Goal: Task Accomplishment & Management: Complete application form

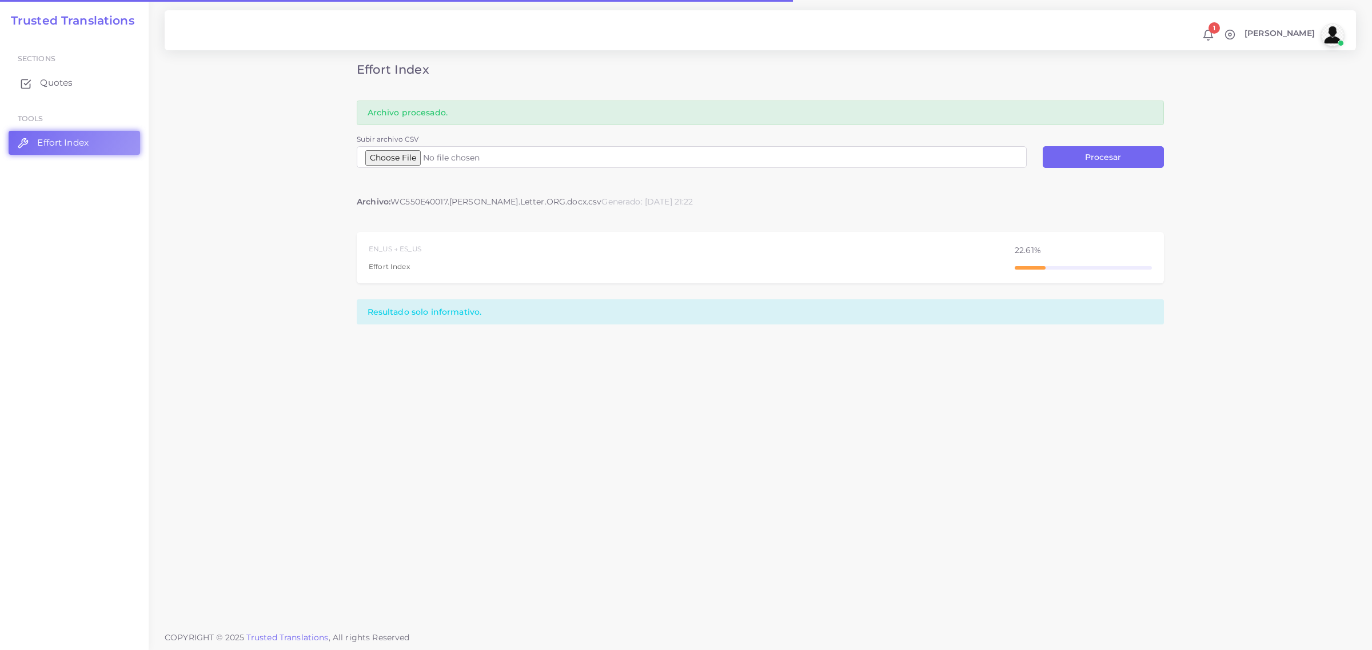
drag, startPoint x: 0, startPoint y: 0, endPoint x: 52, endPoint y: 83, distance: 98.3
click at [52, 83] on span "Quotes" at bounding box center [56, 83] width 33 height 13
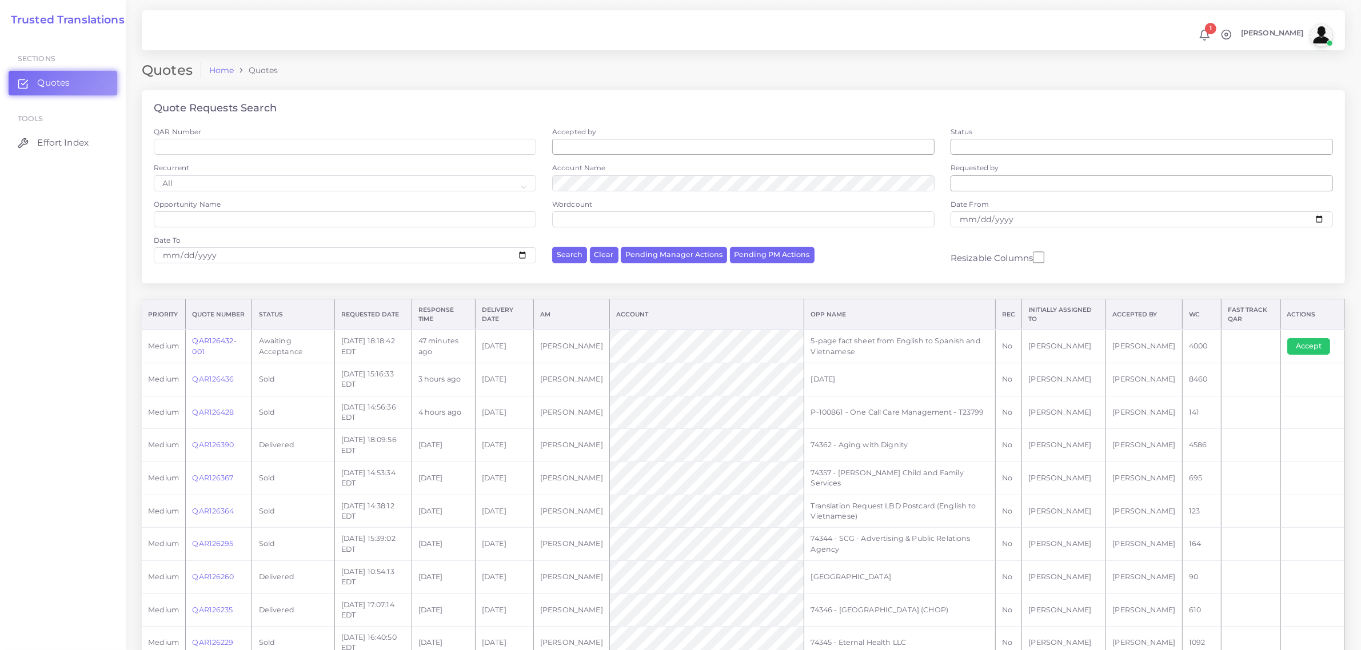
click at [221, 340] on link "QAR126432-001" at bounding box center [214, 346] width 44 height 19
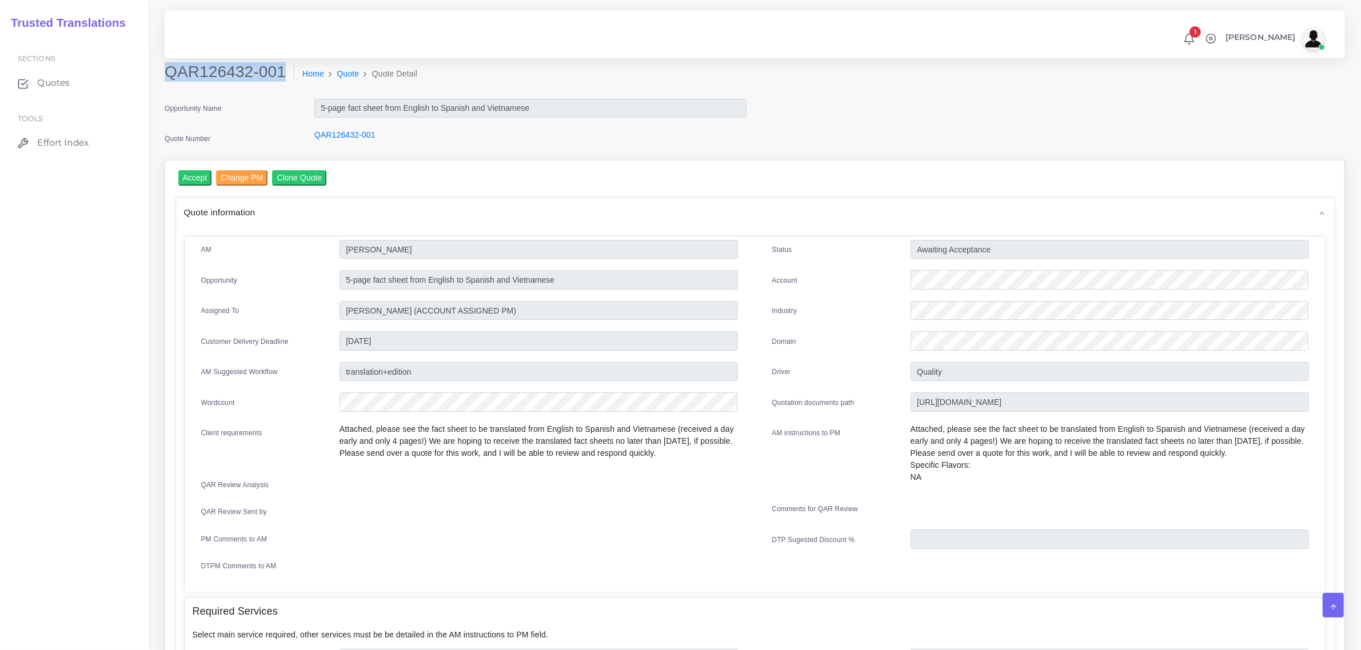
drag, startPoint x: 167, startPoint y: 70, endPoint x: 281, endPoint y: 79, distance: 114.1
click at [281, 79] on h2 "QAR126432-001" at bounding box center [230, 71] width 130 height 19
copy h2 "QAR126432-001"
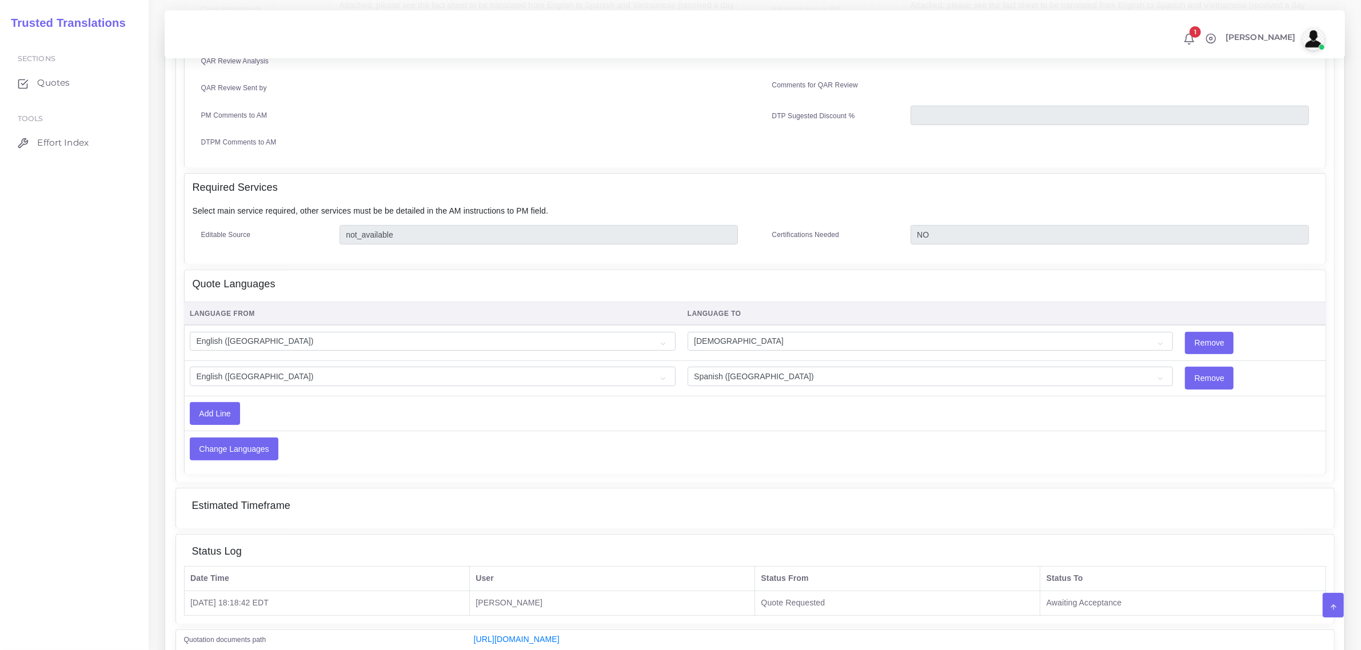
scroll to position [486, 0]
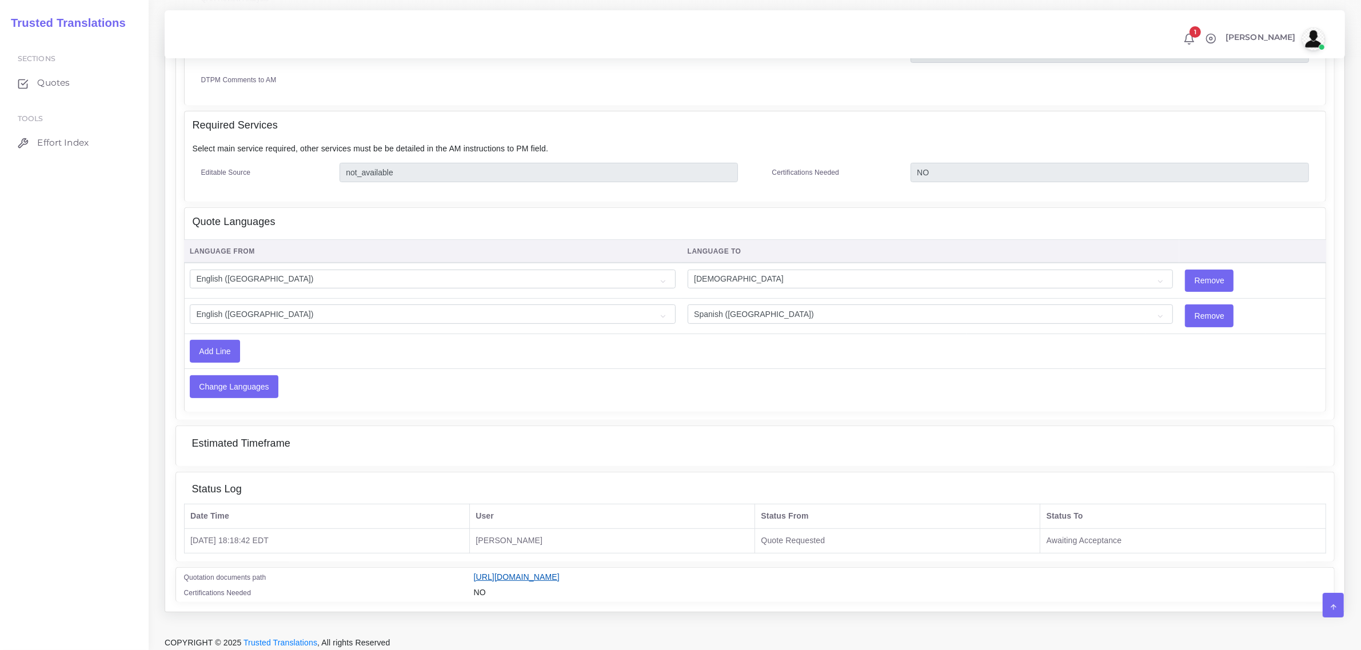
click at [560, 573] on link "[URL][DOMAIN_NAME]" at bounding box center [517, 577] width 86 height 9
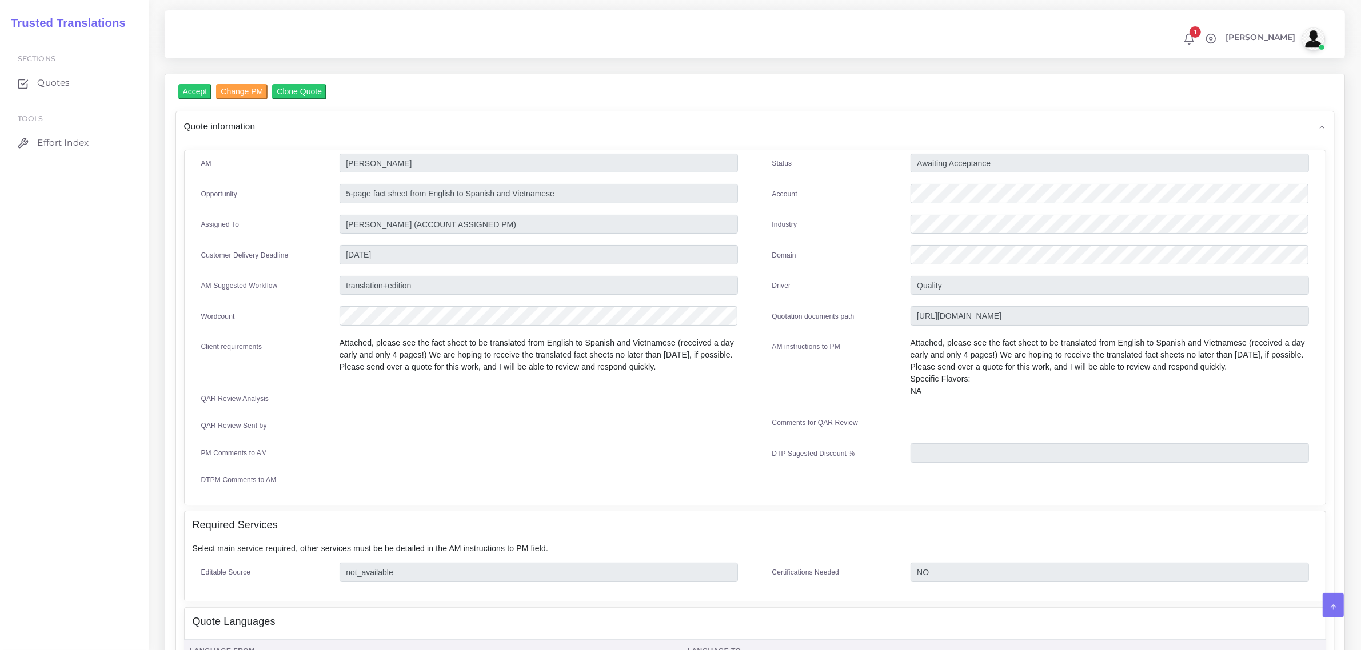
scroll to position [58, 0]
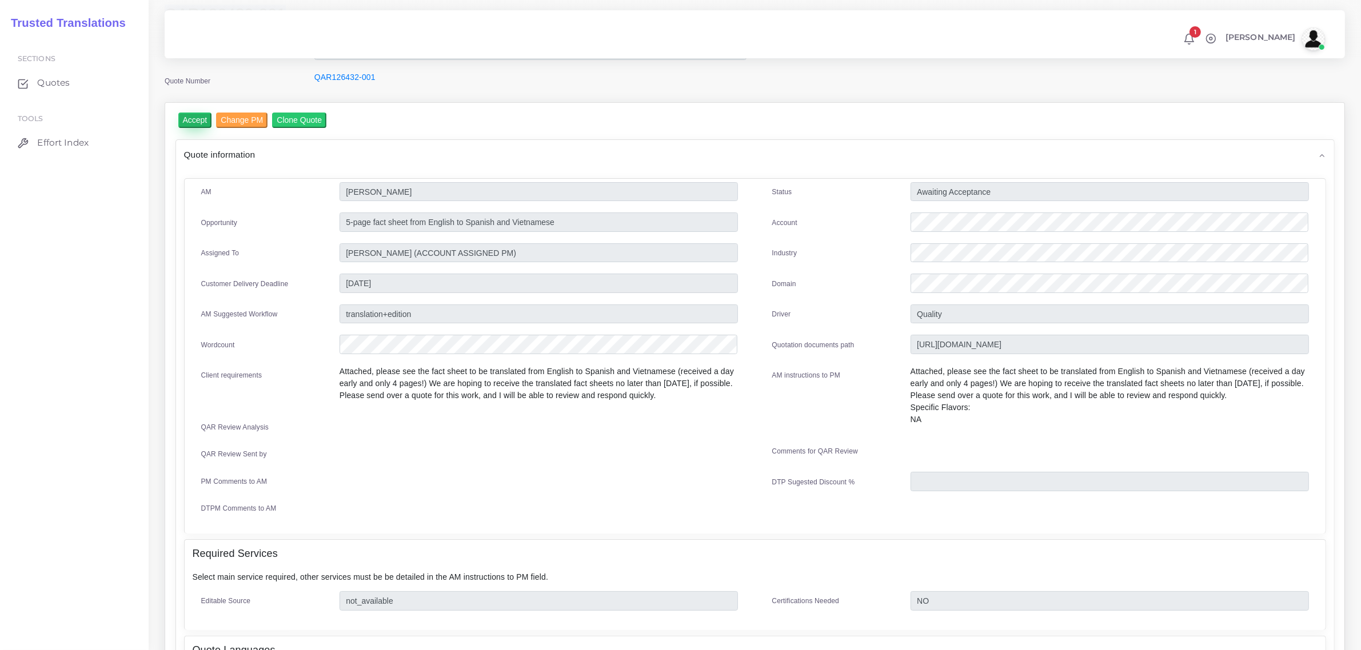
click at [190, 117] on input "Accept" at bounding box center [195, 120] width 34 height 15
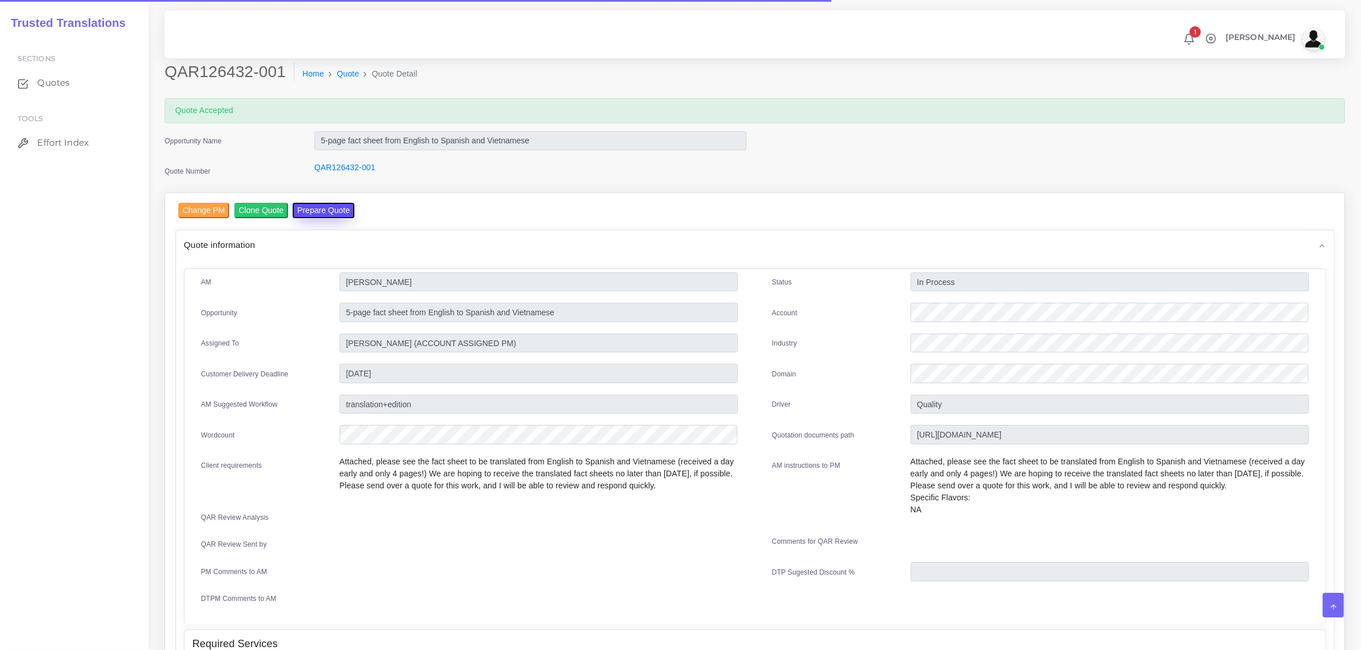
click at [315, 205] on button "Prepare Quote" at bounding box center [324, 210] width 62 height 15
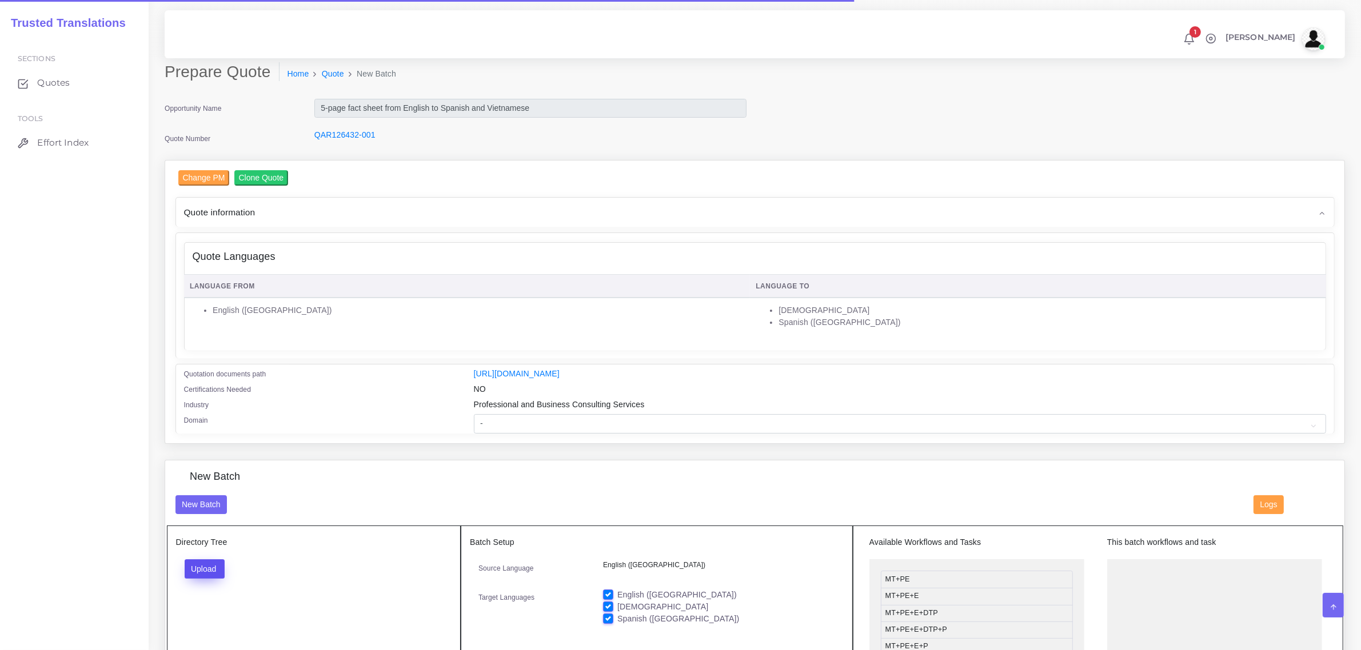
click at [203, 567] on button "Upload" at bounding box center [205, 569] width 41 height 19
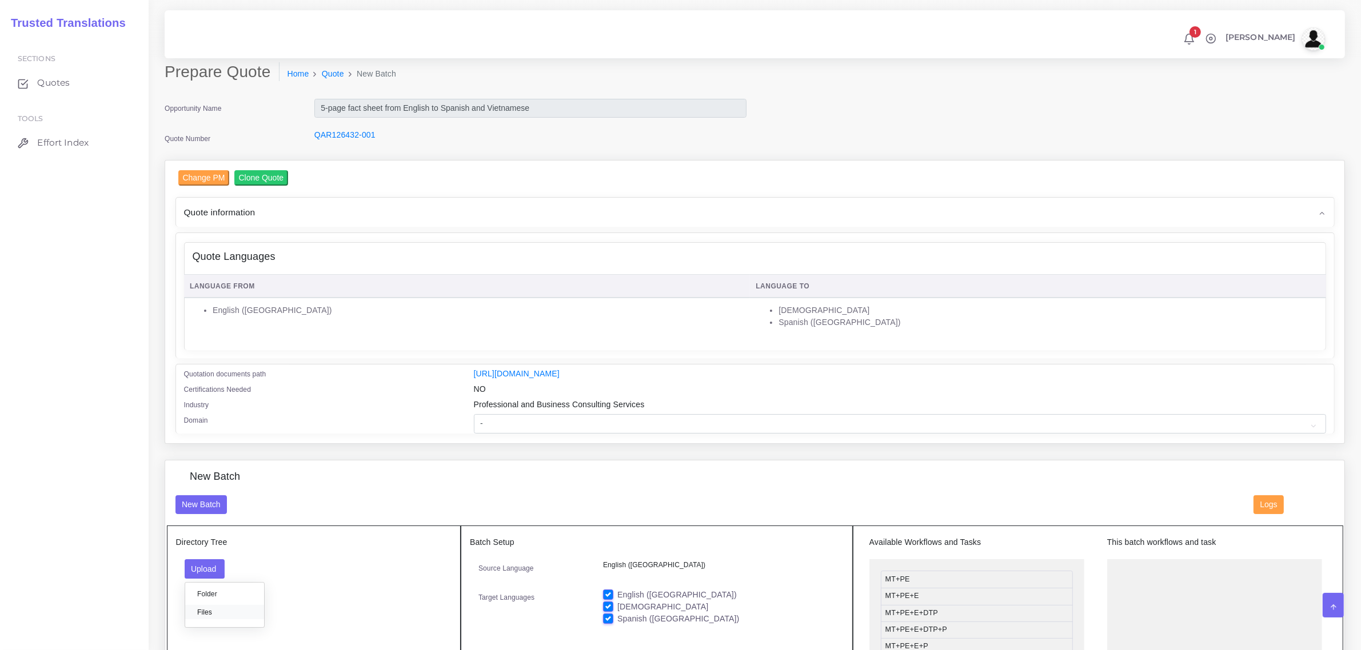
click at [205, 608] on label "Files" at bounding box center [224, 612] width 79 height 14
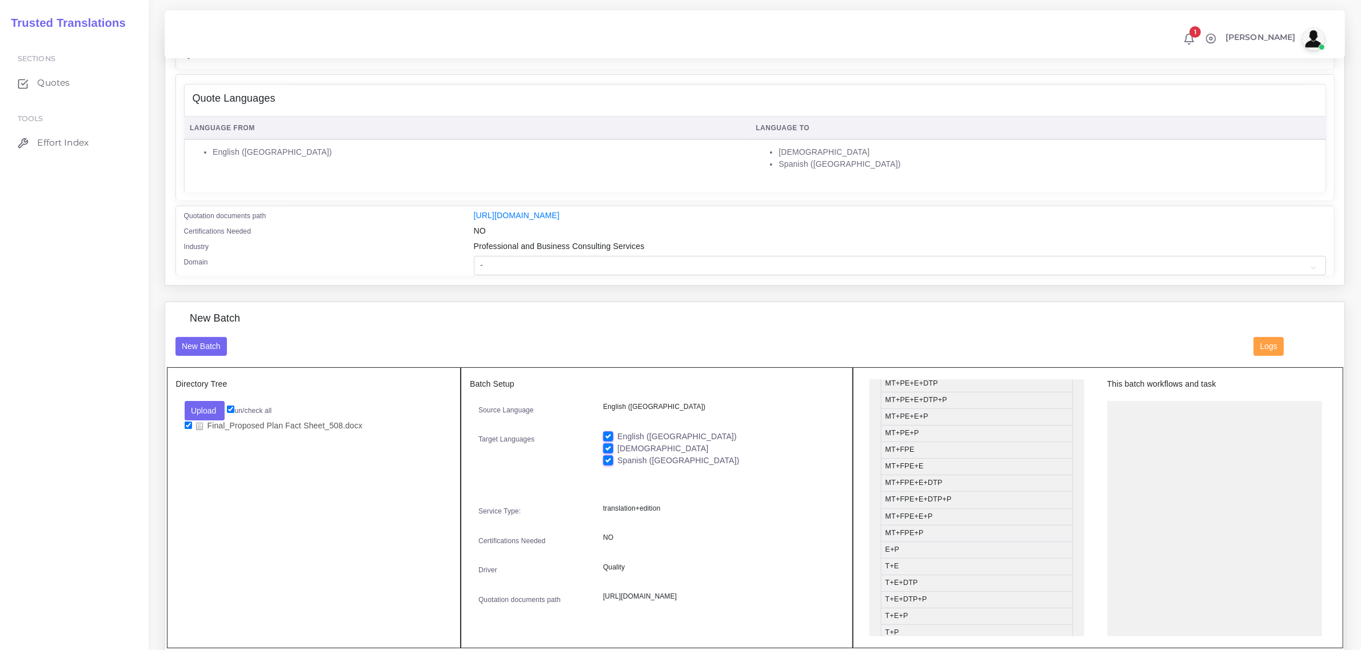
scroll to position [286, 0]
click at [617, 432] on label "English ([GEOGRAPHIC_DATA])" at bounding box center [676, 437] width 119 height 12
click at [607, 432] on input "English ([GEOGRAPHIC_DATA])" at bounding box center [608, 436] width 10 height 10
checkbox input "false"
click at [617, 447] on label "[DEMOGRAPHIC_DATA]" at bounding box center [662, 449] width 91 height 12
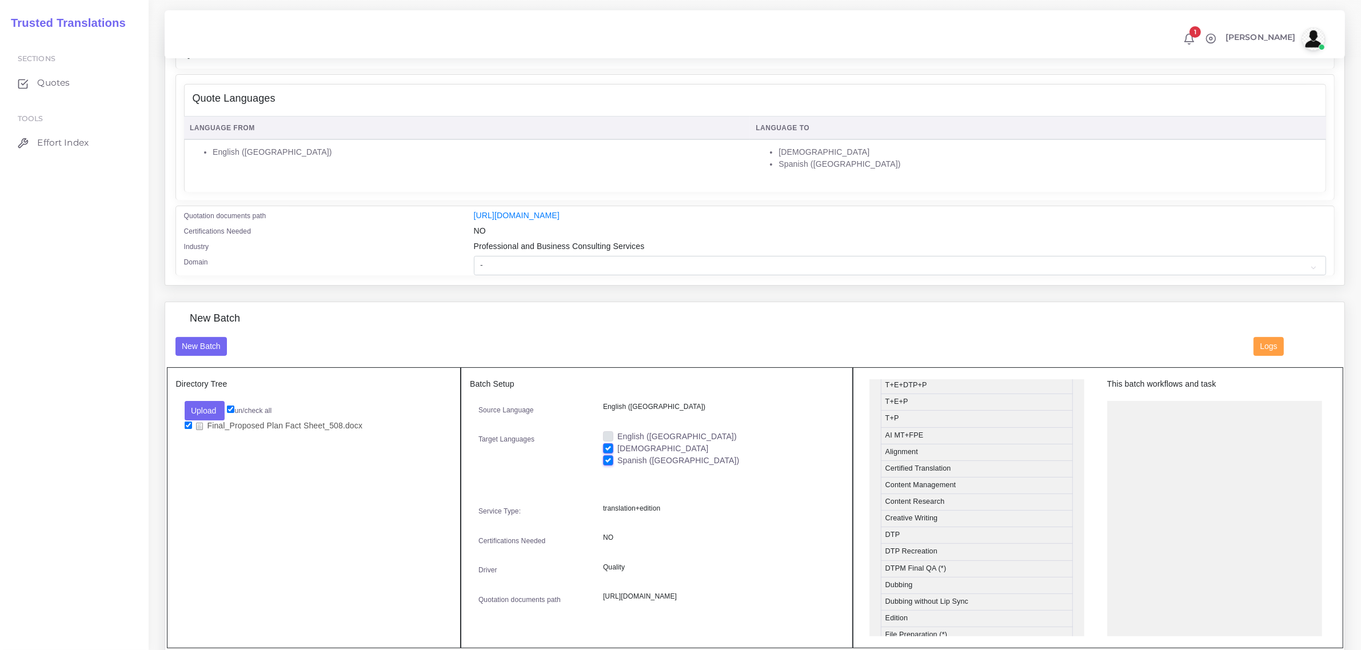
click at [604, 447] on input "[DEMOGRAPHIC_DATA]" at bounding box center [608, 448] width 10 height 10
checkbox input "false"
drag, startPoint x: 952, startPoint y: 552, endPoint x: 1180, endPoint y: 406, distance: 270.8
drag, startPoint x: 928, startPoint y: 422, endPoint x: 1169, endPoint y: 442, distance: 242.6
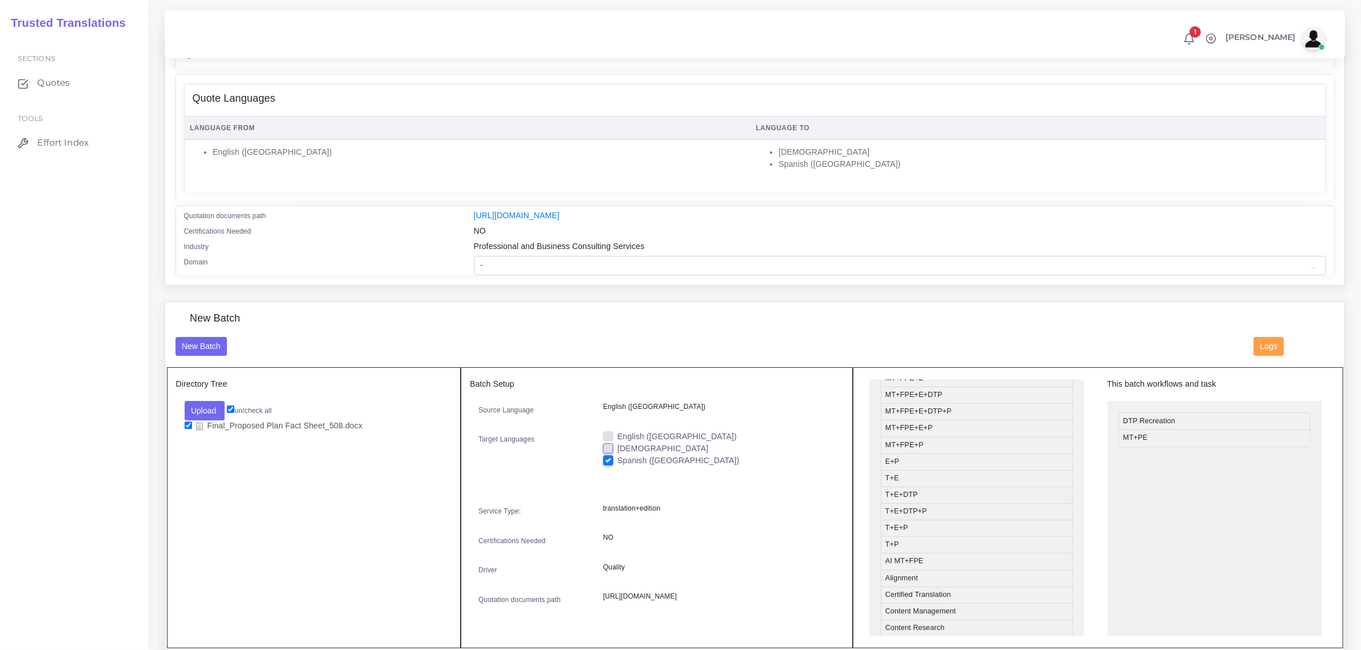
scroll to position [214, 0]
drag, startPoint x: 930, startPoint y: 590, endPoint x: 1167, endPoint y: 457, distance: 271.2
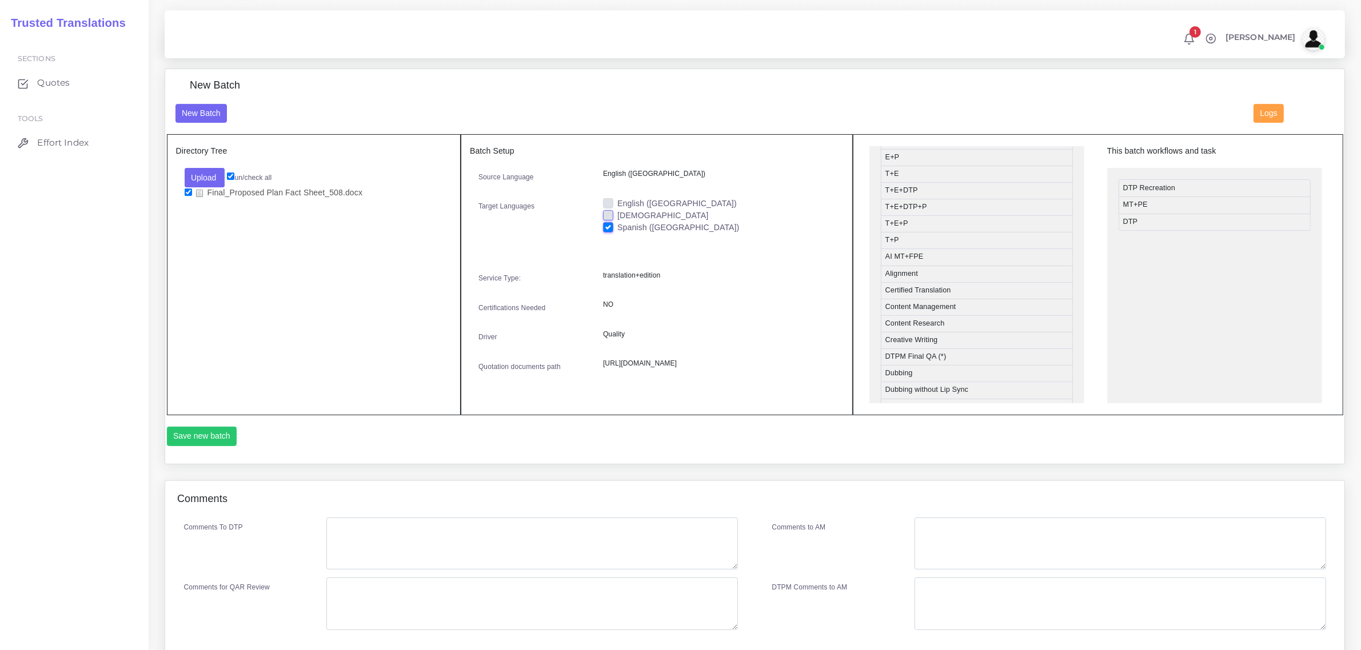
scroll to position [444, 0]
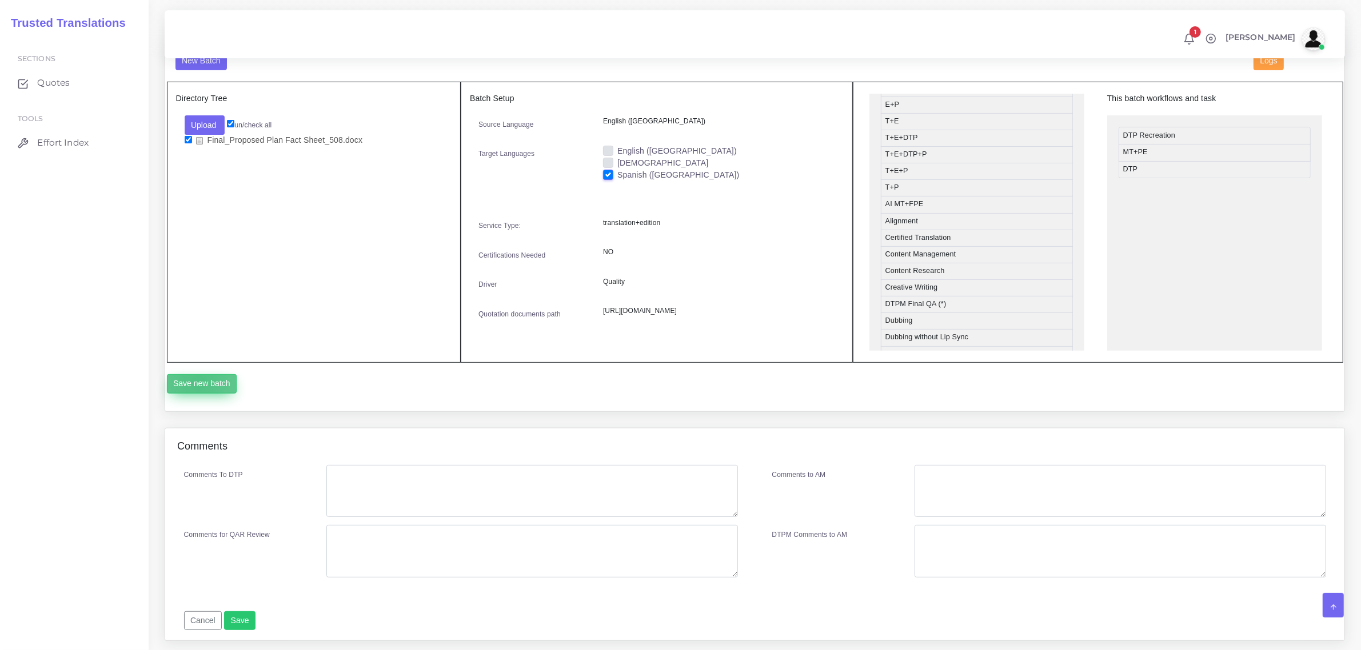
click at [198, 394] on button "Save new batch" at bounding box center [202, 383] width 70 height 19
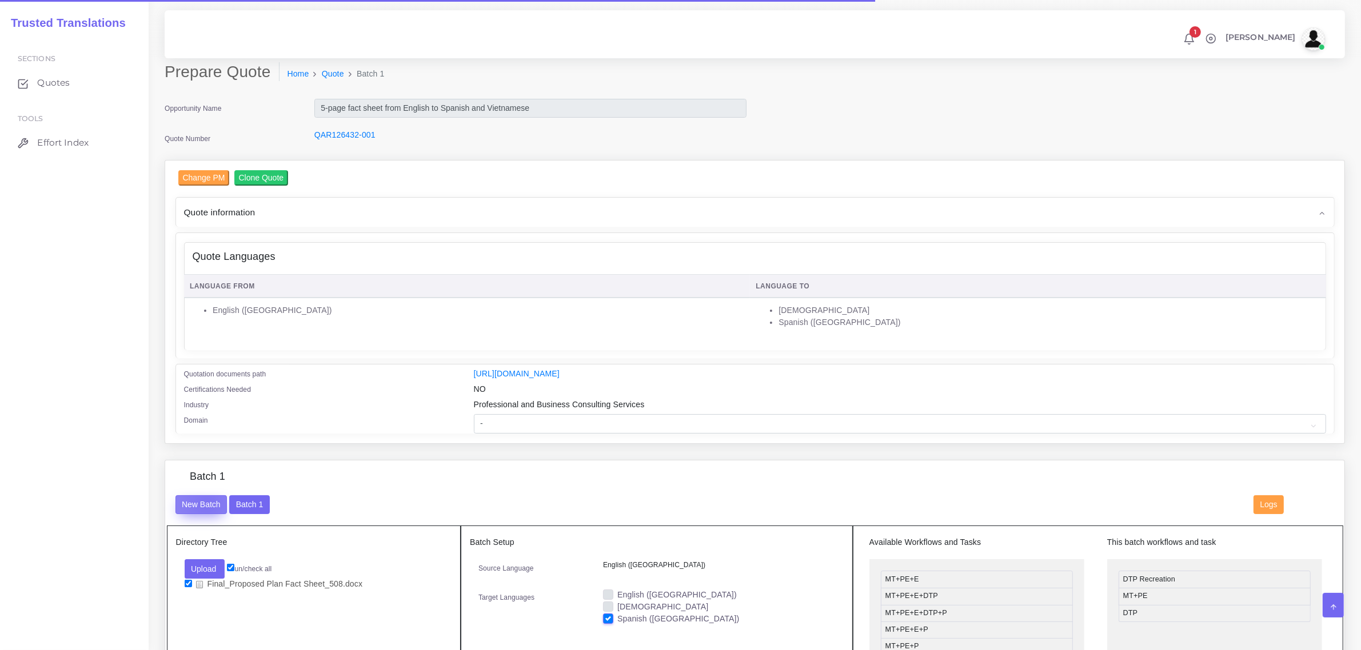
click at [206, 502] on button "New Batch" at bounding box center [201, 505] width 52 height 19
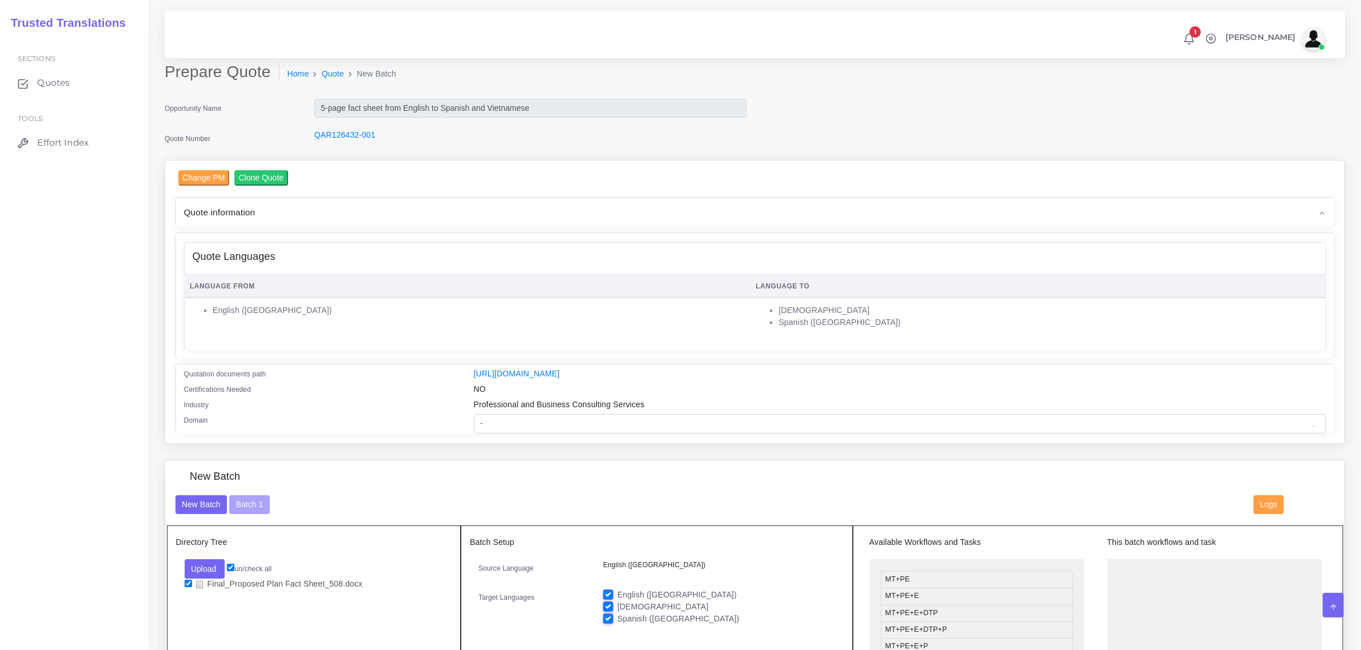
click at [617, 616] on label "Spanish ([GEOGRAPHIC_DATA])" at bounding box center [678, 619] width 122 height 12
click at [609, 616] on input "Spanish ([GEOGRAPHIC_DATA])" at bounding box center [608, 618] width 10 height 10
checkbox input "false"
click at [617, 592] on label "English ([GEOGRAPHIC_DATA])" at bounding box center [676, 595] width 119 height 12
click at [609, 592] on input "English ([GEOGRAPHIC_DATA])" at bounding box center [608, 594] width 10 height 10
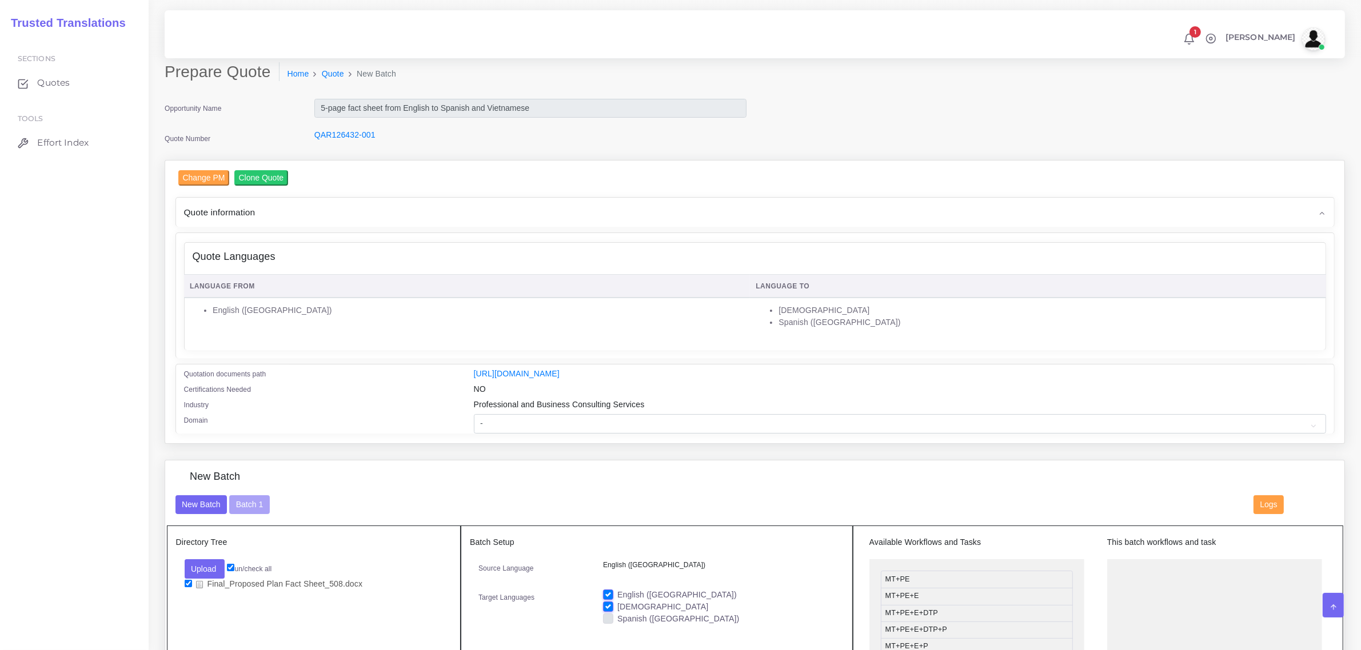
checkbox input "false"
drag, startPoint x: 992, startPoint y: 580, endPoint x: 1218, endPoint y: 577, distance: 226.3
drag, startPoint x: 940, startPoint y: 609, endPoint x: 1173, endPoint y: 601, distance: 233.3
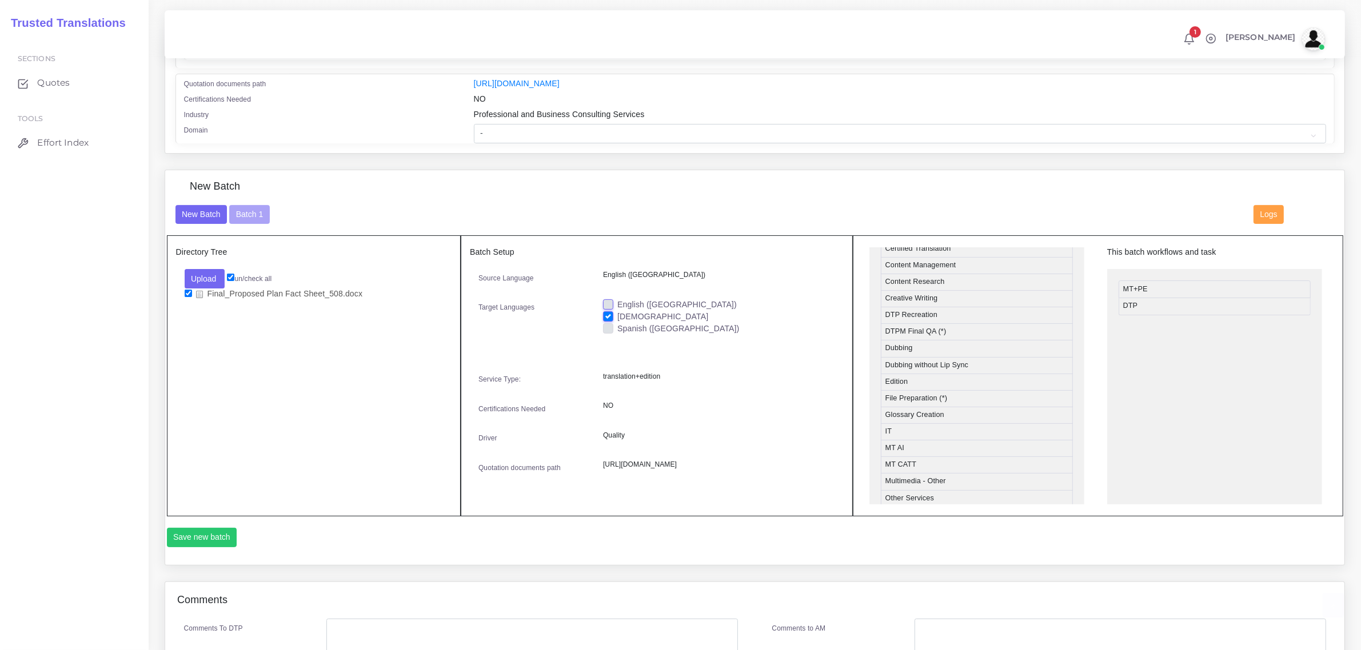
scroll to position [295, 0]
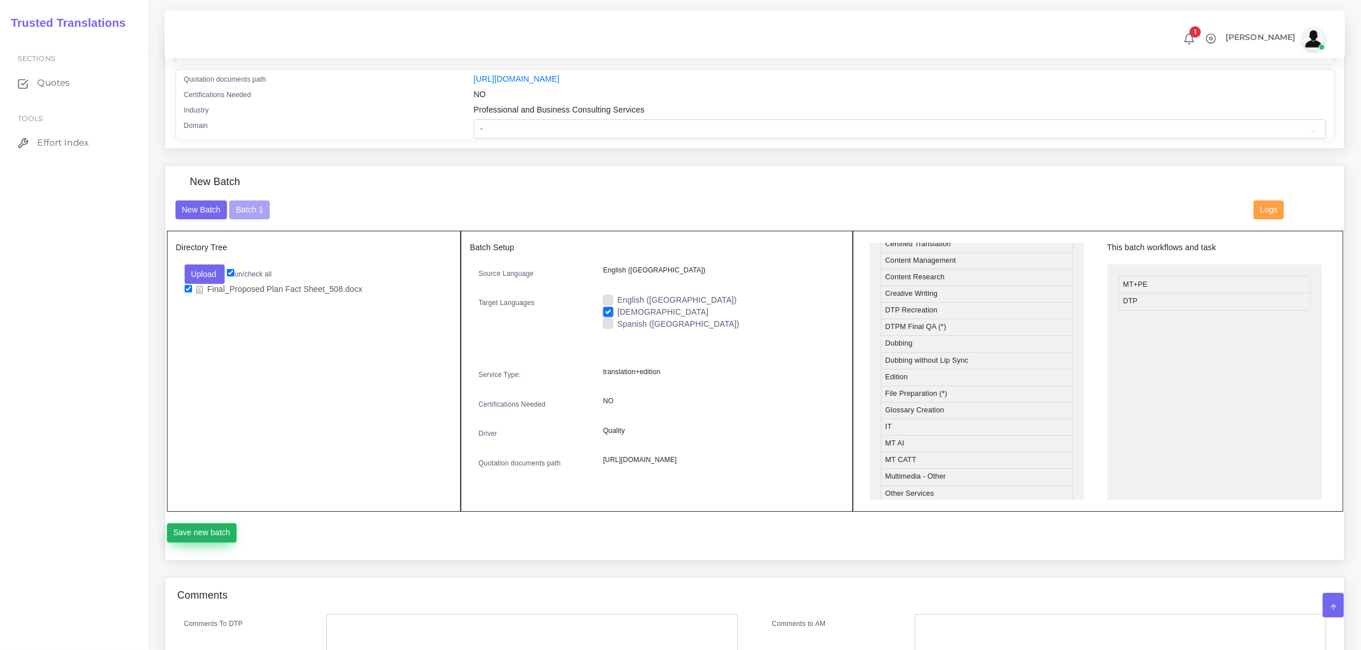
click at [193, 543] on button "Save new batch" at bounding box center [202, 533] width 70 height 19
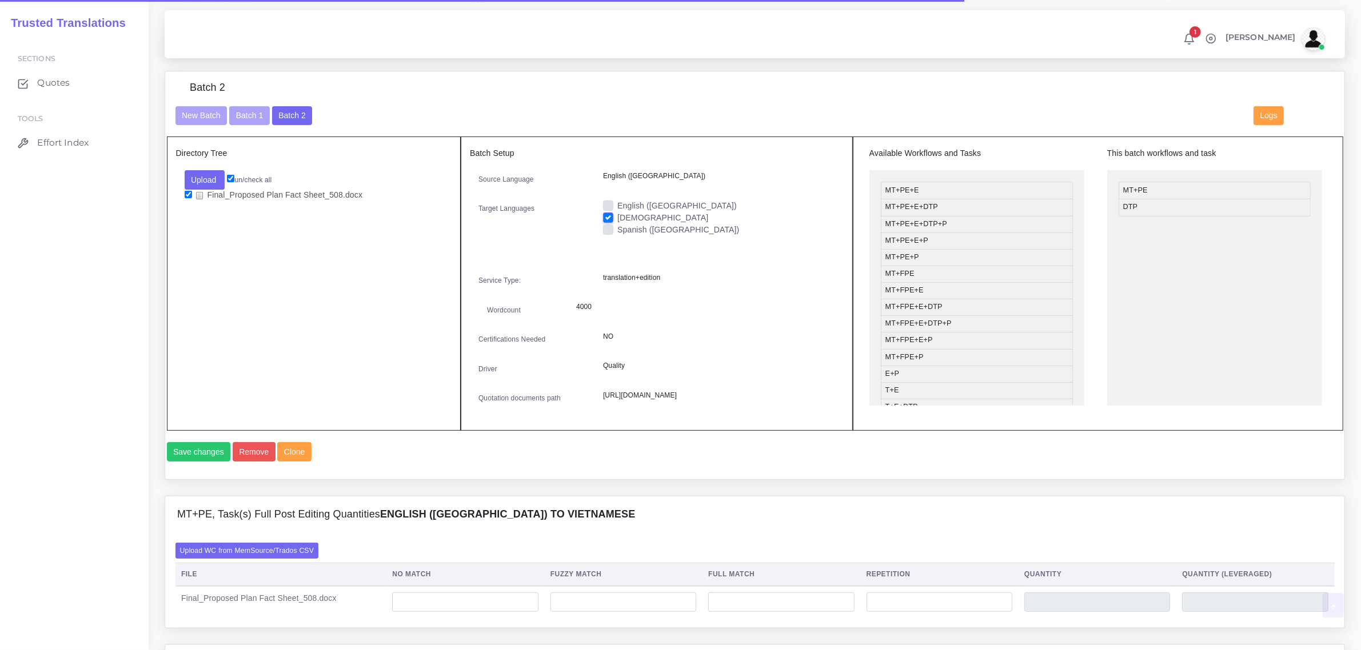
scroll to position [429, 0]
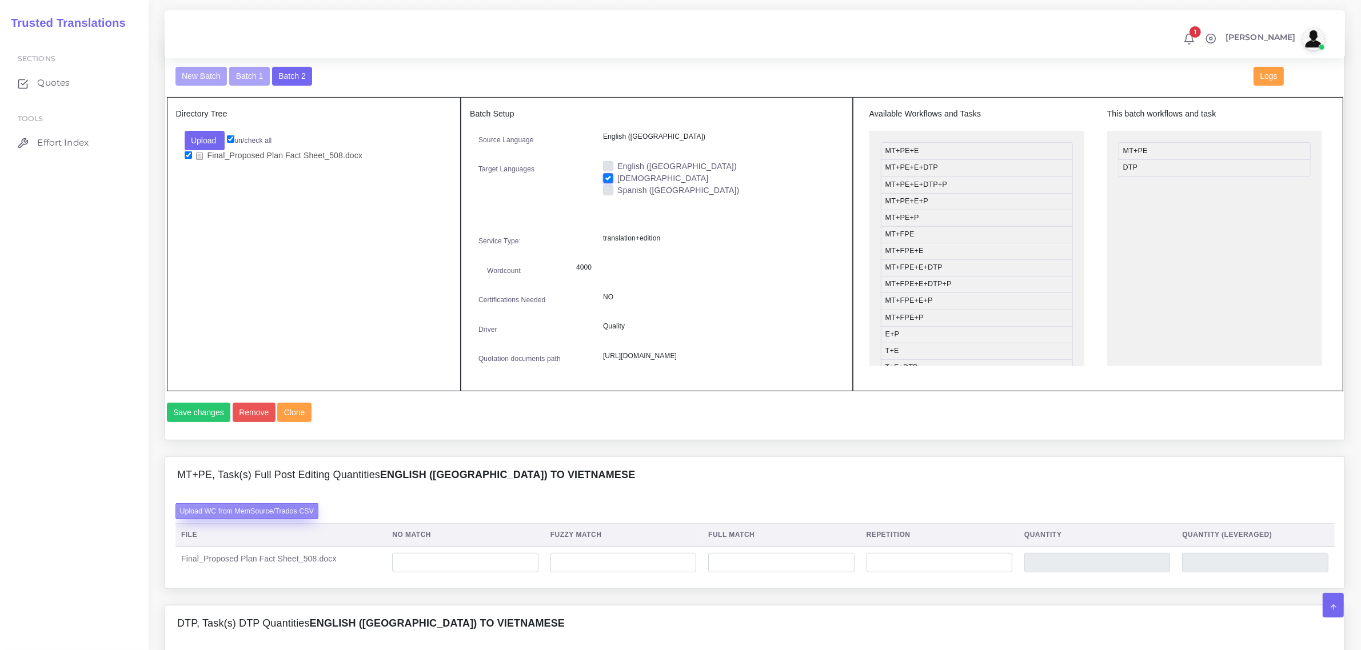
click at [276, 519] on label "Upload WC from MemSource/Trados CSV" at bounding box center [246, 511] width 143 height 15
click at [0, 0] on input "Upload WC from MemSource/Trados CSV" at bounding box center [0, 0] width 0 height 0
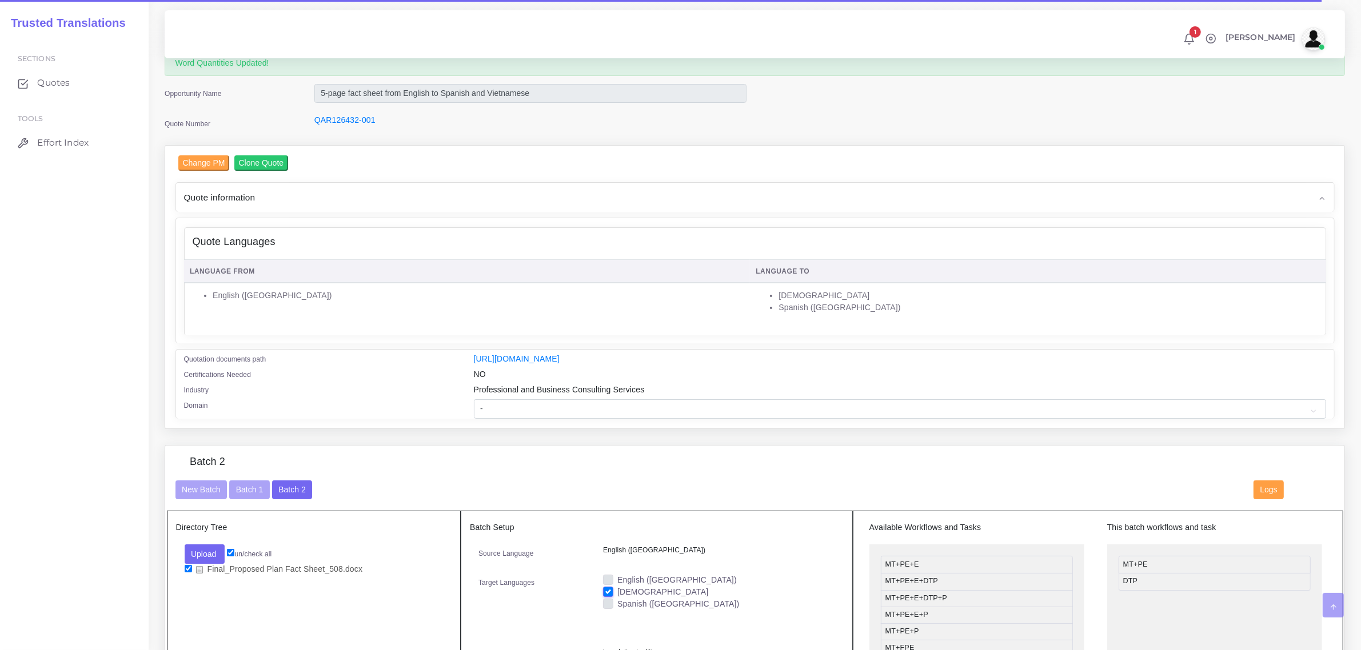
scroll to position [286, 0]
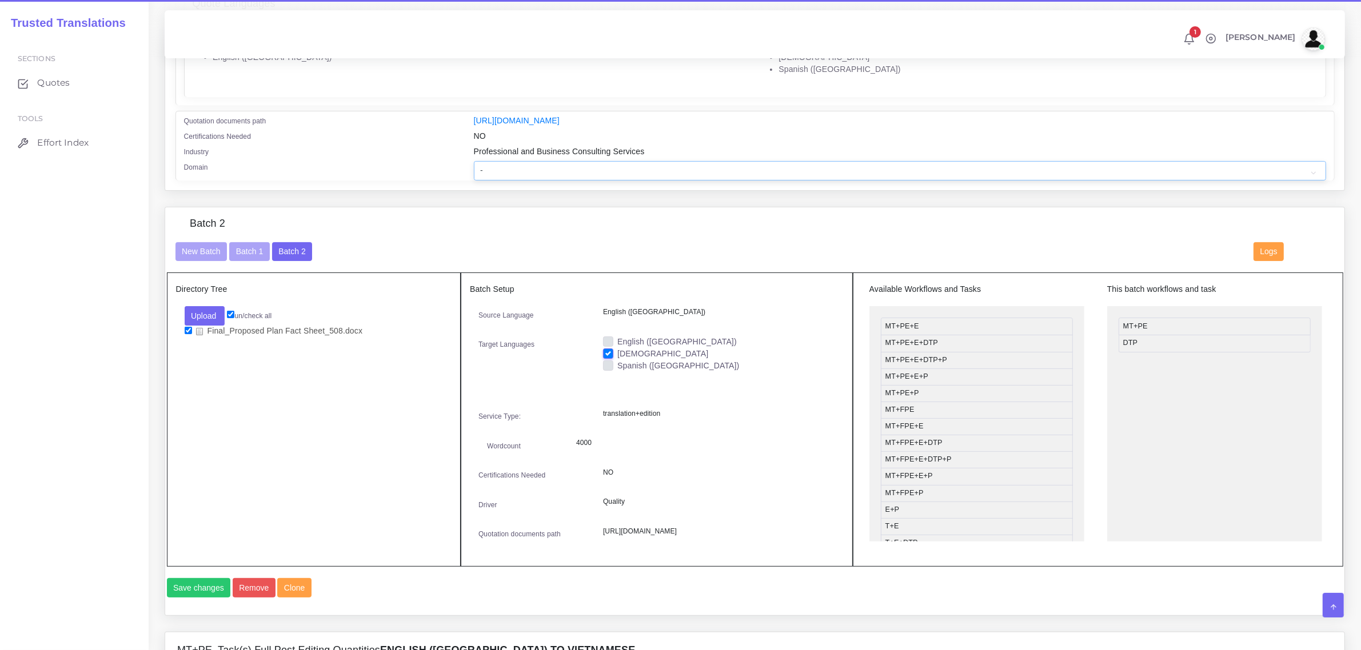
click at [533, 166] on select "- Advertising and Media Agriculture, Forestry and Fishing Architecture, Buildin…" at bounding box center [900, 170] width 852 height 19
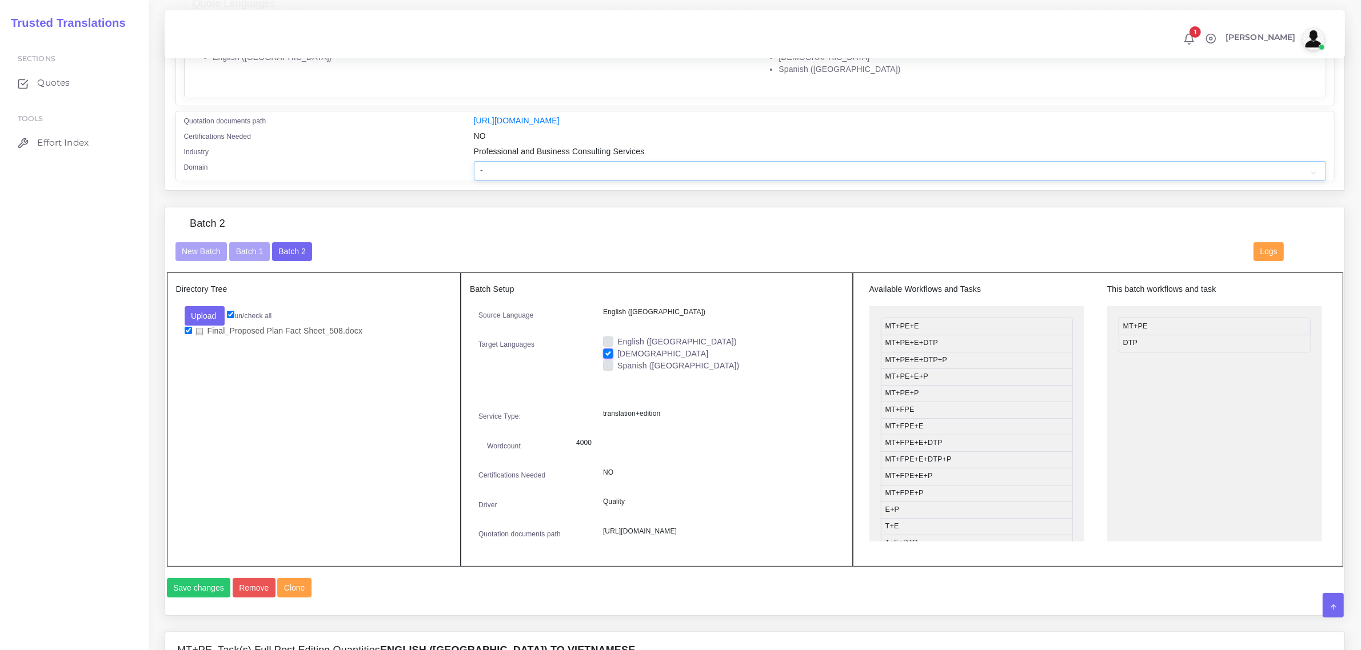
select select "Agriculture, Forestry and Fishing"
click at [474, 161] on select "- Advertising and Media Agriculture, Forestry and Fishing Architecture, Buildin…" at bounding box center [900, 170] width 852 height 19
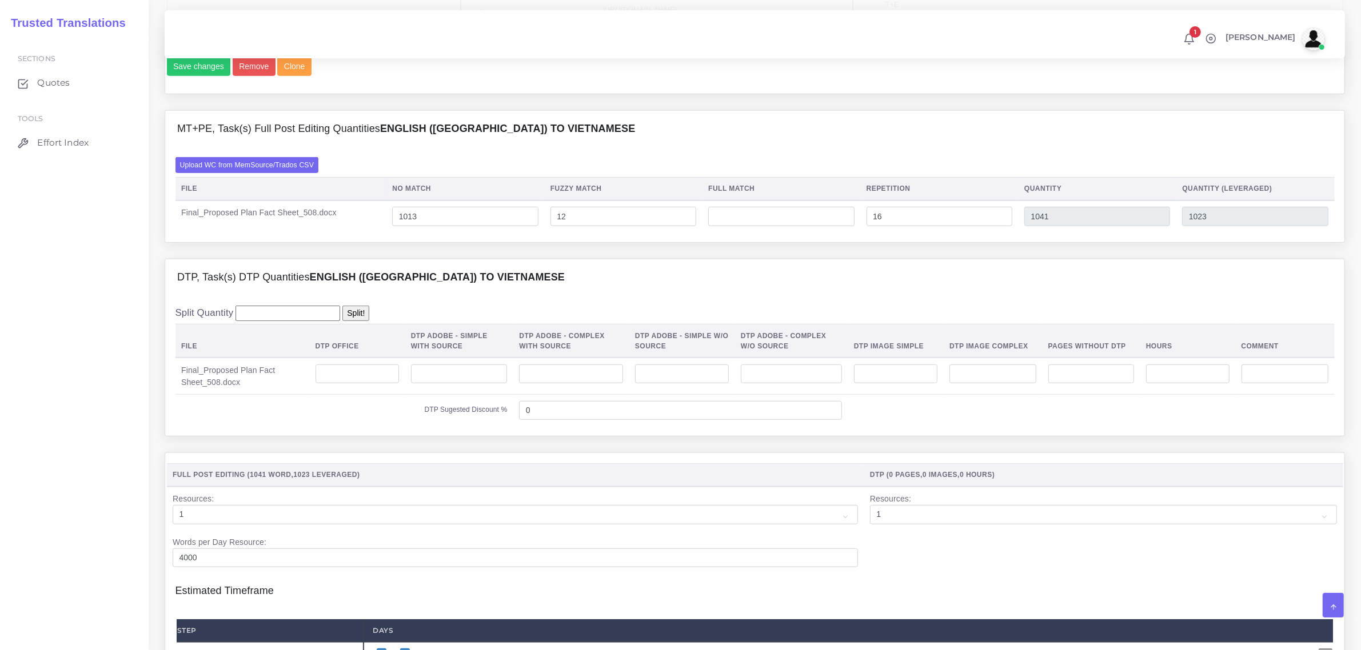
scroll to position [857, 0]
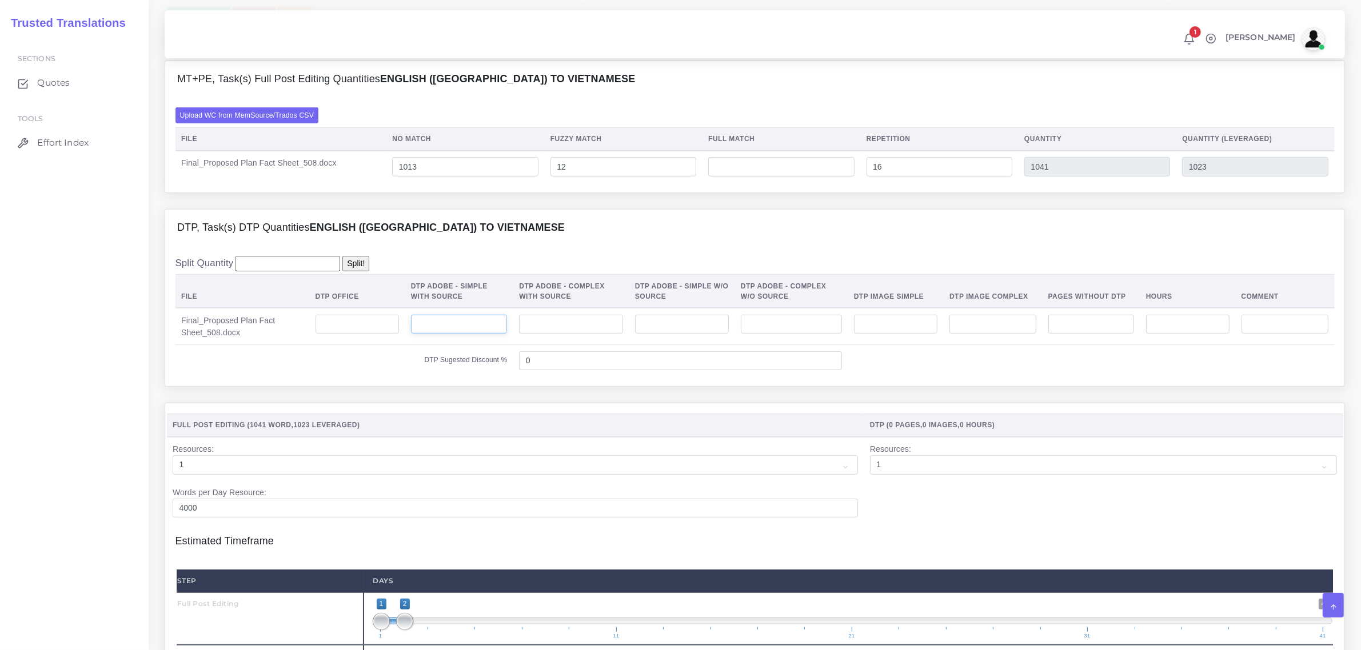
click at [466, 334] on input "number" at bounding box center [459, 324] width 97 height 19
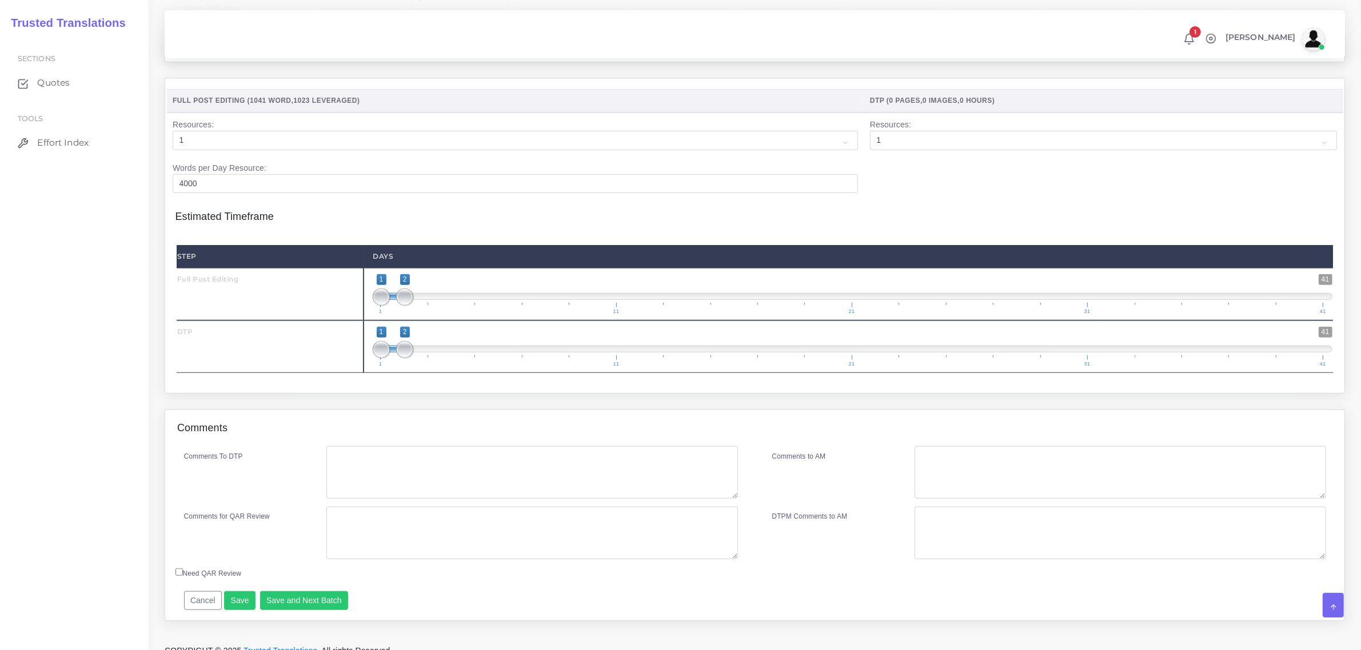
scroll to position [1214, 0]
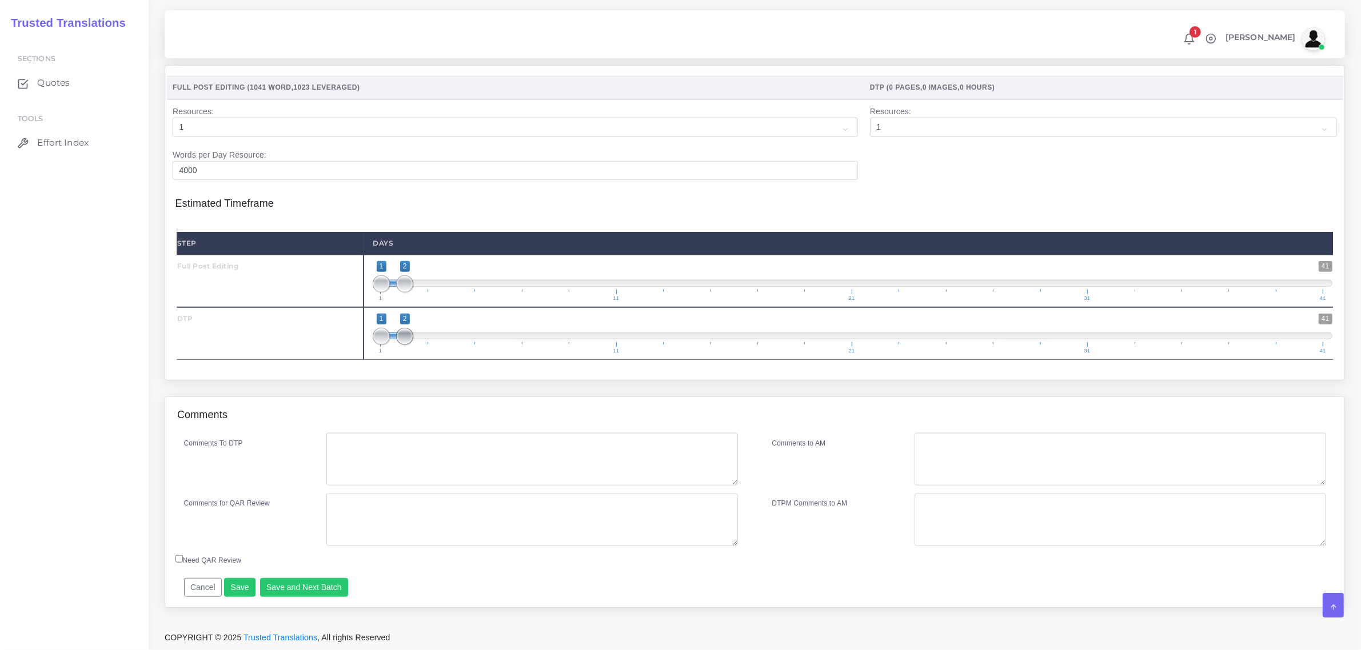
type input "4"
type input "1;3"
drag, startPoint x: 409, startPoint y: 349, endPoint x: 427, endPoint y: 355, distance: 19.9
click at [427, 345] on span at bounding box center [428, 336] width 17 height 17
drag, startPoint x: 404, startPoint y: 300, endPoint x: 398, endPoint y: 299, distance: 5.8
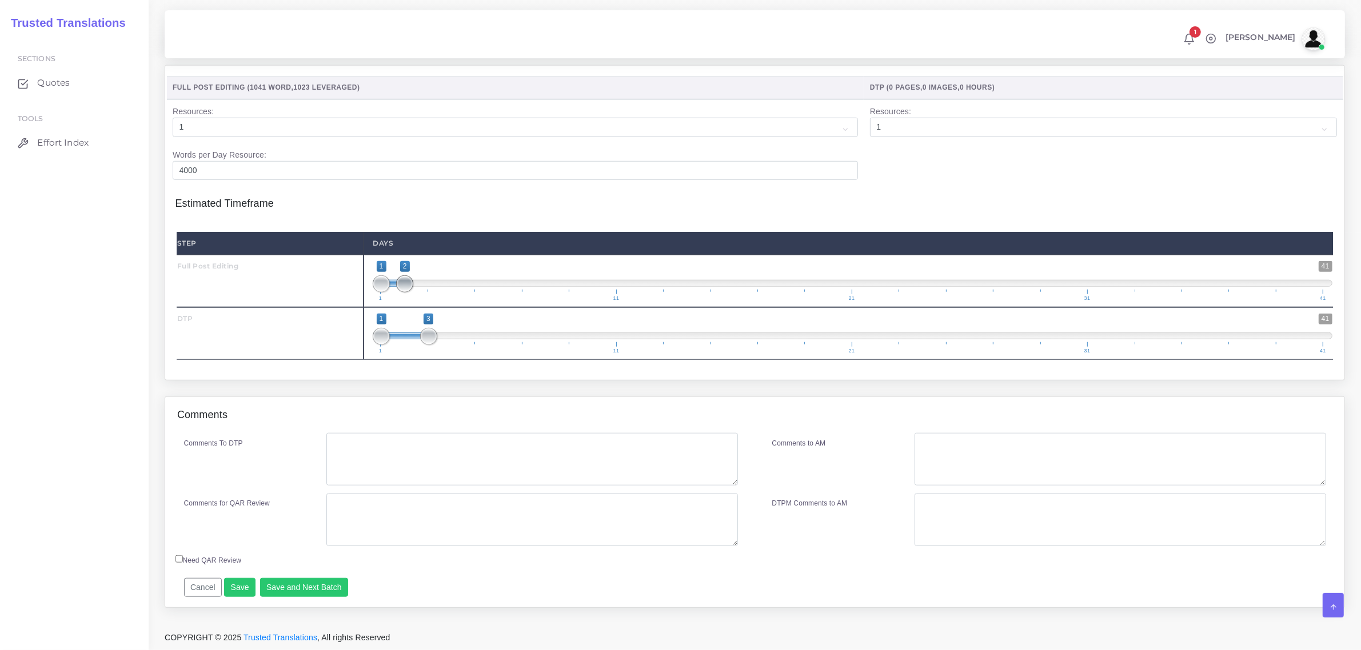
click at [398, 293] on span at bounding box center [404, 283] width 17 height 17
type input "2;2"
drag, startPoint x: 386, startPoint y: 296, endPoint x: 402, endPoint y: 309, distance: 20.3
click at [390, 293] on span at bounding box center [381, 283] width 17 height 17
type input "3;3"
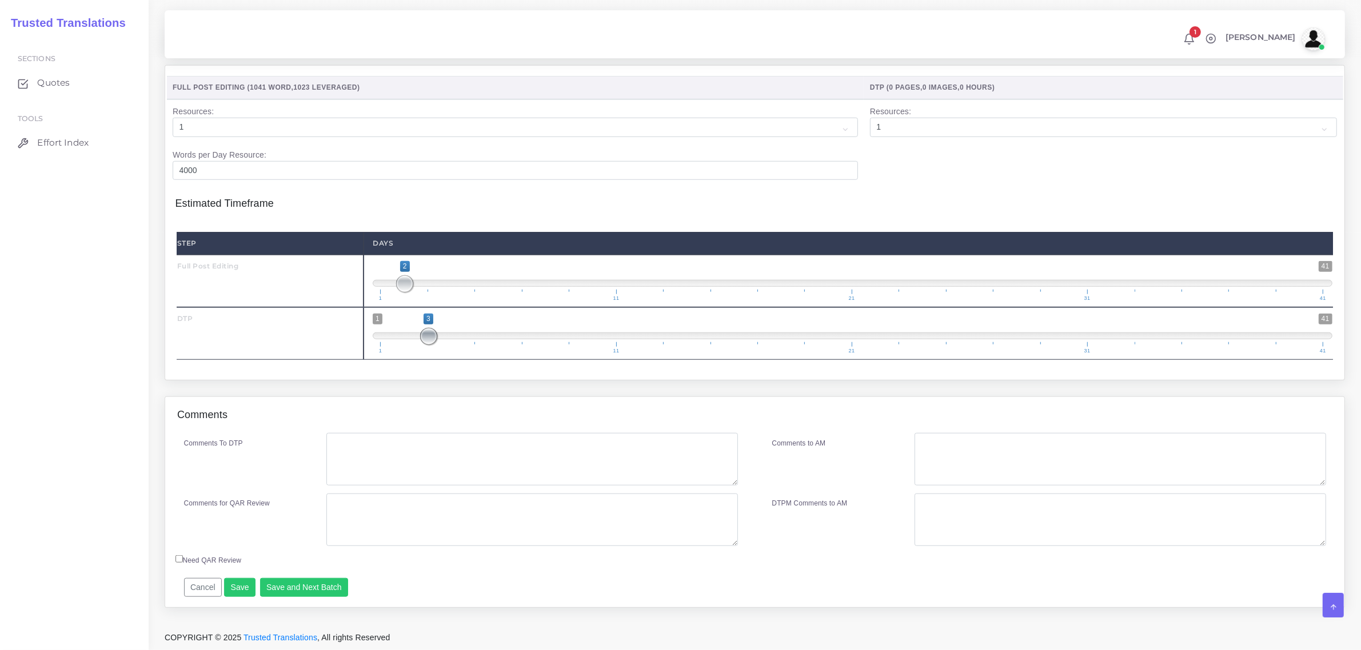
drag, startPoint x: 377, startPoint y: 352, endPoint x: 438, endPoint y: 343, distance: 61.2
click at [438, 343] on span "1 41 3 3 3 — 3 1 11 21 31 41" at bounding box center [853, 334] width 960 height 40
click at [312, 598] on button "Save and Next Batch" at bounding box center [304, 587] width 89 height 19
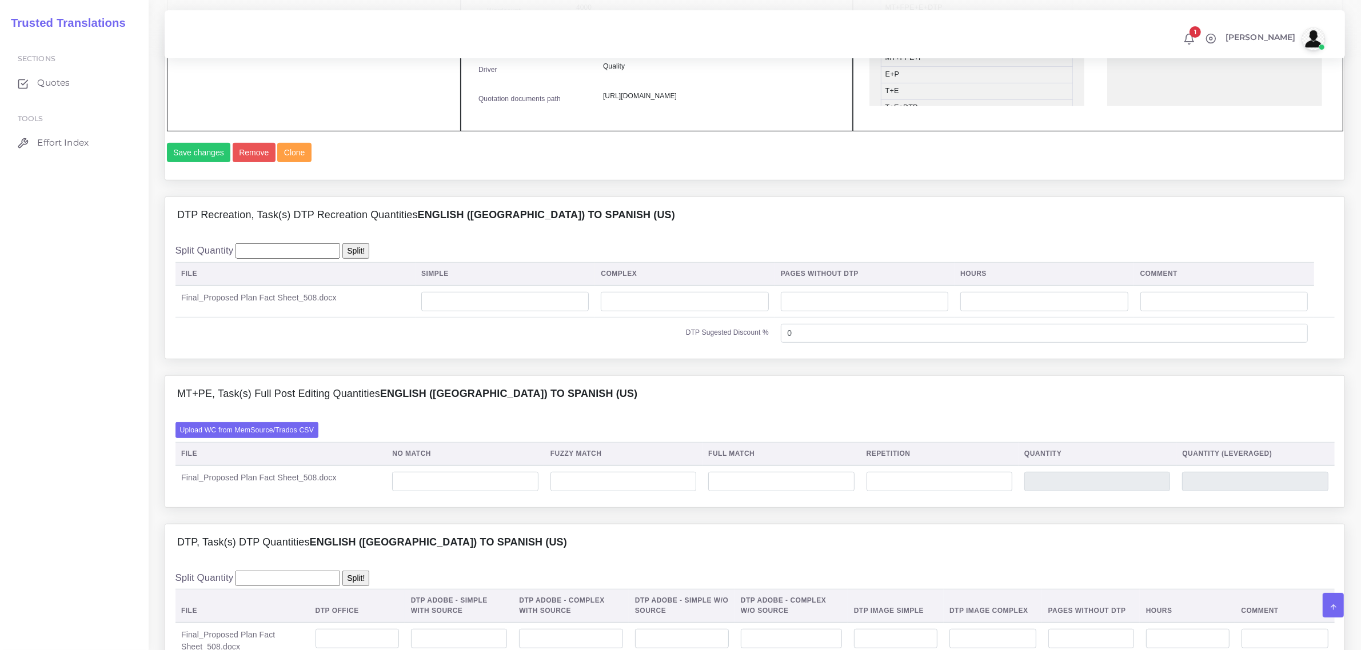
scroll to position [714, 0]
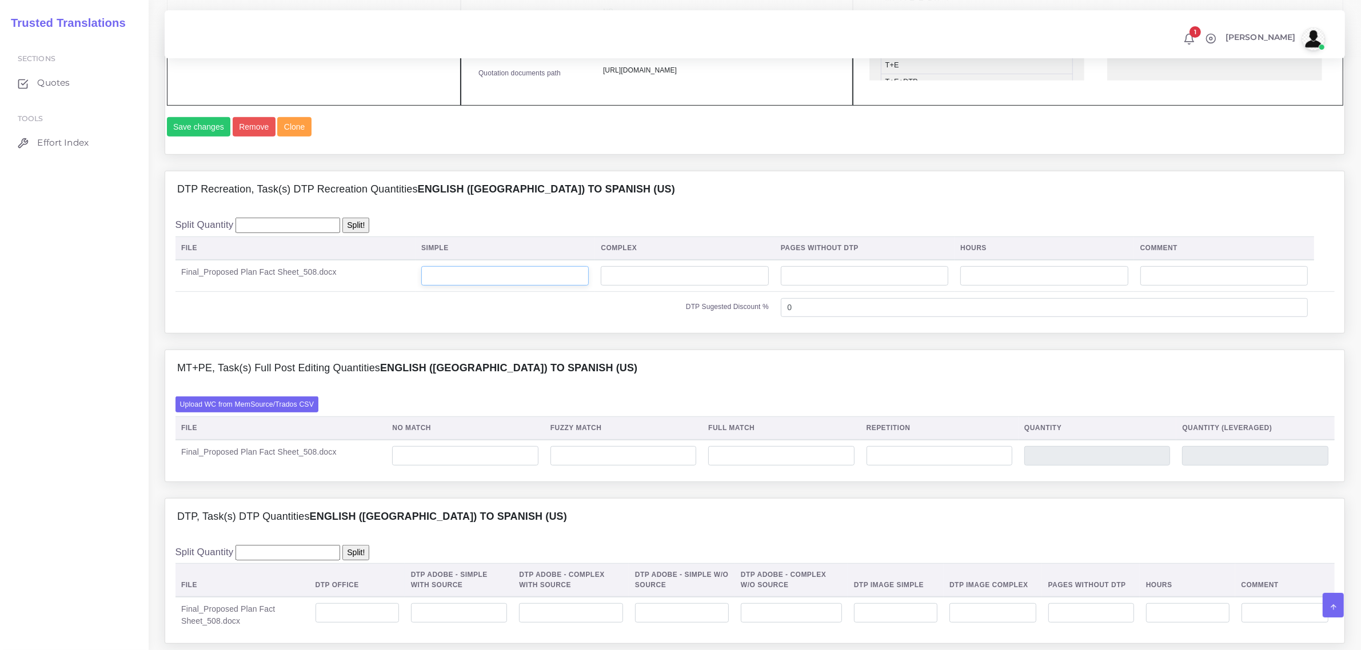
click at [466, 286] on input "number" at bounding box center [504, 275] width 167 height 19
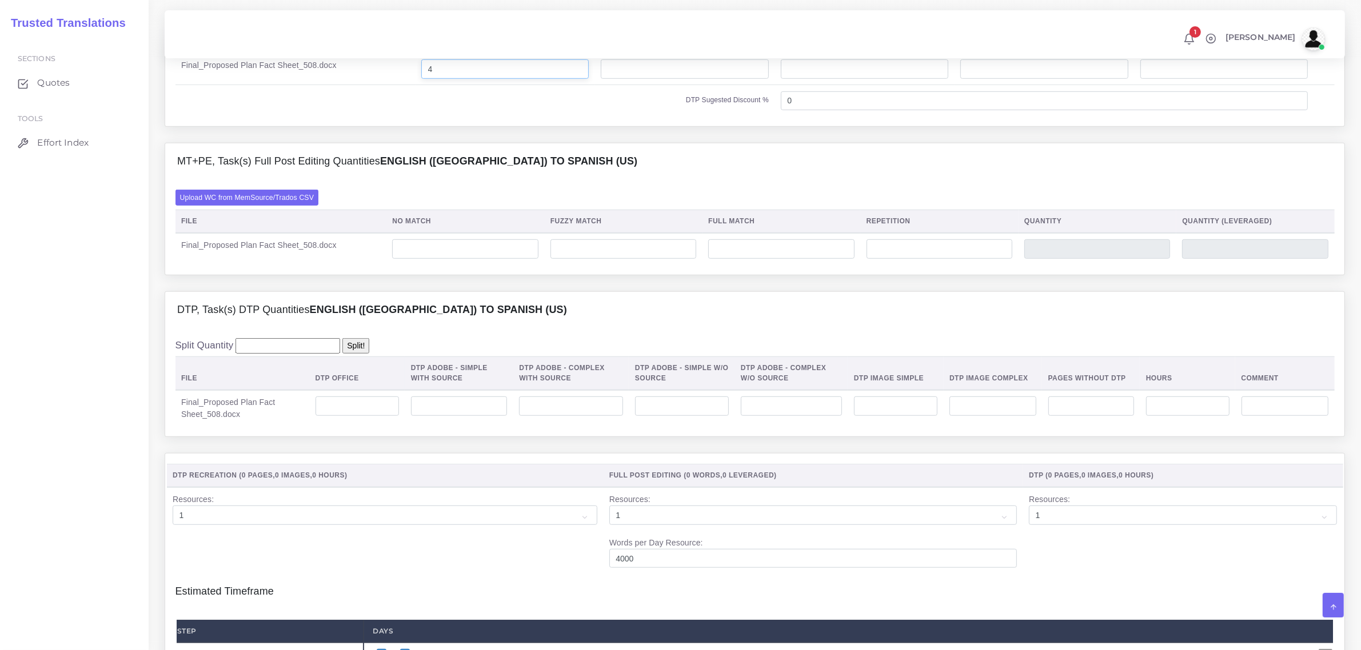
scroll to position [929, 0]
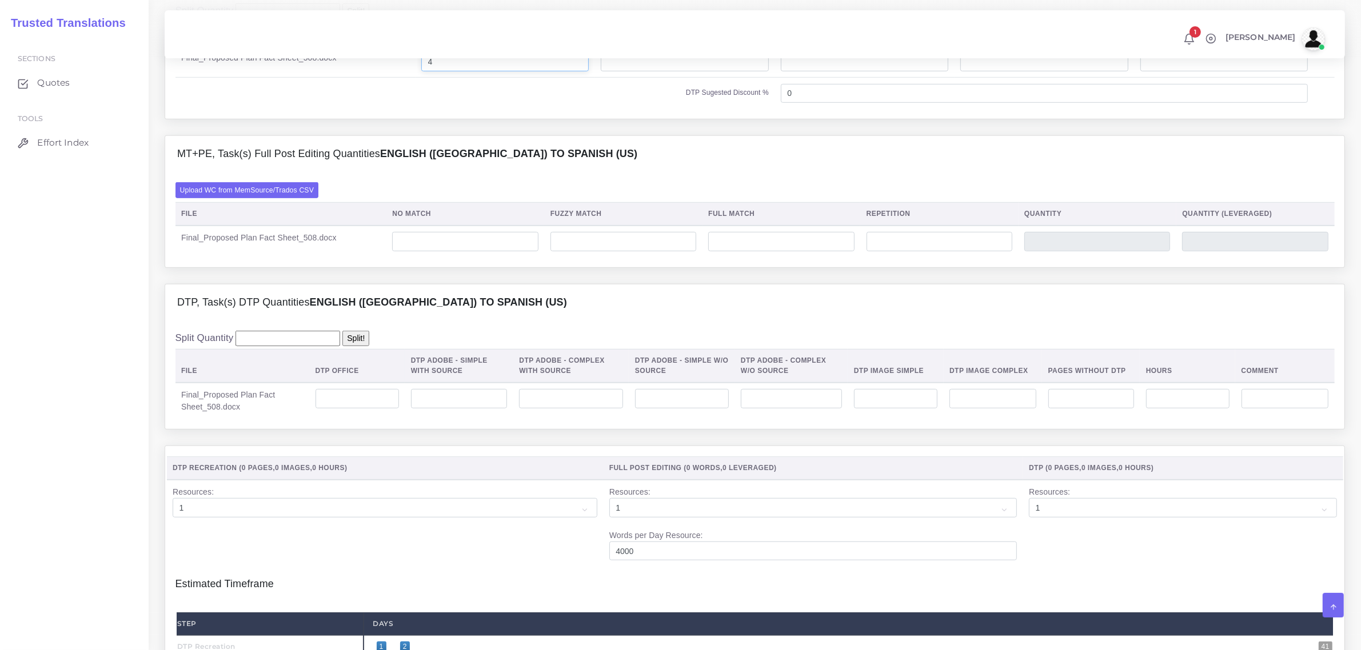
type input "4"
click at [461, 409] on input "number" at bounding box center [459, 398] width 97 height 19
type input "4"
click at [882, 409] on input "number" at bounding box center [895, 398] width 83 height 19
type input "2"
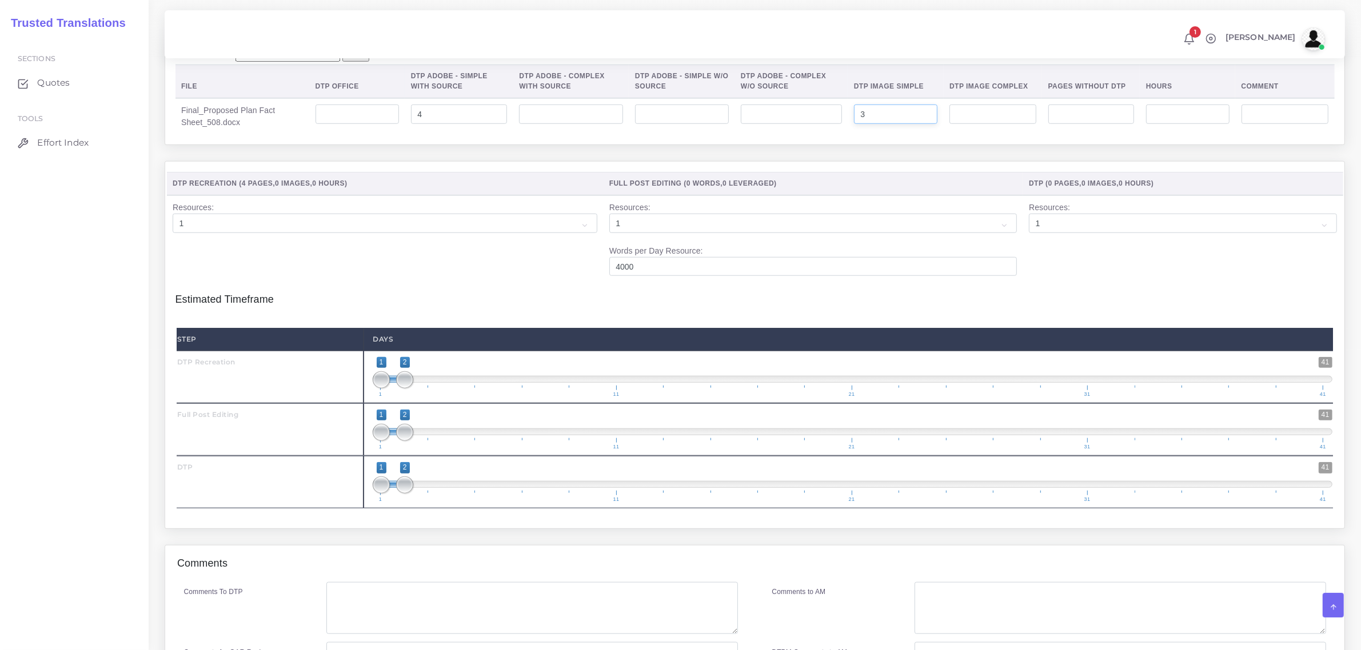
scroll to position [1214, 0]
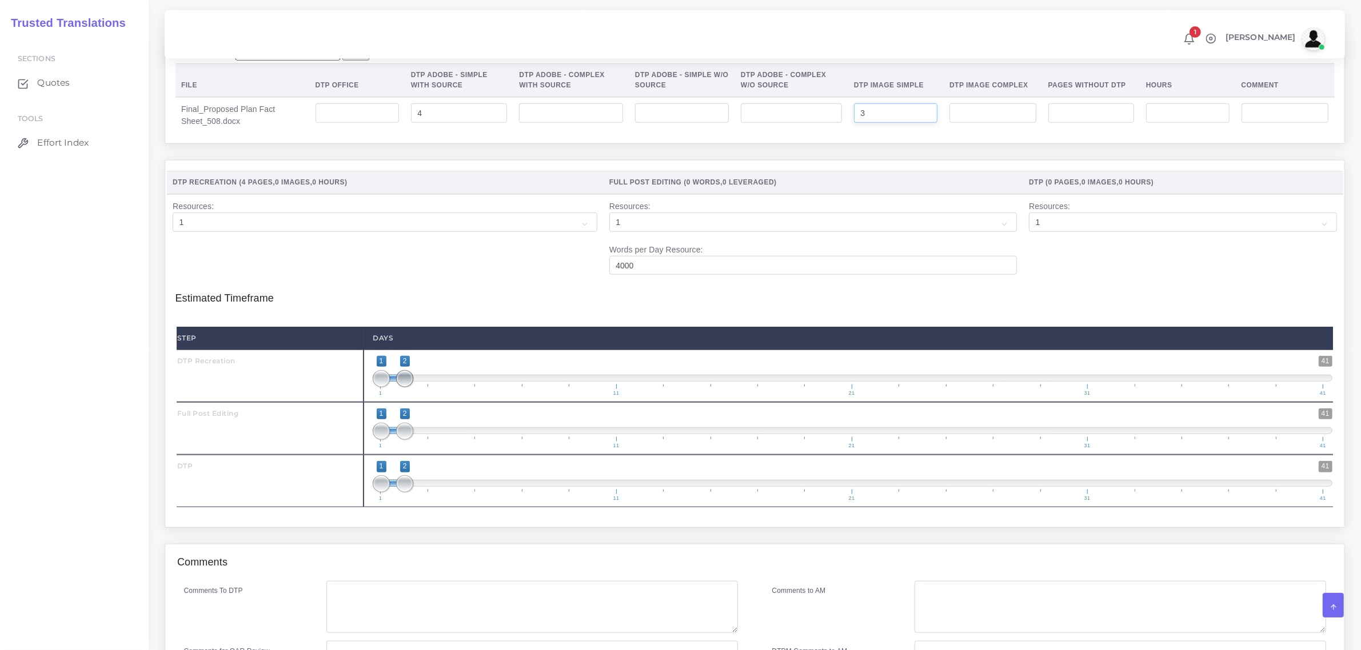
type input "3"
type input "1;1"
drag, startPoint x: 405, startPoint y: 415, endPoint x: 381, endPoint y: 426, distance: 26.3
click at [381, 396] on span "1 41 1 2 1 — 2 1 11 21 31 41" at bounding box center [853, 376] width 960 height 40
type input "2;2"
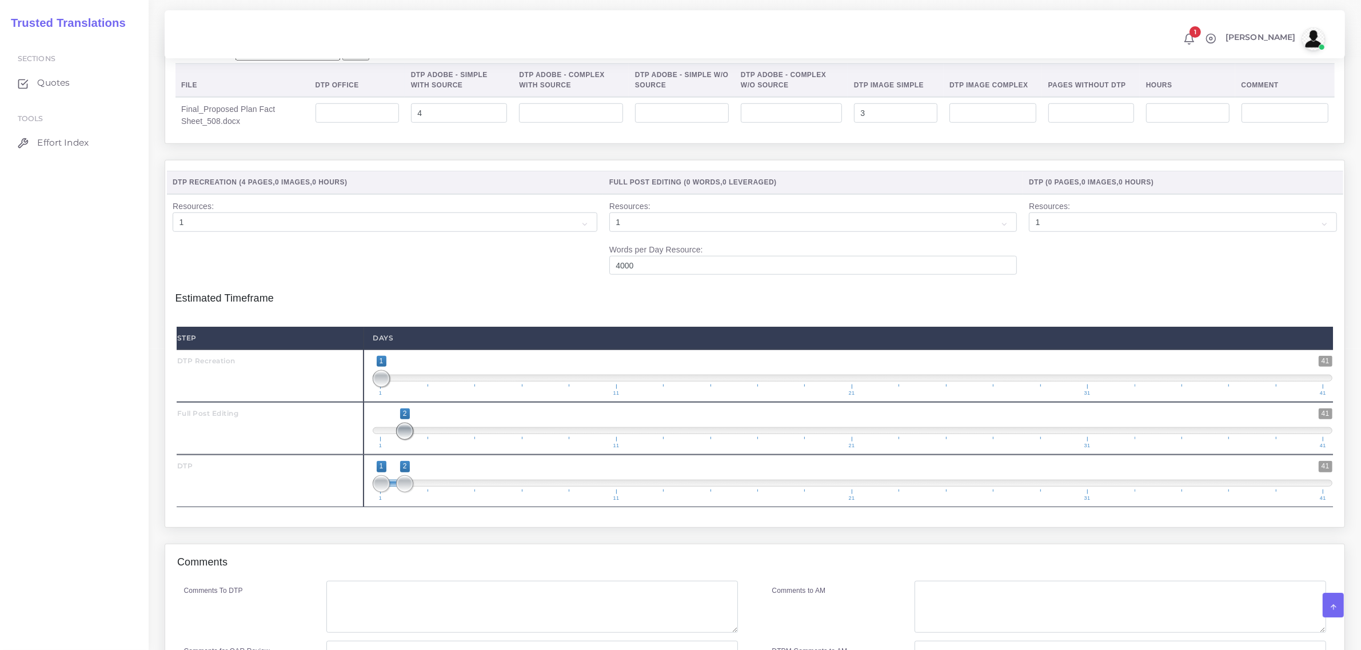
drag, startPoint x: 380, startPoint y: 465, endPoint x: 398, endPoint y: 501, distance: 40.9
click at [415, 449] on span "1 41 2 2 2 — 2 1 11 21 31 41" at bounding box center [853, 429] width 960 height 40
drag, startPoint x: 401, startPoint y: 523, endPoint x: 423, endPoint y: 529, distance: 23.0
click at [423, 501] on span "1 41 1 2 1 — 2 1 11 21 31 41" at bounding box center [853, 481] width 960 height 40
type input "3;3"
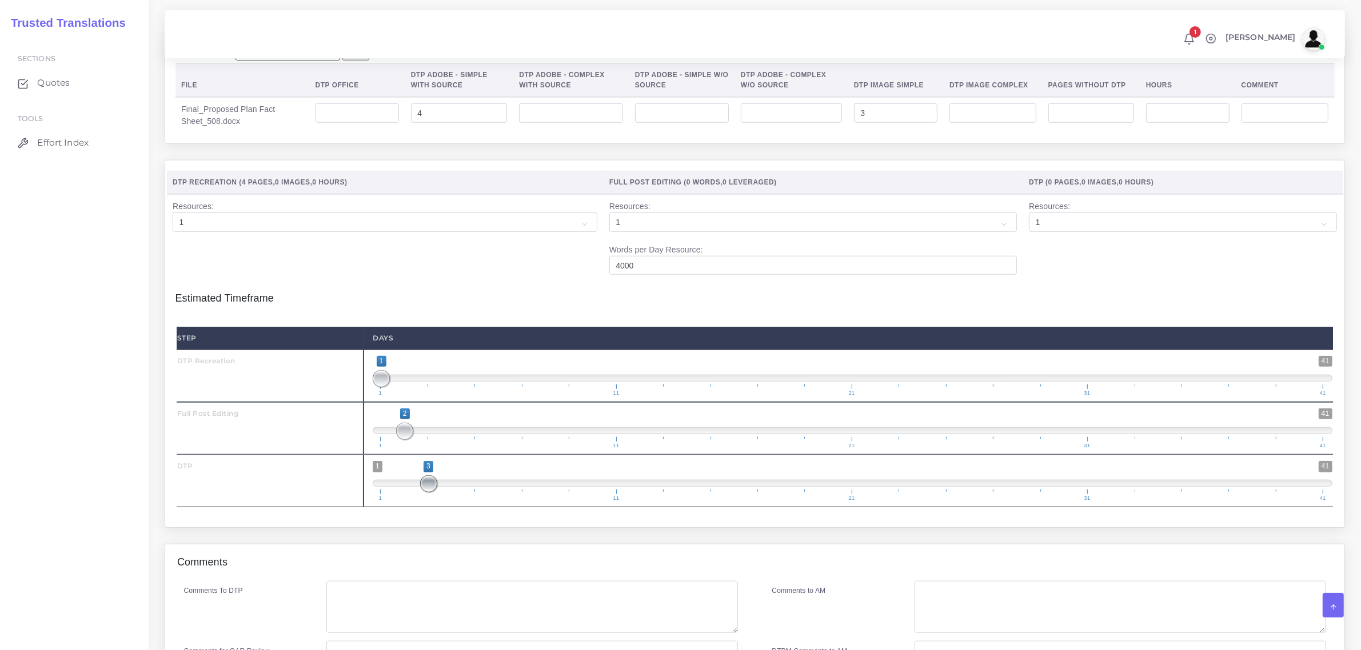
drag, startPoint x: 382, startPoint y: 521, endPoint x: 441, endPoint y: 519, distance: 59.5
click at [441, 501] on span "1 41 3 3 3 — 3 1 11 21 31 41" at bounding box center [853, 481] width 960 height 40
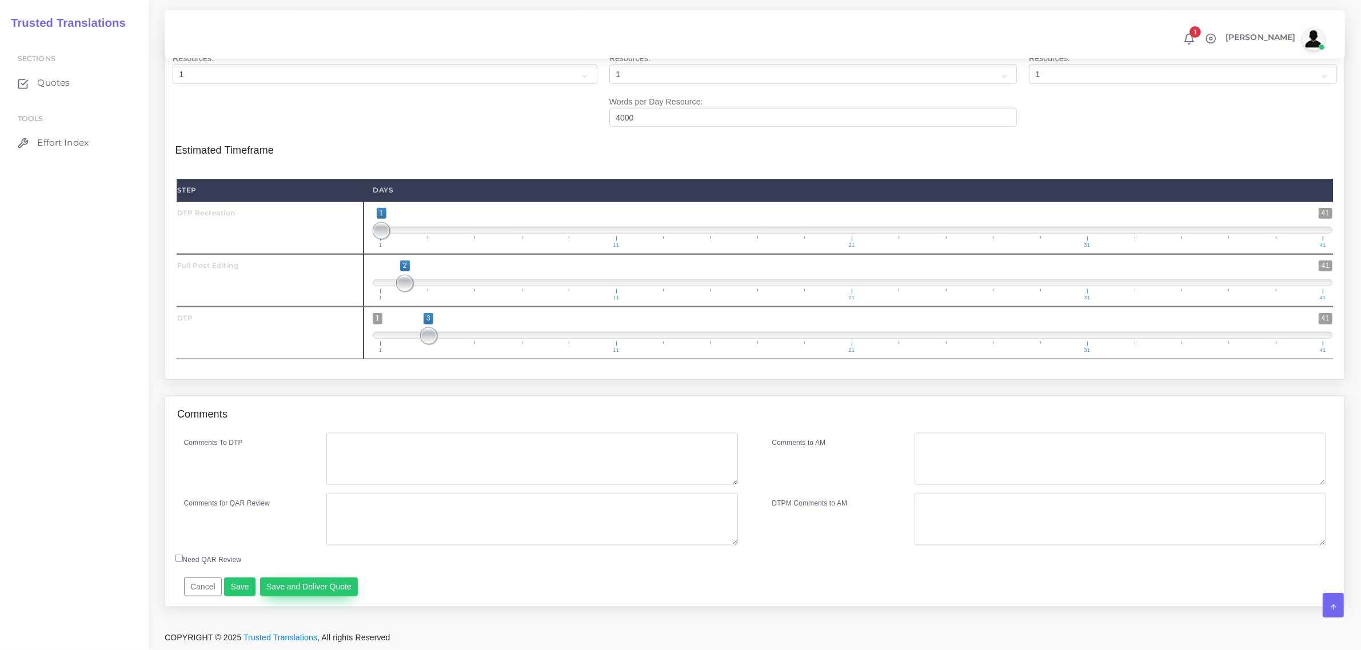
scroll to position [1396, 0]
click at [239, 588] on button "Save" at bounding box center [239, 587] width 31 height 19
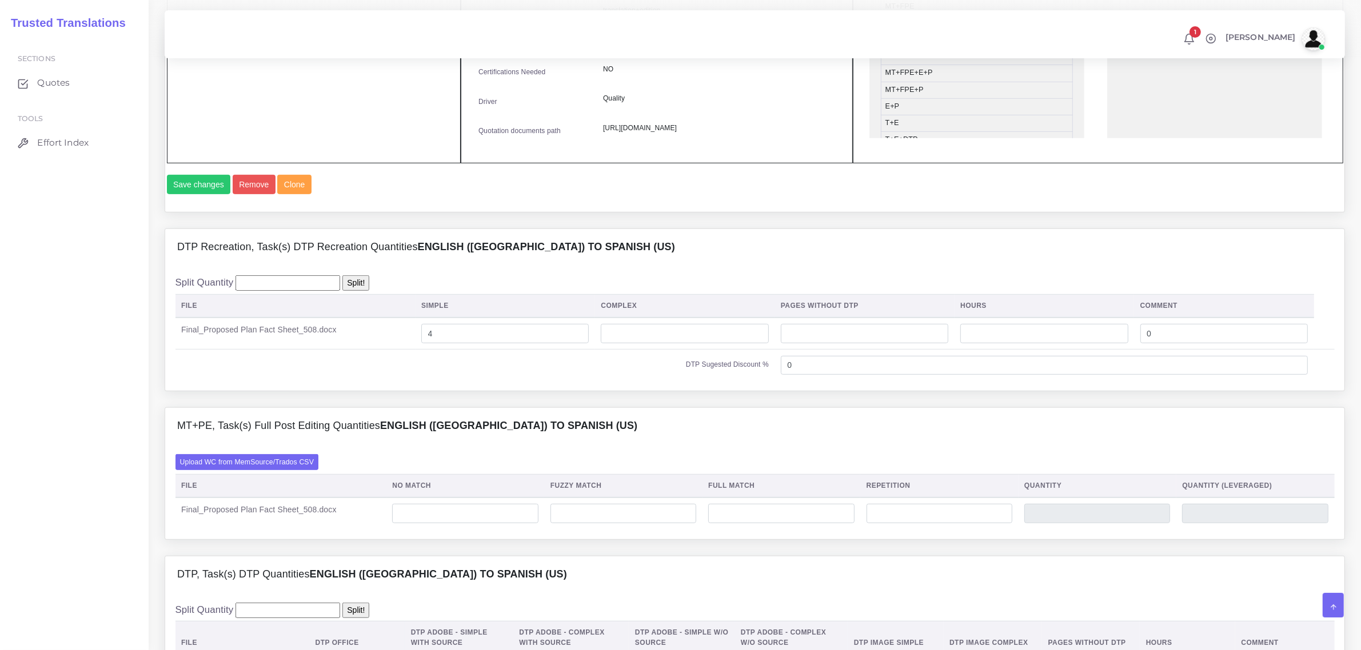
scroll to position [714, 0]
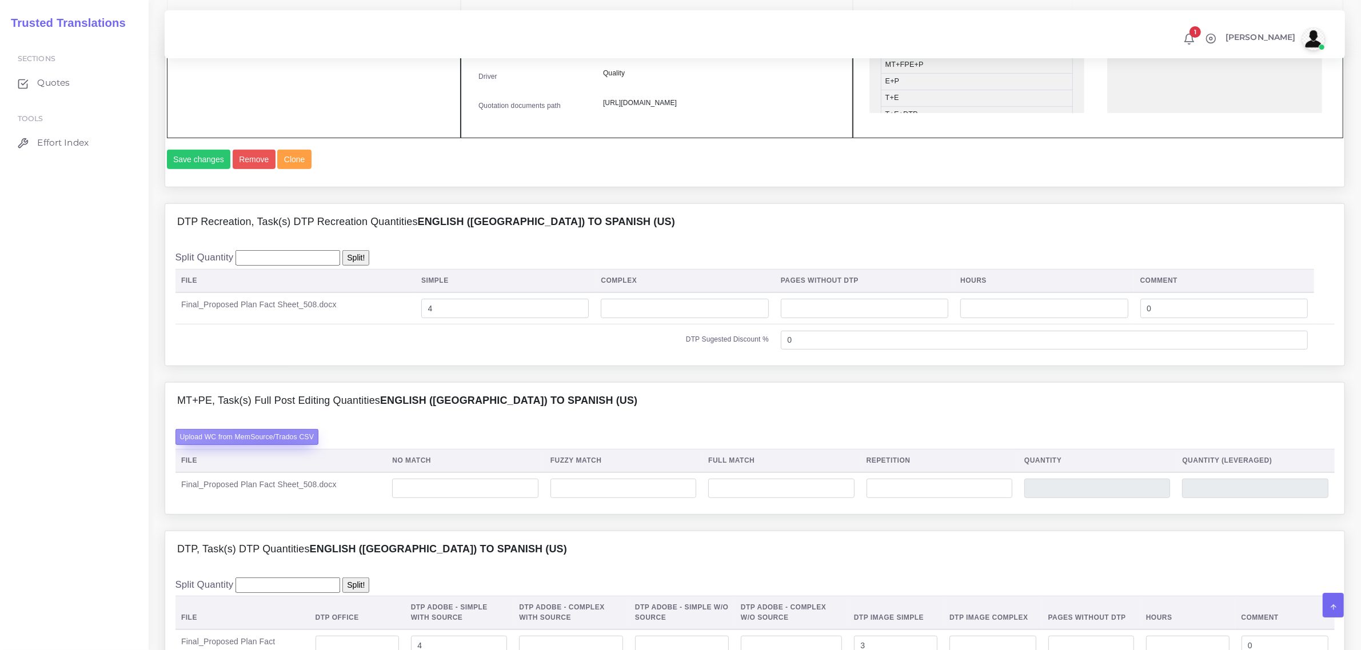
click at [270, 445] on label "Upload WC from MemSource/Trados CSV" at bounding box center [246, 436] width 143 height 15
click at [0, 0] on input "Upload WC from MemSource/Trados CSV" at bounding box center [0, 0] width 0 height 0
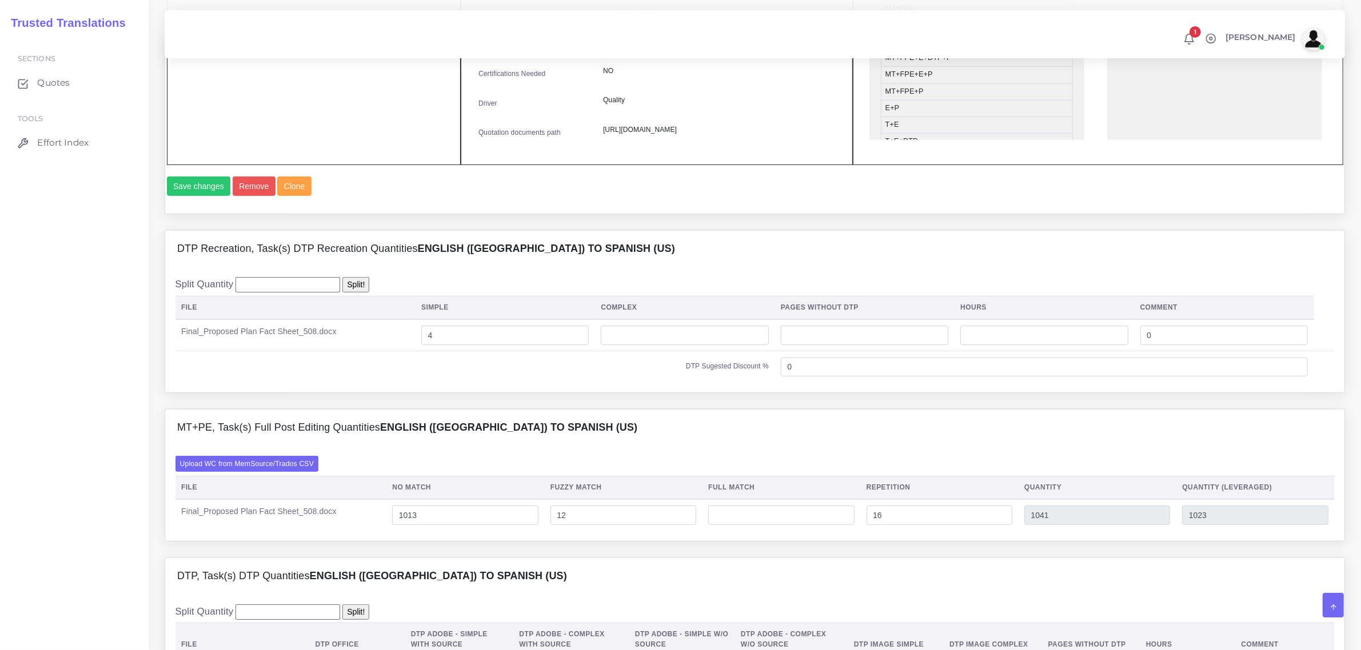
scroll to position [929, 0]
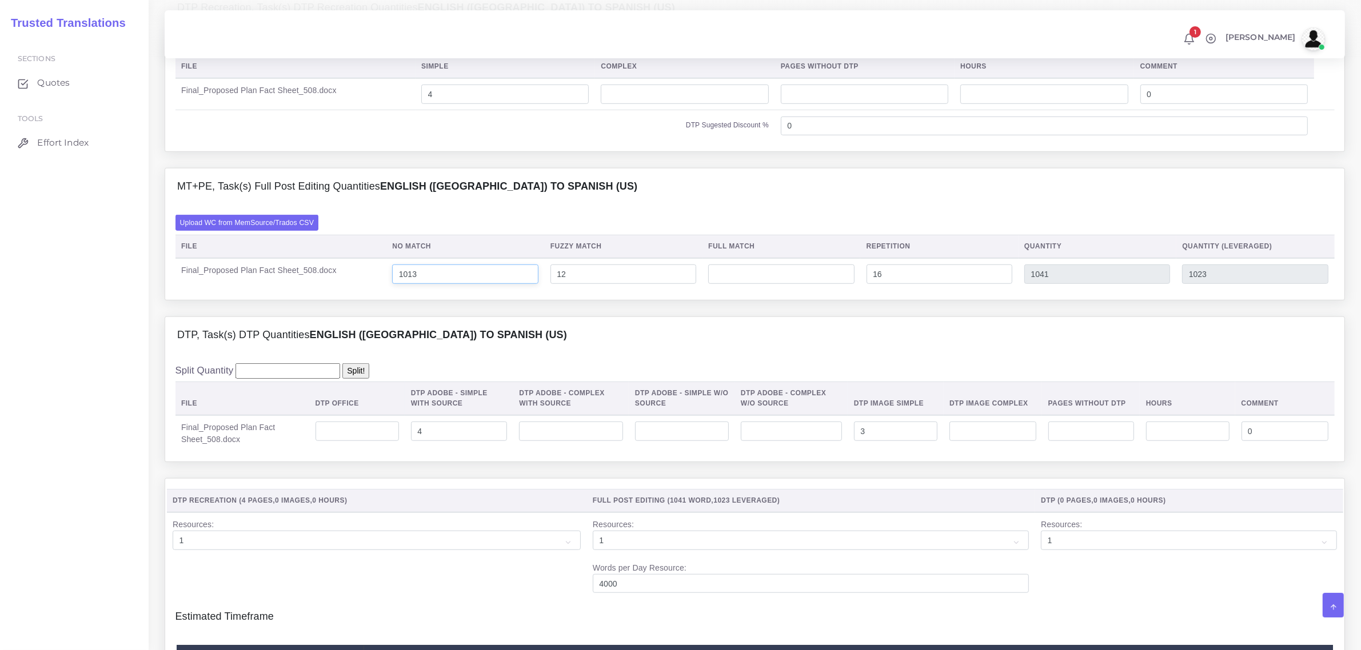
click at [410, 284] on input "1013" at bounding box center [465, 274] width 146 height 19
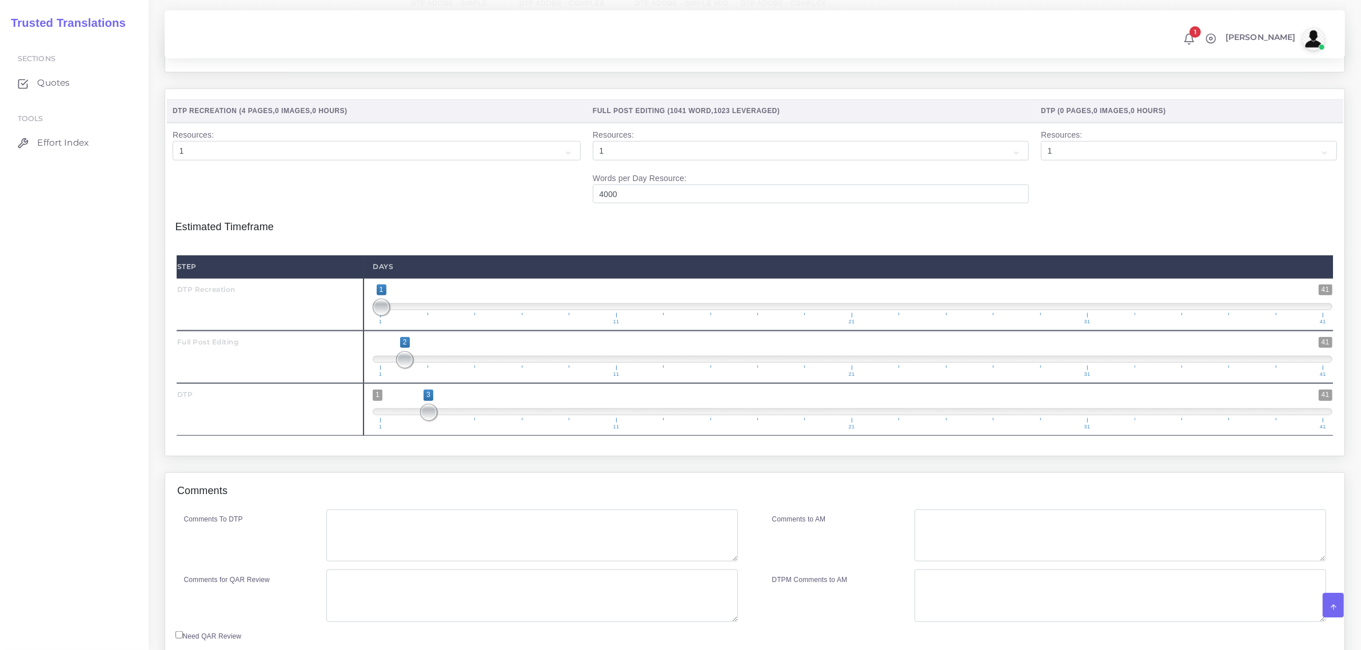
scroll to position [1429, 0]
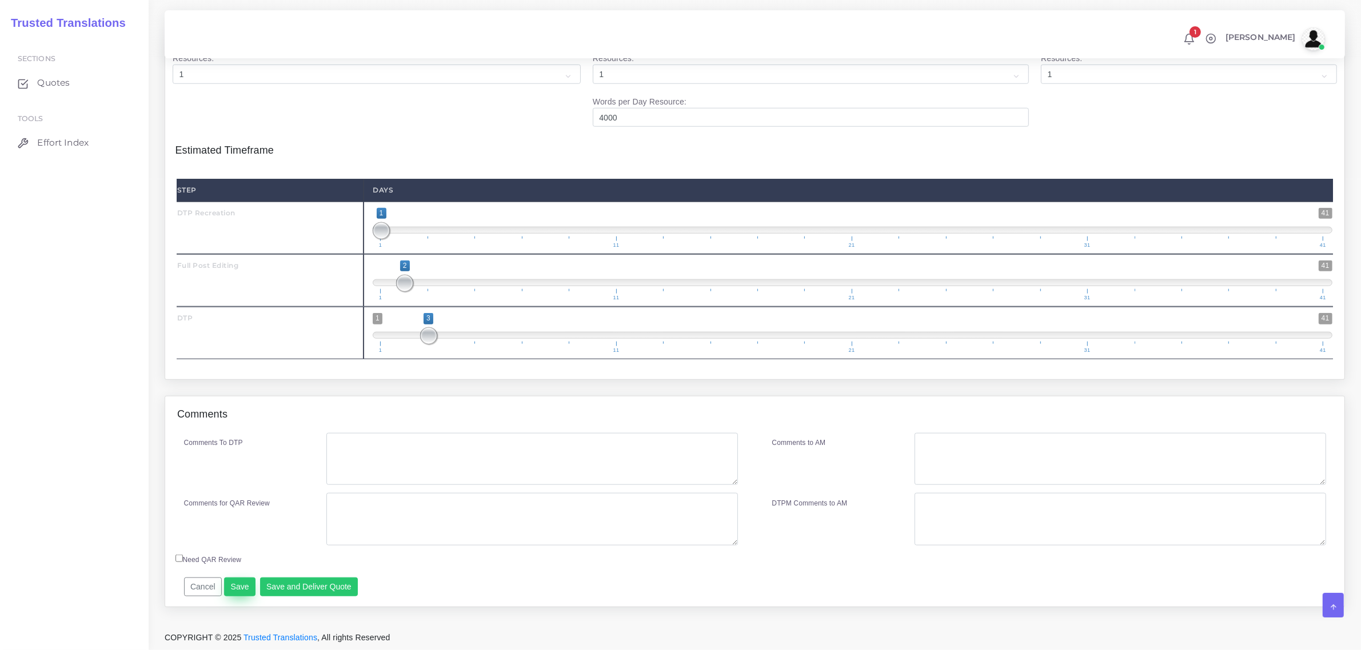
type input "1113"
type input "1141"
type input "1123"
click at [235, 590] on button "Save" at bounding box center [239, 587] width 31 height 19
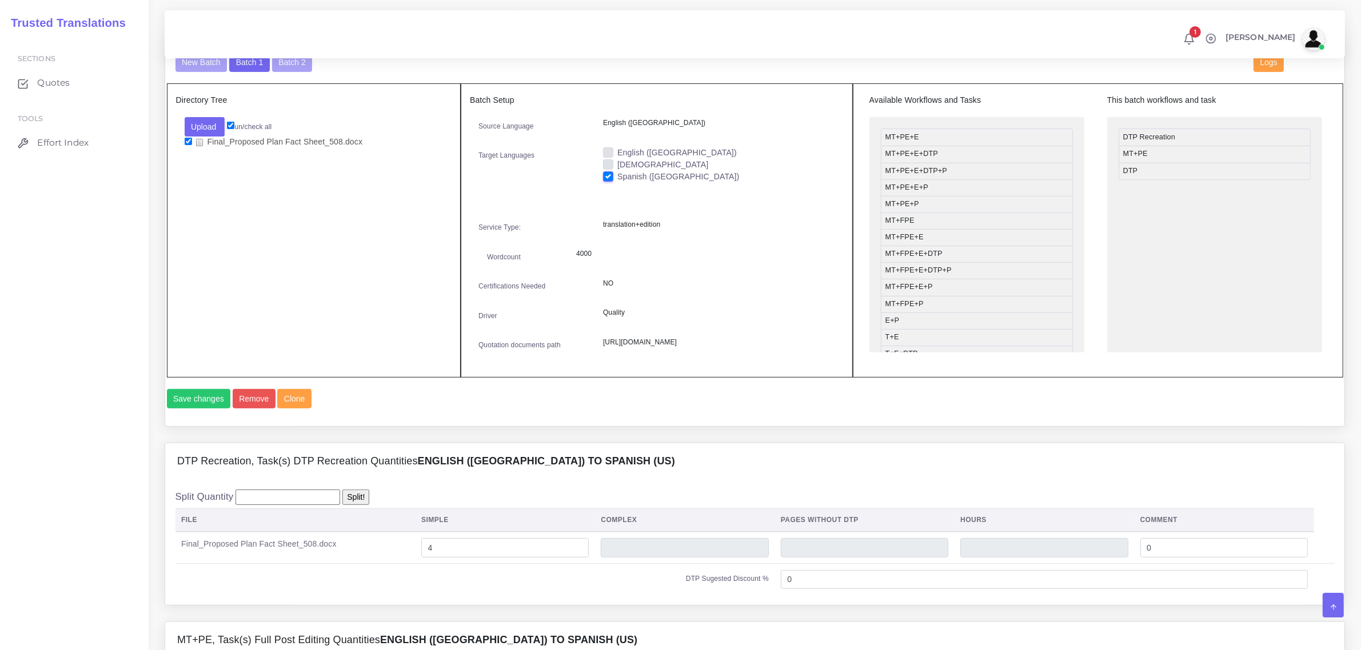
scroll to position [429, 0]
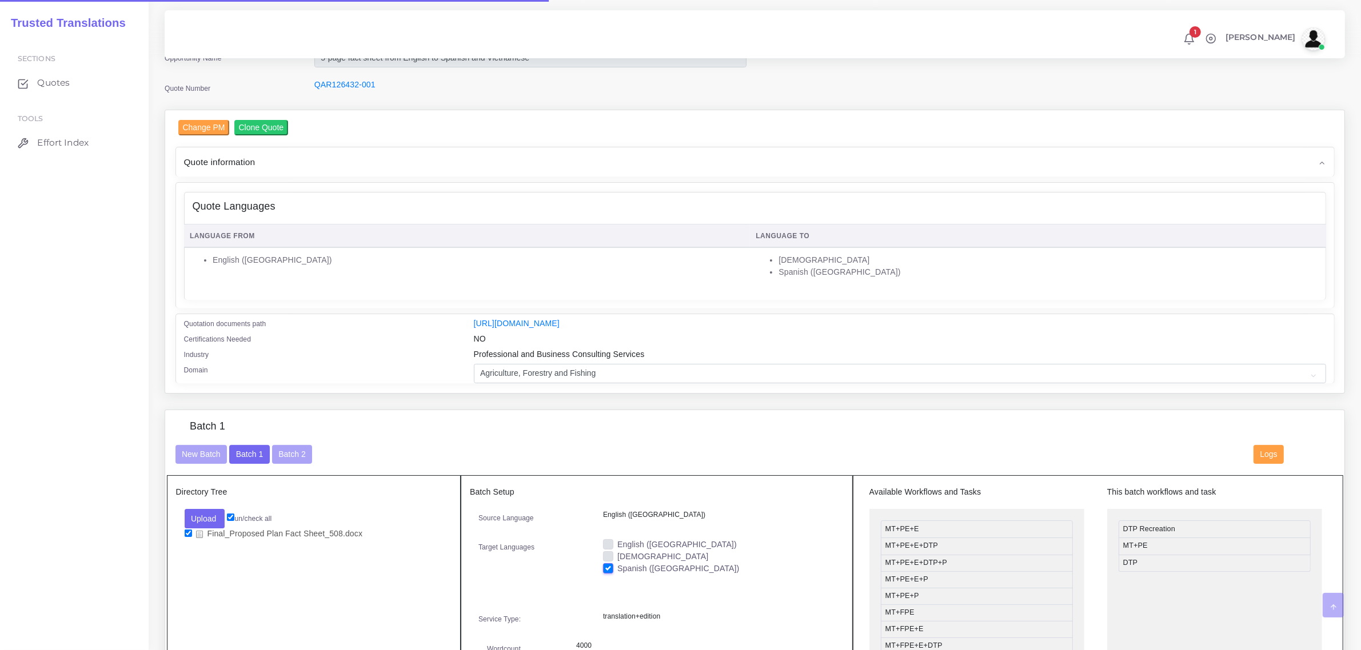
scroll to position [214, 0]
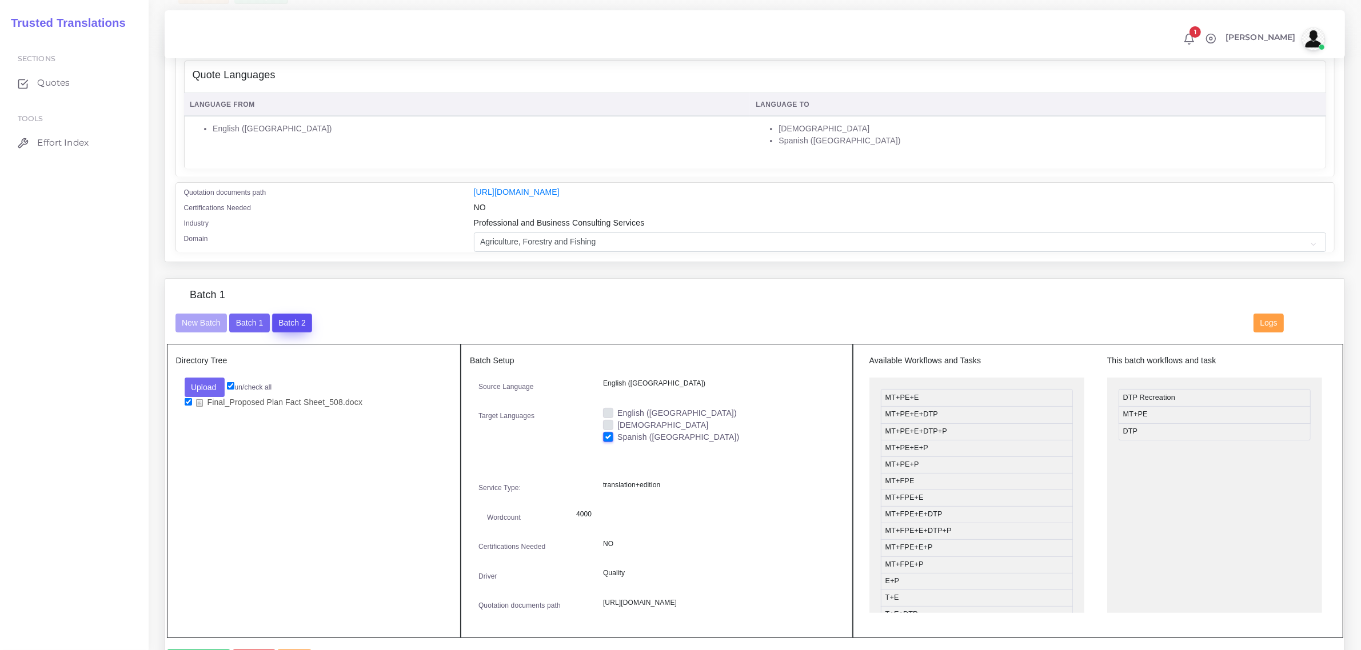
click at [289, 322] on button "Batch 2" at bounding box center [292, 323] width 40 height 19
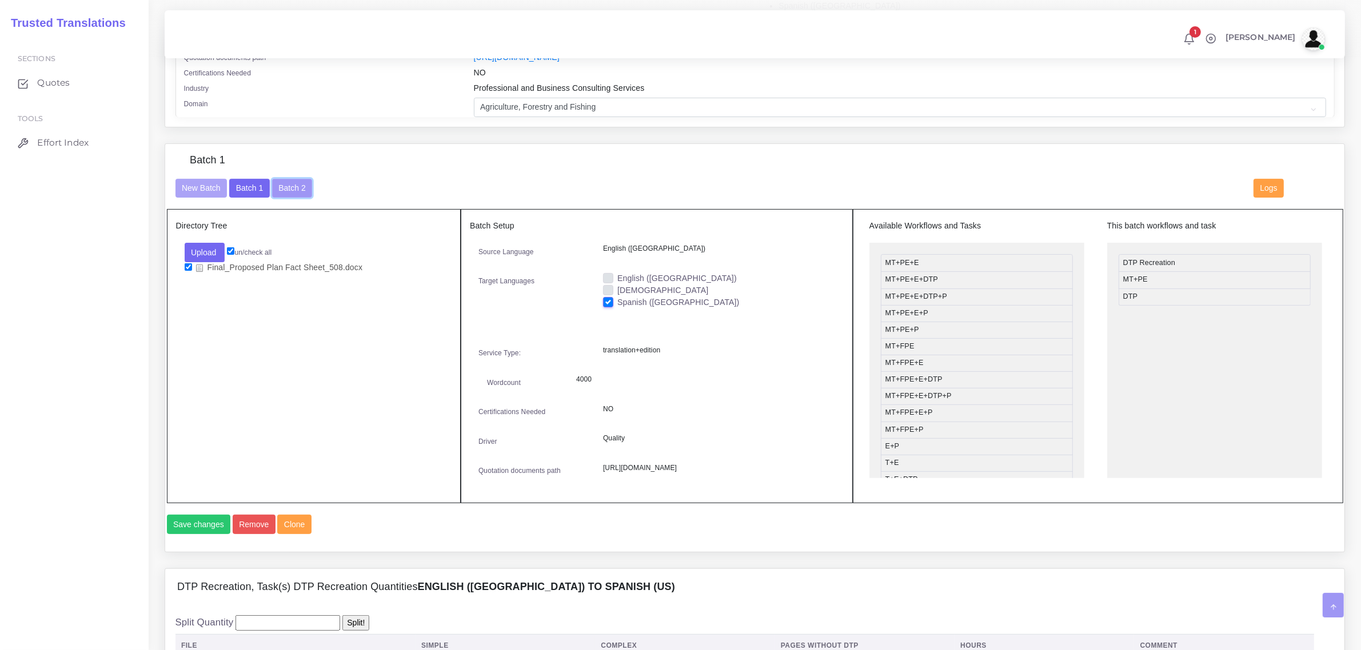
scroll to position [429, 0]
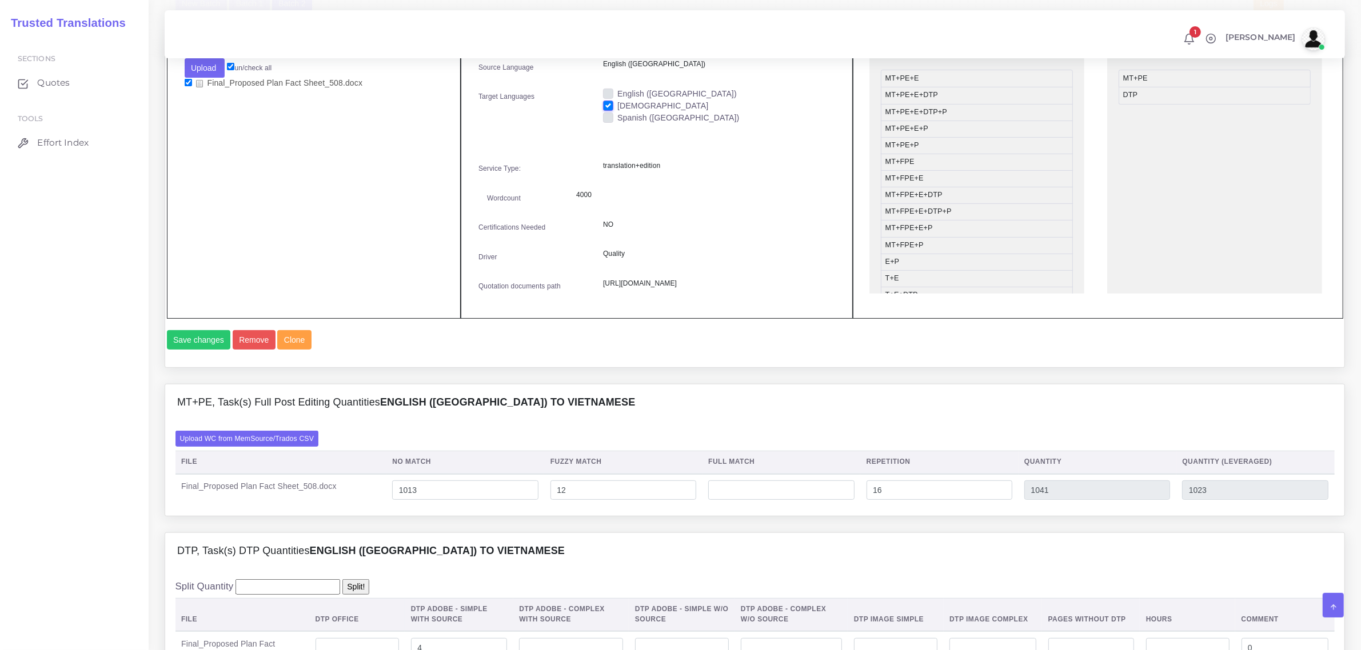
scroll to position [714, 0]
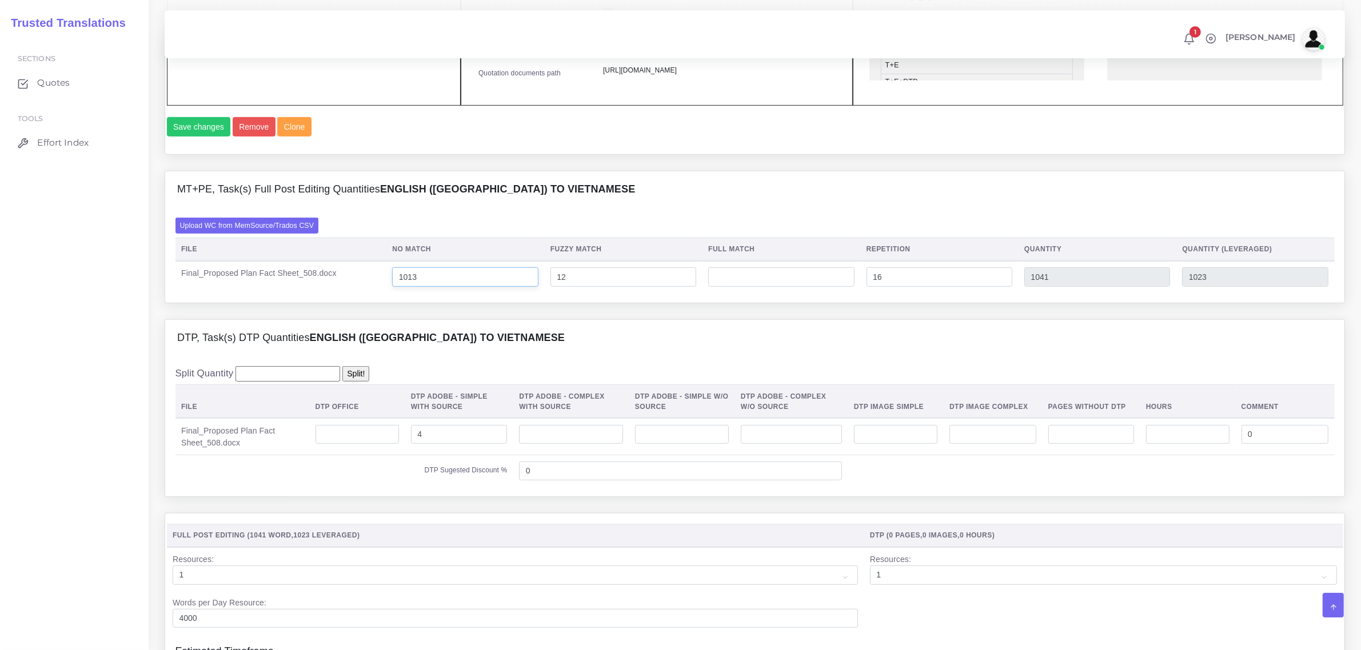
click at [410, 287] on input "1013" at bounding box center [465, 276] width 146 height 19
type input "1113"
type input "1141"
type input "1123"
click at [902, 445] on input "number" at bounding box center [895, 434] width 83 height 19
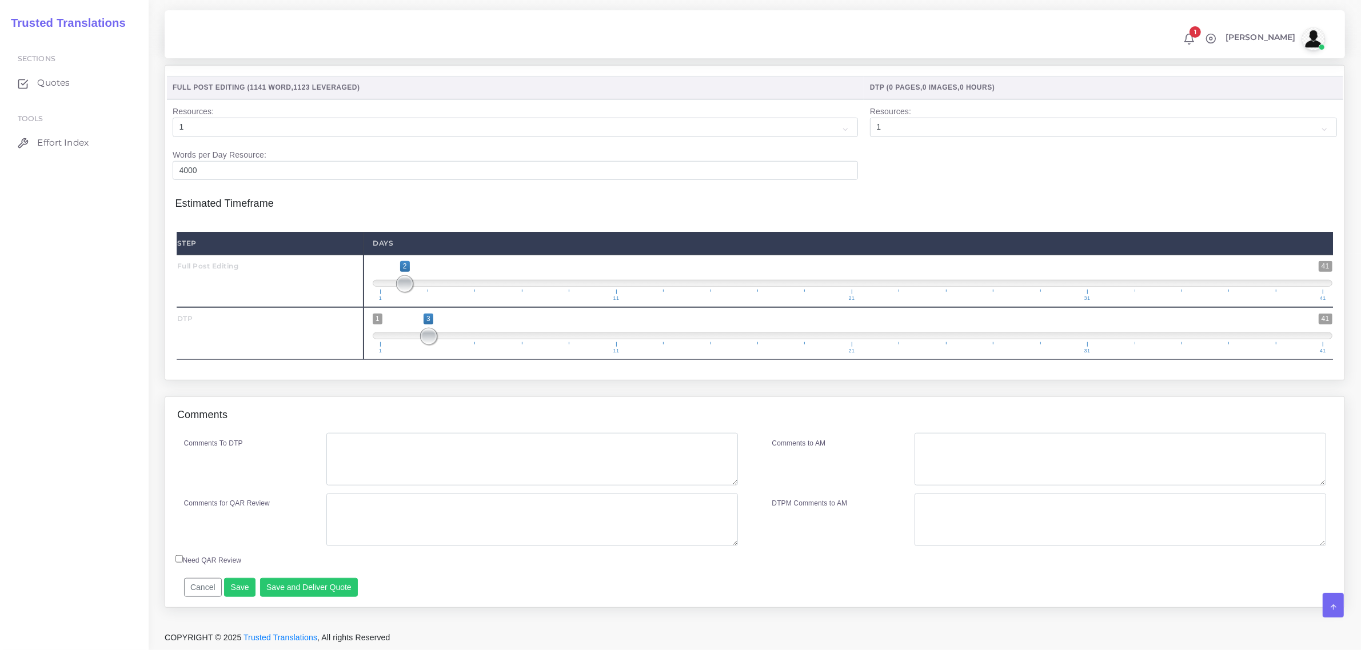
scroll to position [1196, 0]
type input "2"
click at [234, 593] on button "Save" at bounding box center [239, 587] width 31 height 19
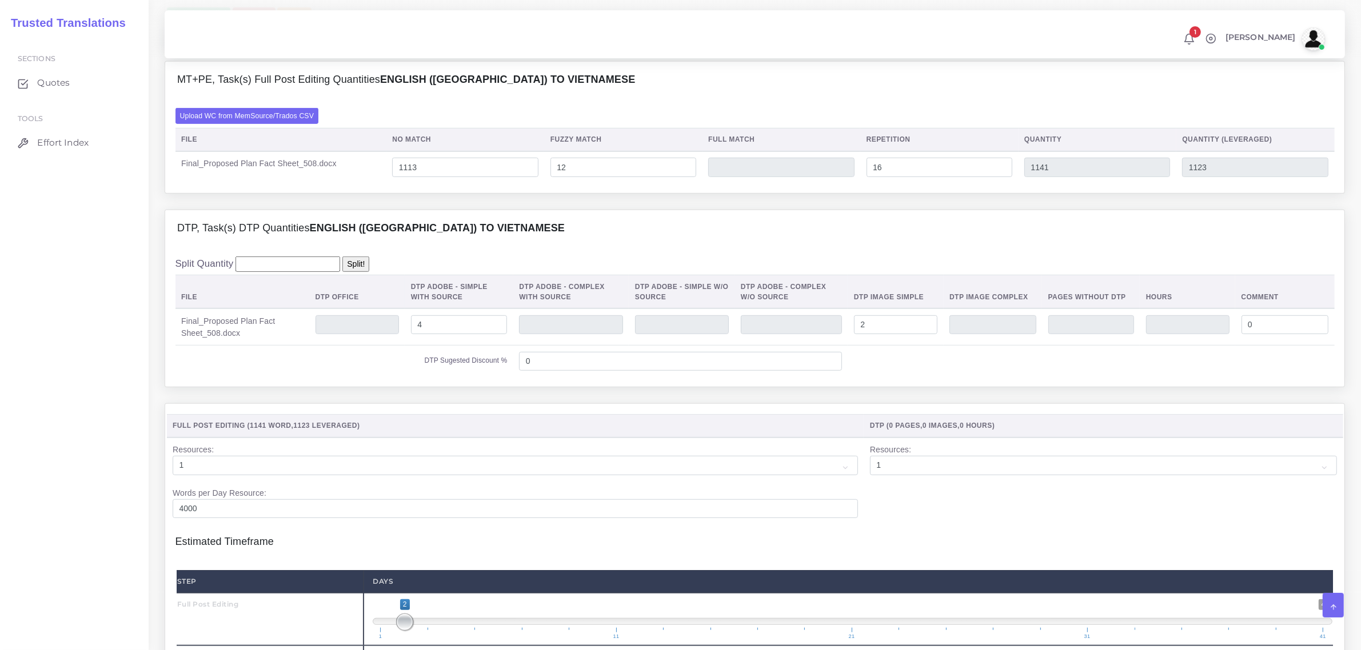
scroll to position [696, 0]
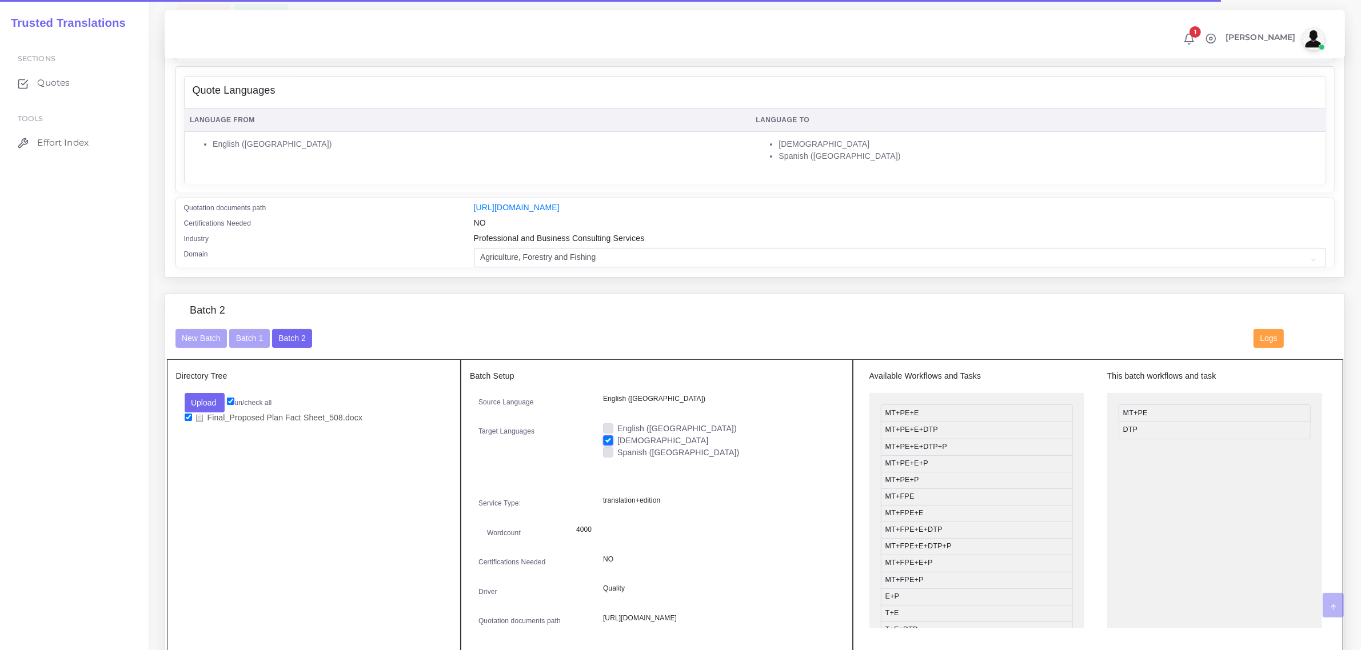
scroll to position [214, 0]
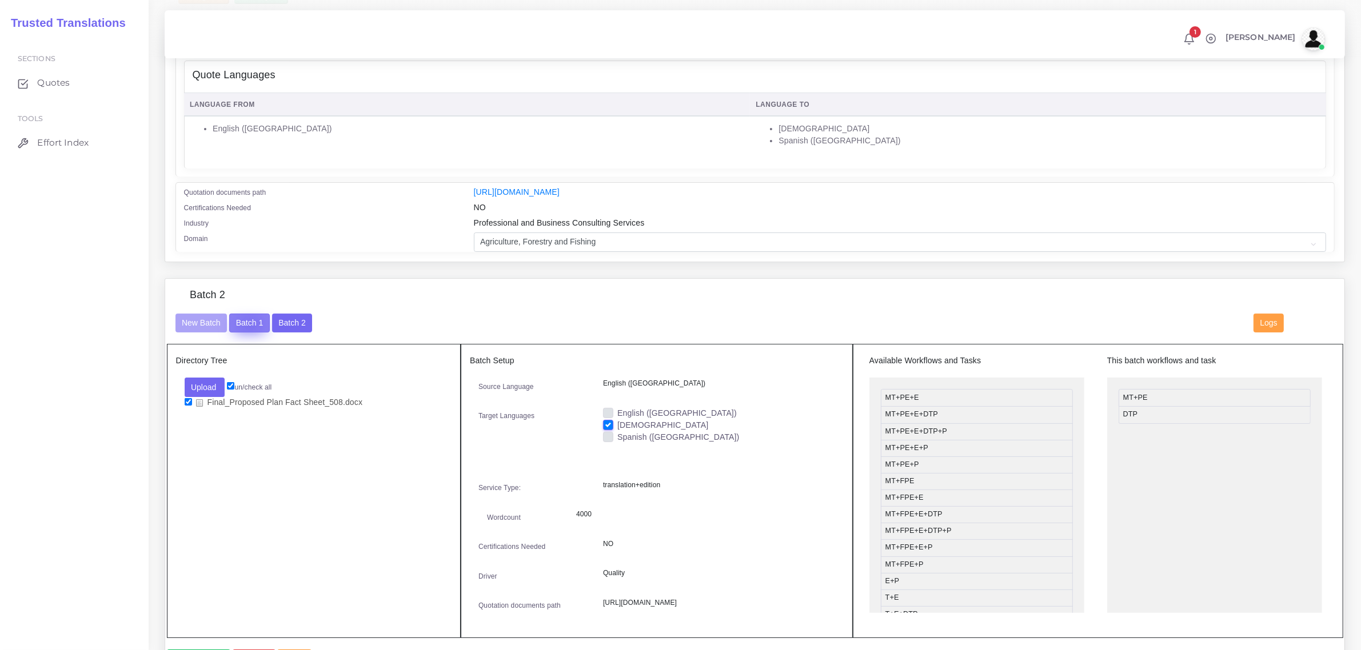
click at [249, 322] on button "Batch 1" at bounding box center [249, 323] width 40 height 19
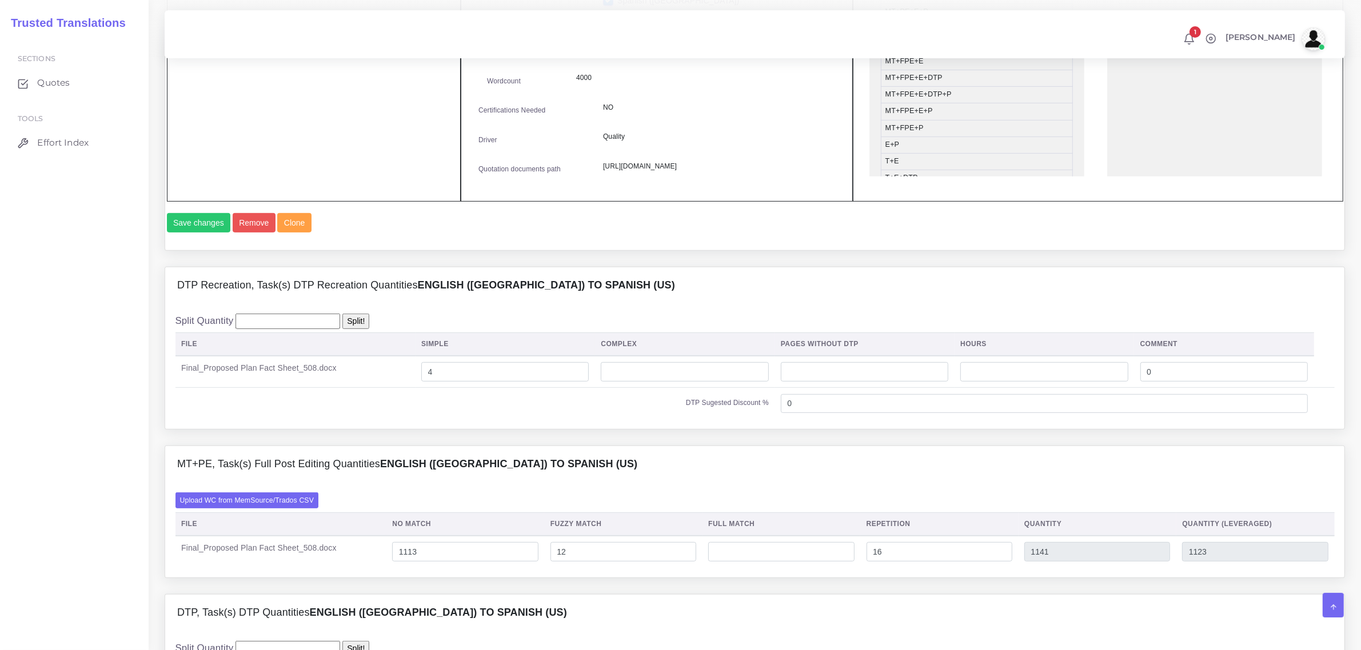
scroll to position [644, 0]
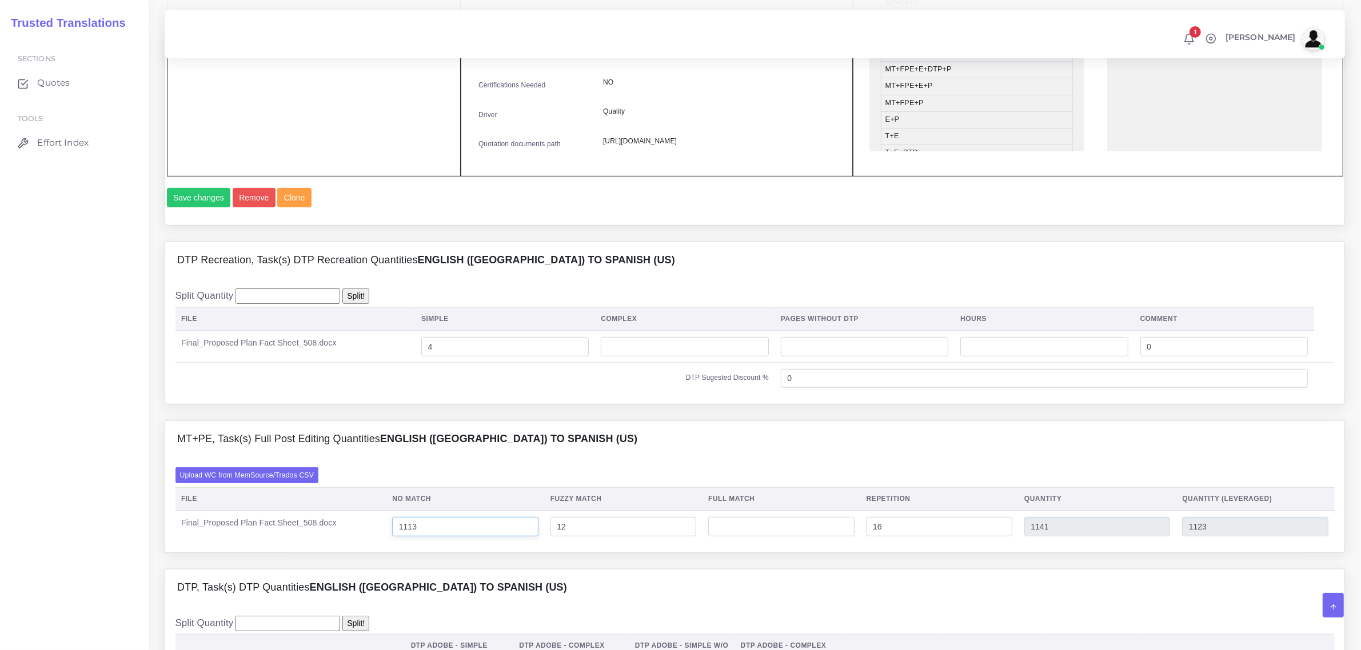
click at [412, 537] on input "1113" at bounding box center [465, 526] width 146 height 19
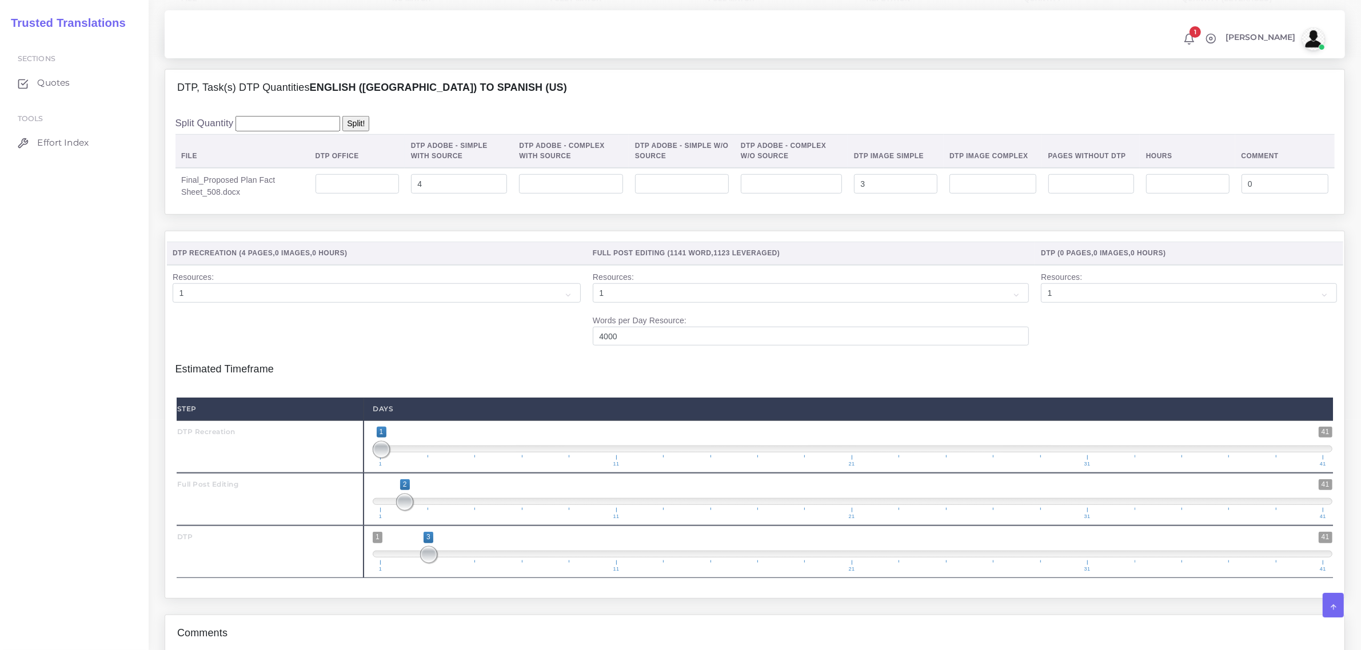
scroll to position [1286, 0]
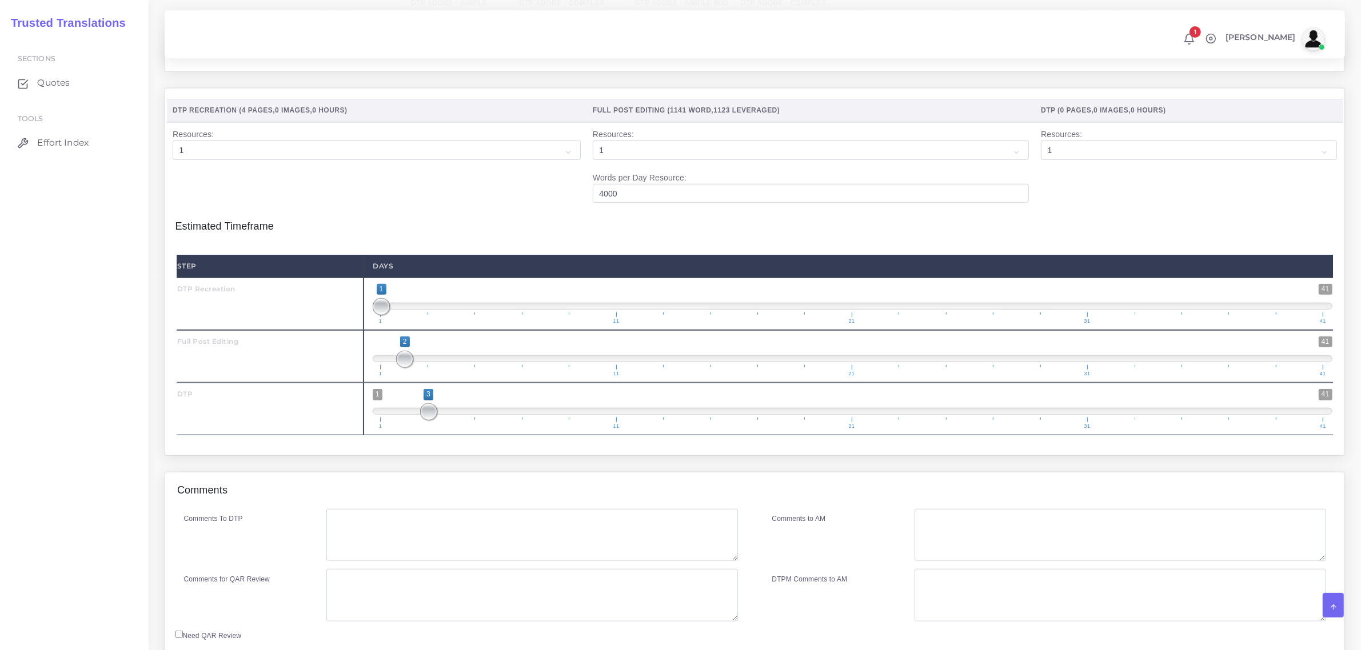
type input "1313"
type input "1341"
type input "1323"
click at [530, 553] on textarea "Comments To DTP" at bounding box center [531, 535] width 411 height 53
type textarea "no specific instructions"
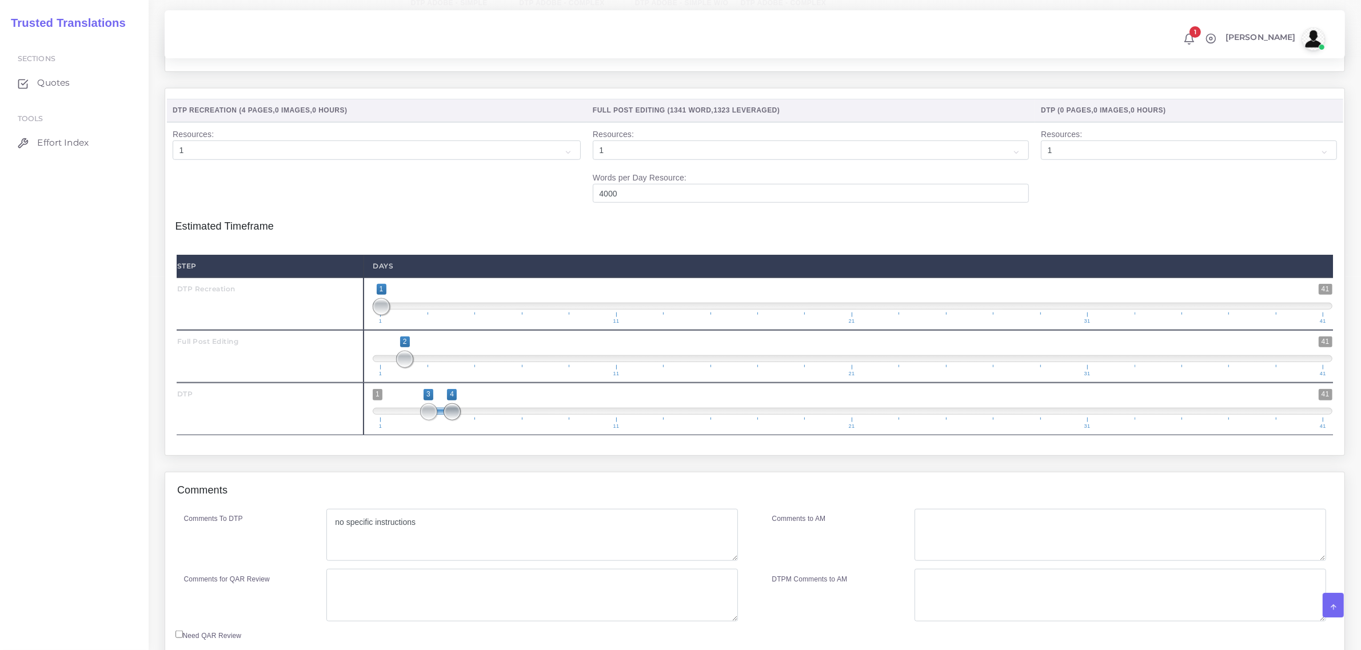
drag, startPoint x: 425, startPoint y: 445, endPoint x: 438, endPoint y: 449, distance: 13.7
click at [438, 429] on span "1 41 3 4 3 — 4 1 11 21 31 41" at bounding box center [853, 409] width 960 height 40
type input "4;4"
drag, startPoint x: 435, startPoint y: 447, endPoint x: 450, endPoint y: 445, distance: 14.5
click at [450, 421] on span at bounding box center [451, 411] width 17 height 17
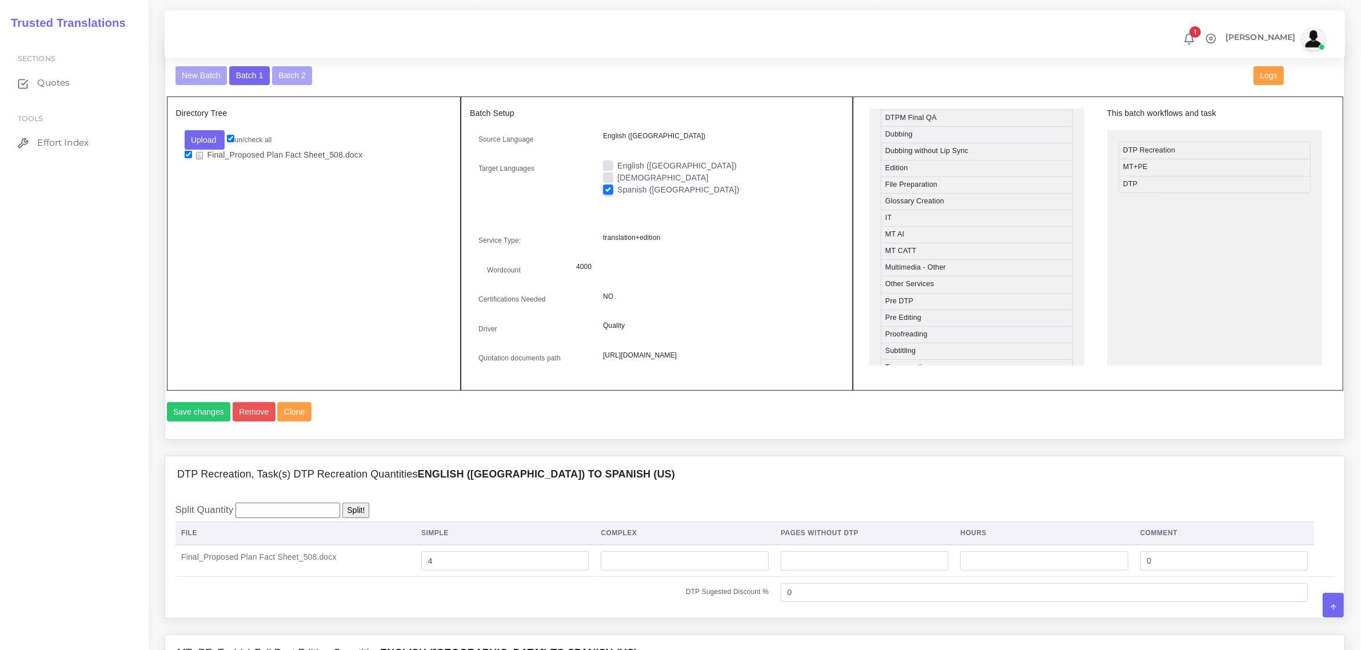
scroll to position [429, 0]
drag, startPoint x: 954, startPoint y: 329, endPoint x: 1193, endPoint y: 203, distance: 269.7
click at [200, 422] on button "Save changes" at bounding box center [199, 411] width 64 height 19
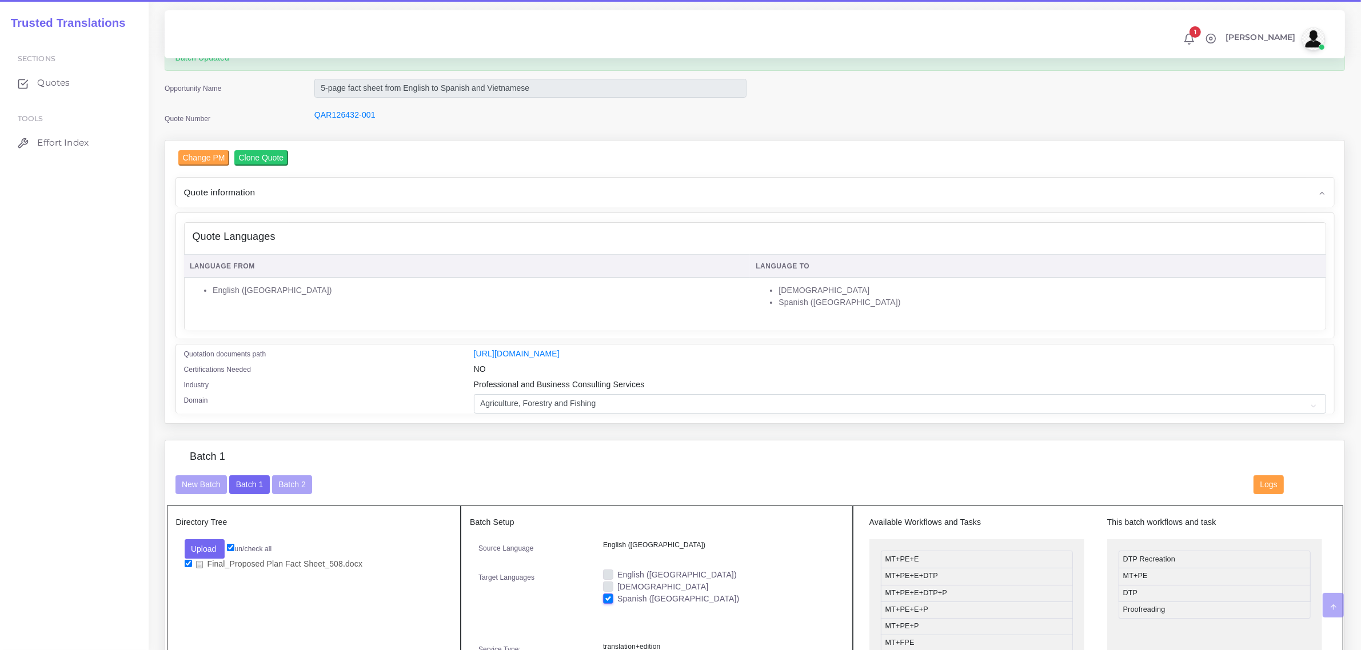
scroll to position [143, 0]
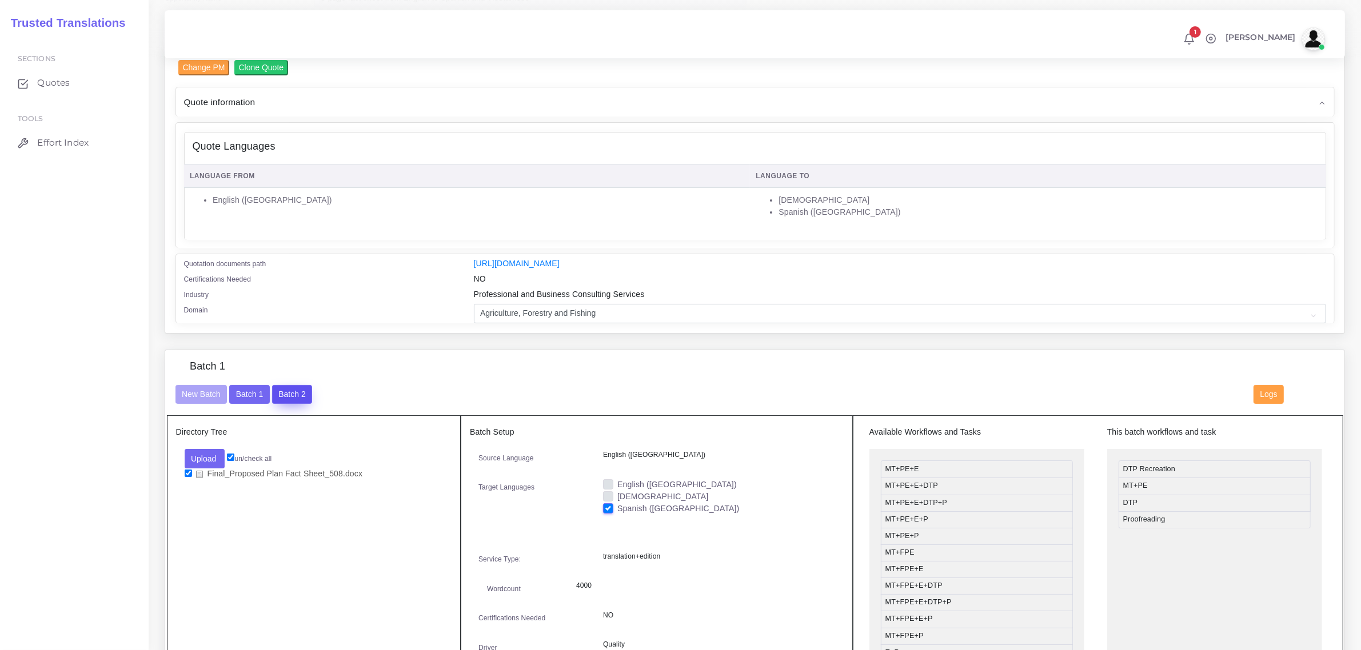
click at [289, 398] on button "Batch 2" at bounding box center [292, 394] width 40 height 19
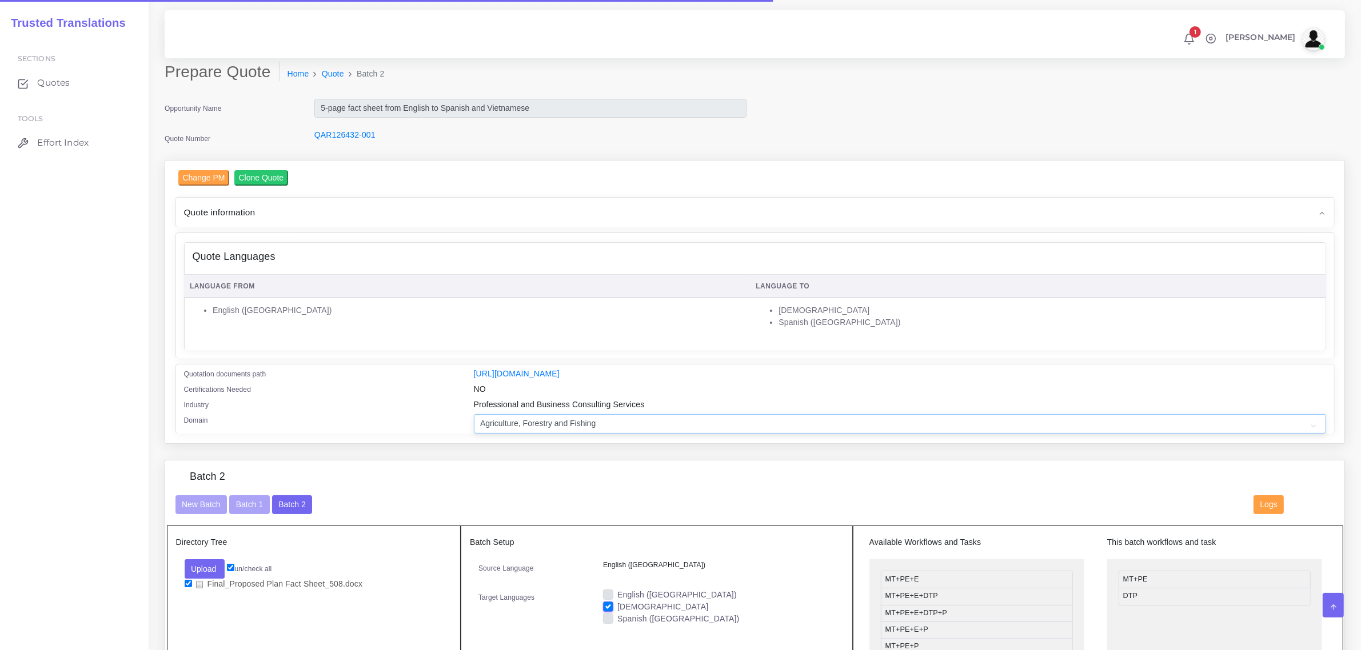
click at [523, 420] on select "- Advertising and Media Agriculture, Forestry and Fishing Architecture, Buildin…" at bounding box center [900, 423] width 852 height 19
select select "Architecture, Building and Construction"
click at [474, 414] on select "- Advertising and Media Agriculture, Forestry and Fishing Architecture, Buildin…" at bounding box center [900, 423] width 852 height 19
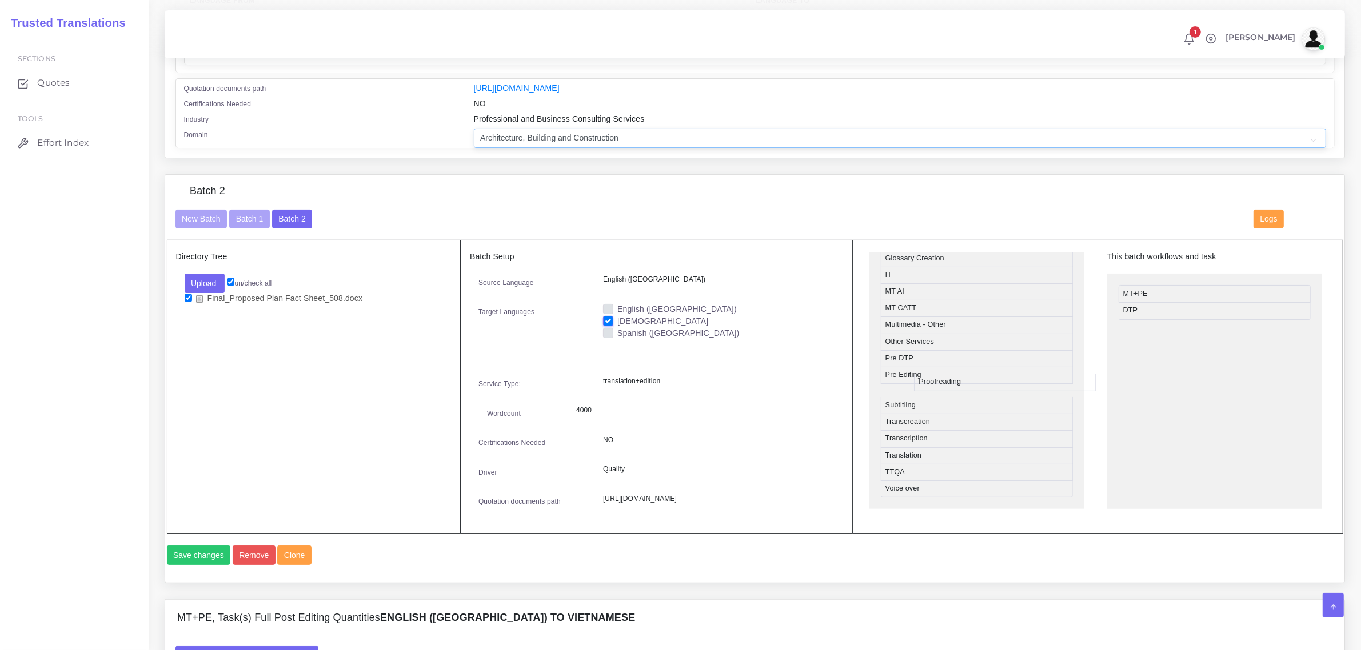
scroll to position [510, 0]
drag, startPoint x: 947, startPoint y: 387, endPoint x: 1185, endPoint y: 326, distance: 245.3
click at [206, 565] on button "Save changes" at bounding box center [199, 555] width 64 height 19
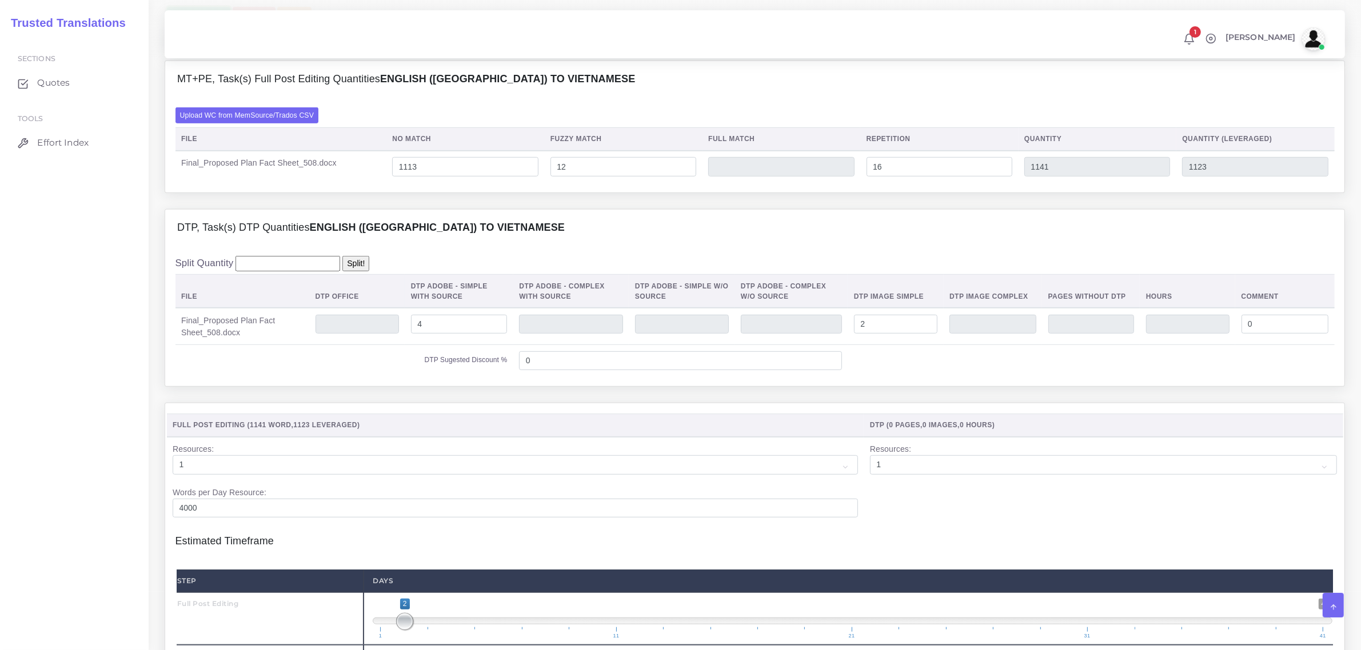
scroll to position [857, 0]
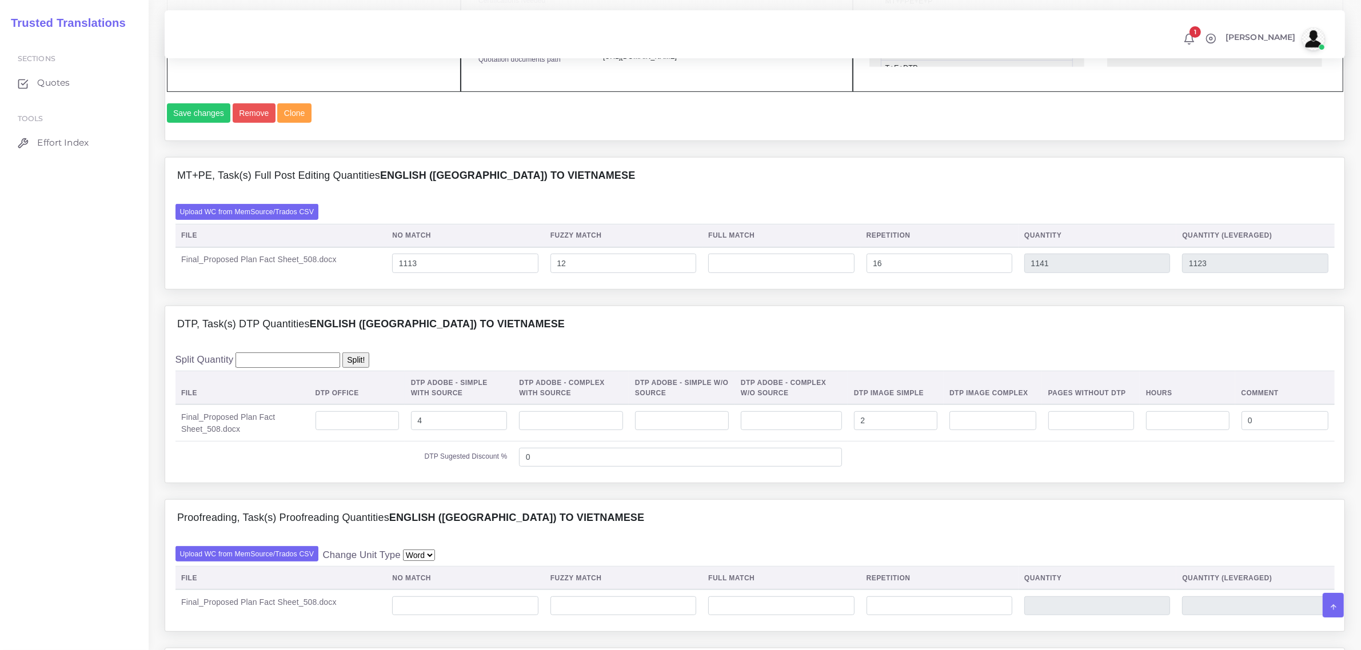
scroll to position [786, 0]
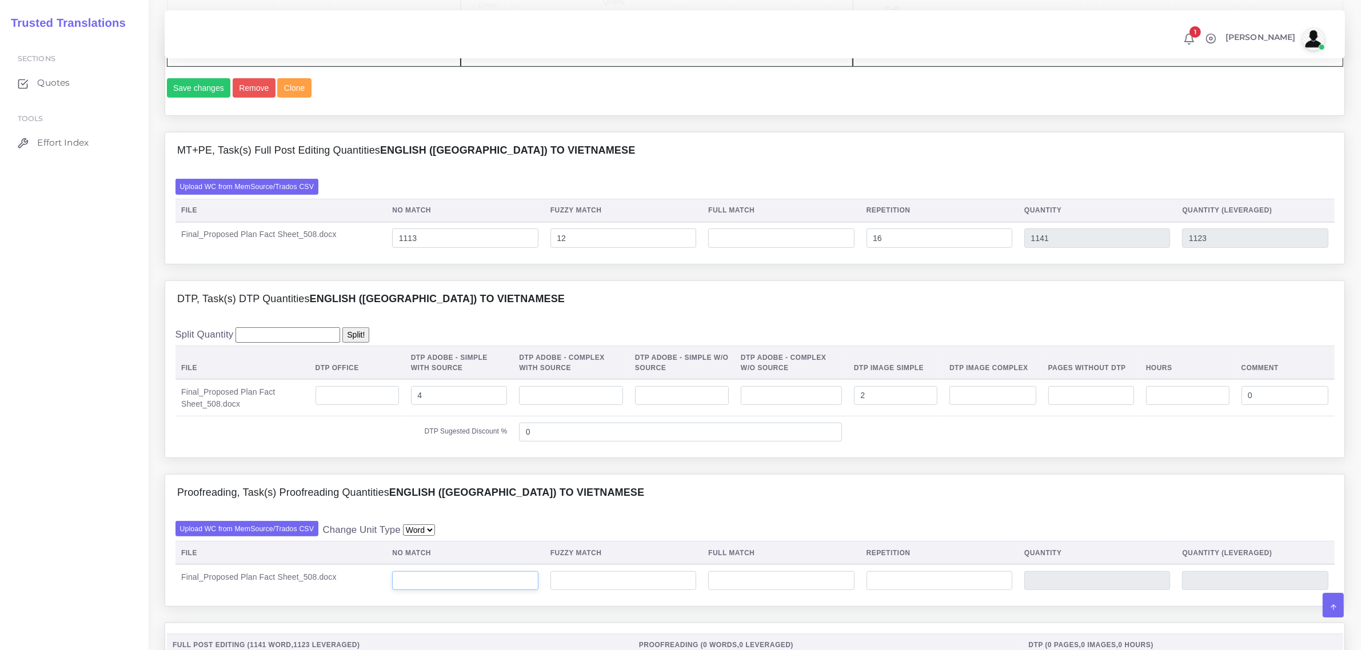
click at [427, 591] on input "number" at bounding box center [465, 581] width 146 height 19
type input "1113"
click at [592, 591] on input "number" at bounding box center [623, 581] width 146 height 19
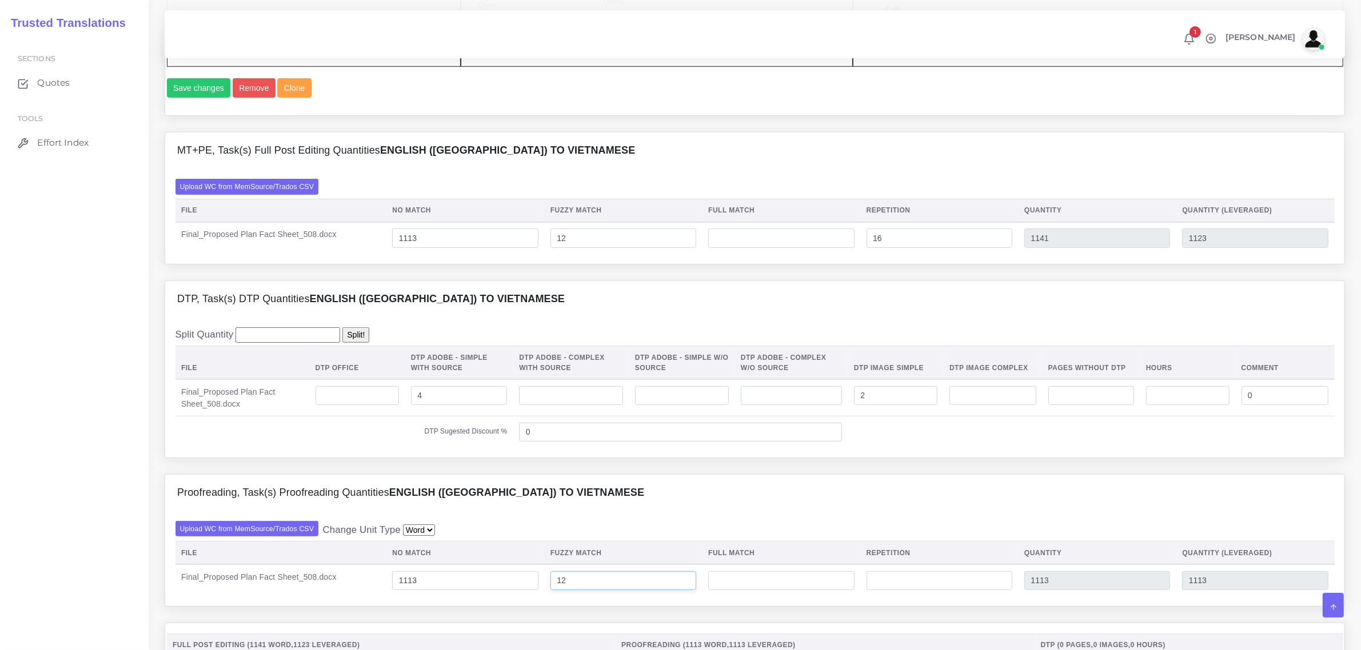
type input "12"
type input "1125"
type input "1119"
click at [904, 591] on input "number" at bounding box center [939, 581] width 146 height 19
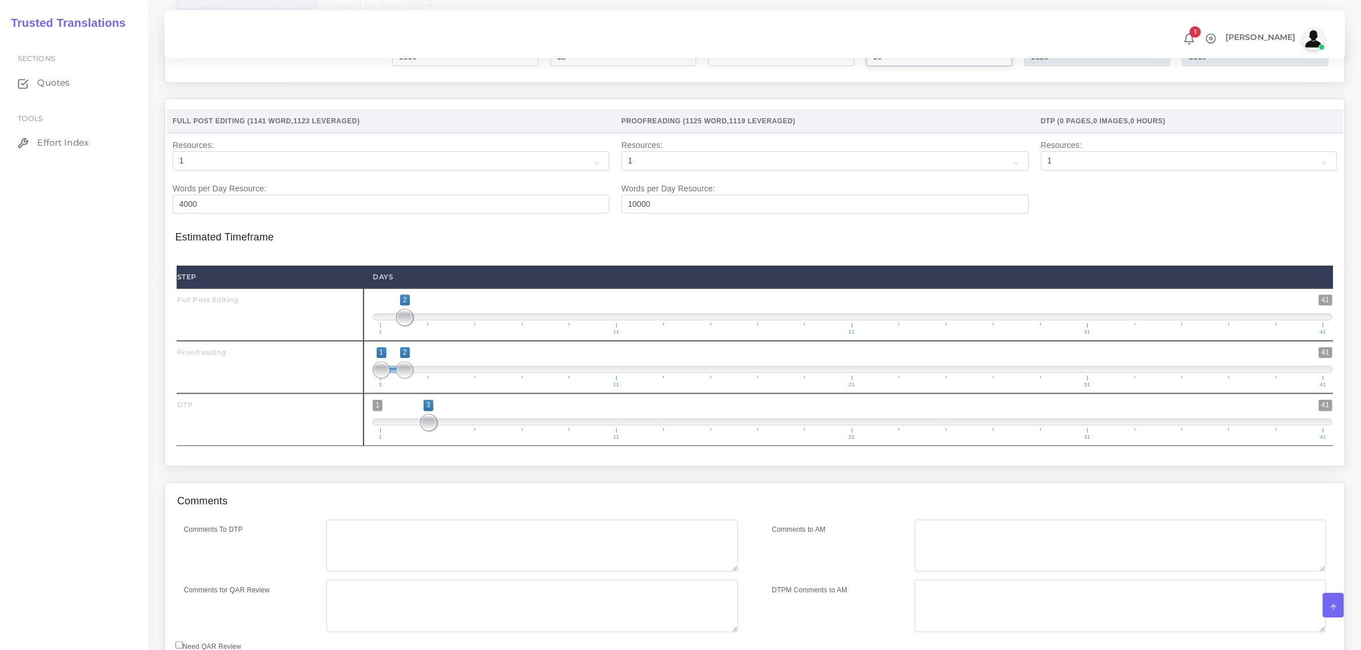
scroll to position [1429, 0]
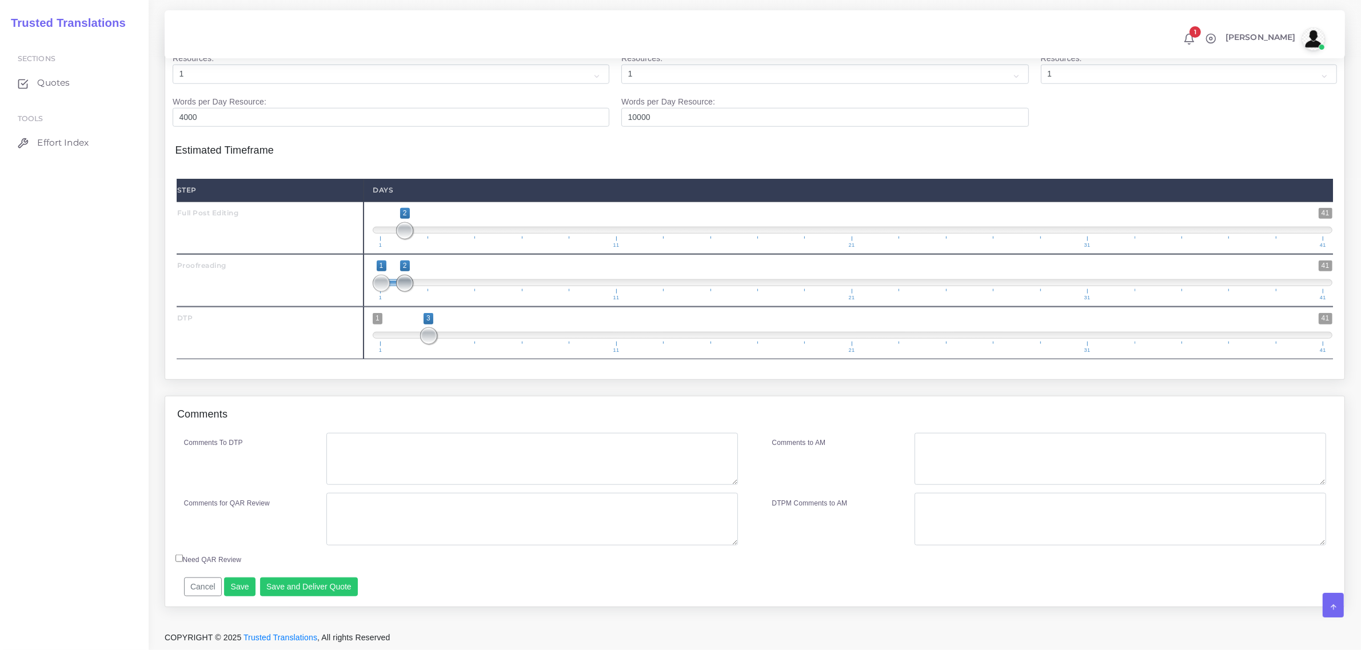
type input "16"
type input "1141"
type input "1123"
drag, startPoint x: 405, startPoint y: 283, endPoint x: 452, endPoint y: 287, distance: 47.6
click at [452, 287] on span at bounding box center [451, 283] width 17 height 17
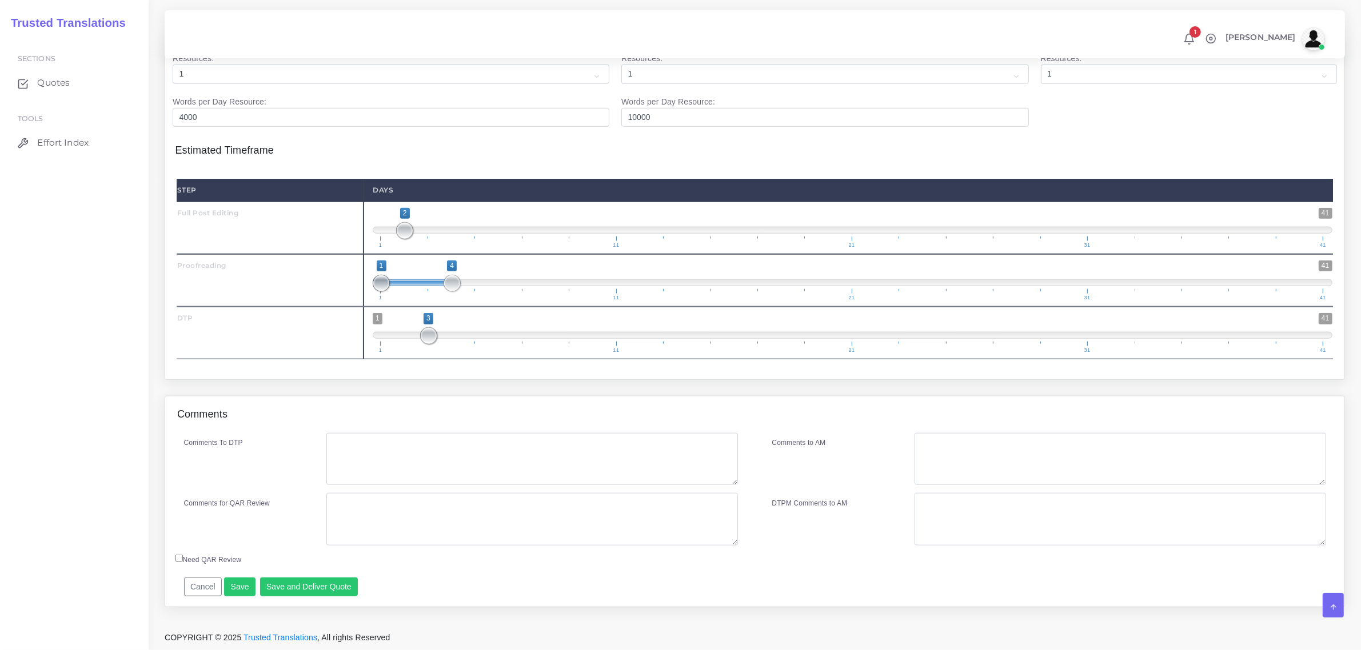
type input "4;4"
drag, startPoint x: 379, startPoint y: 289, endPoint x: 453, endPoint y: 283, distance: 74.5
click at [453, 283] on span at bounding box center [451, 283] width 17 height 17
click at [238, 592] on button "Save" at bounding box center [239, 587] width 31 height 19
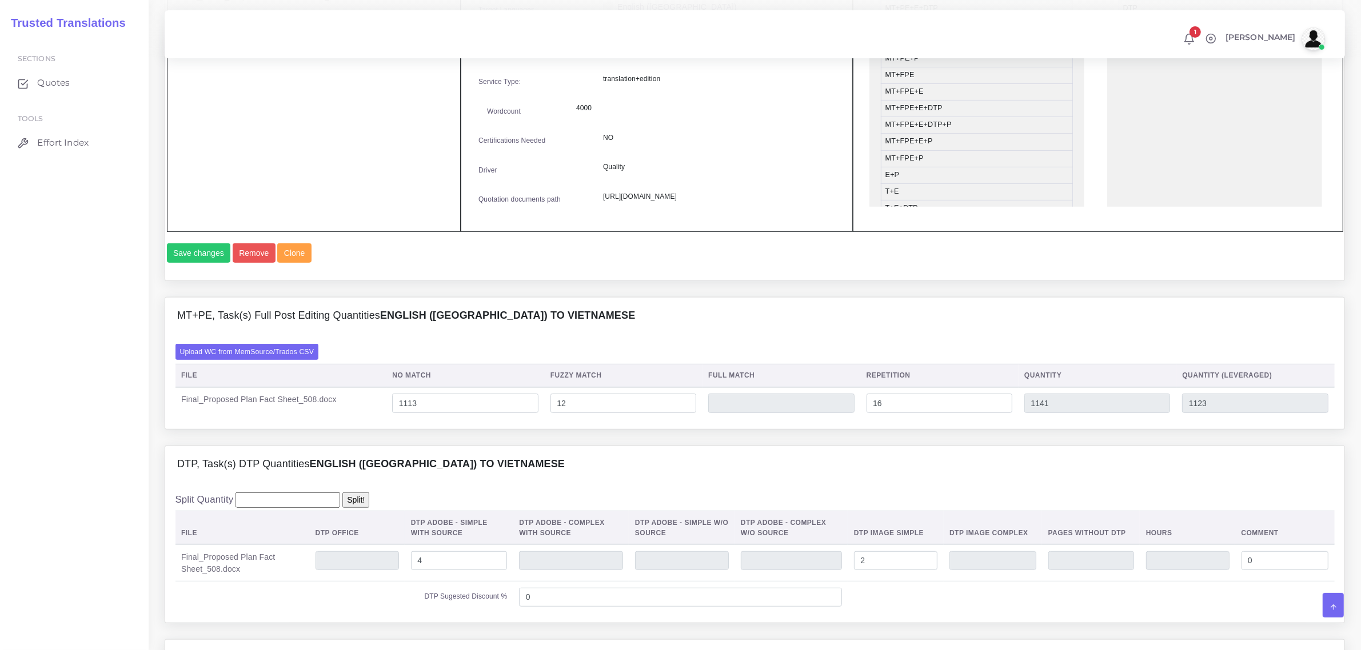
scroll to position [572, 0]
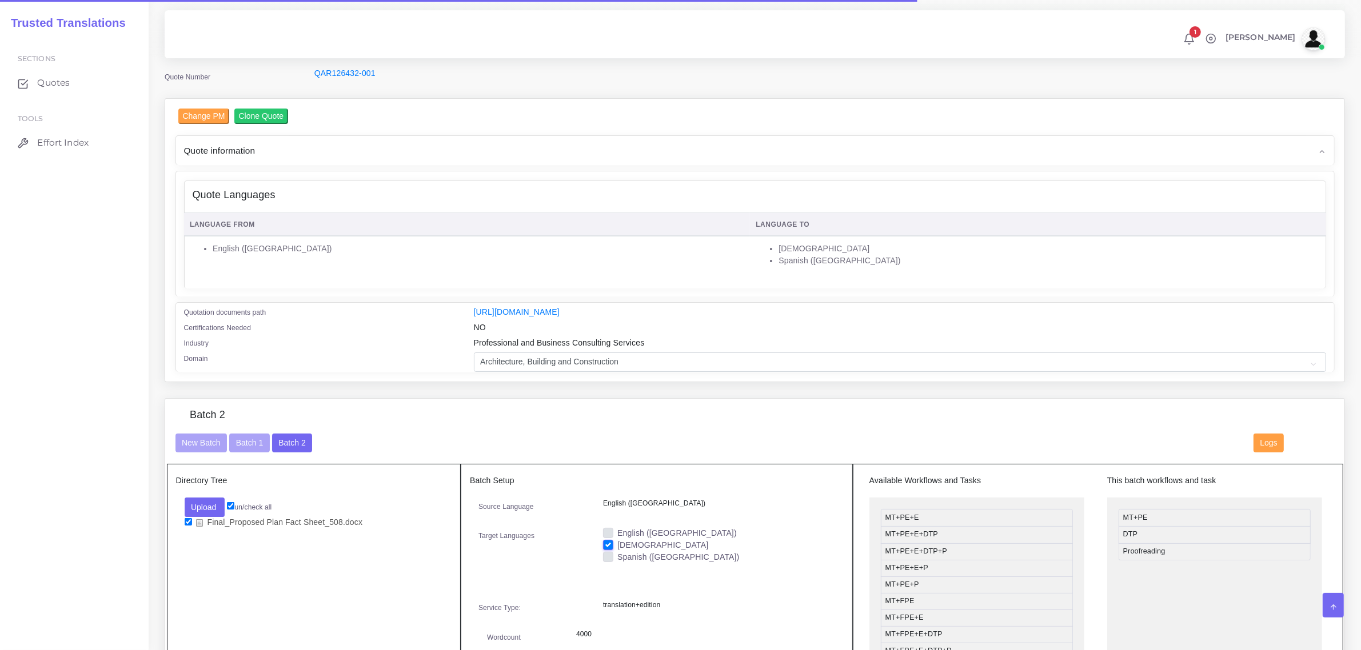
scroll to position [143, 0]
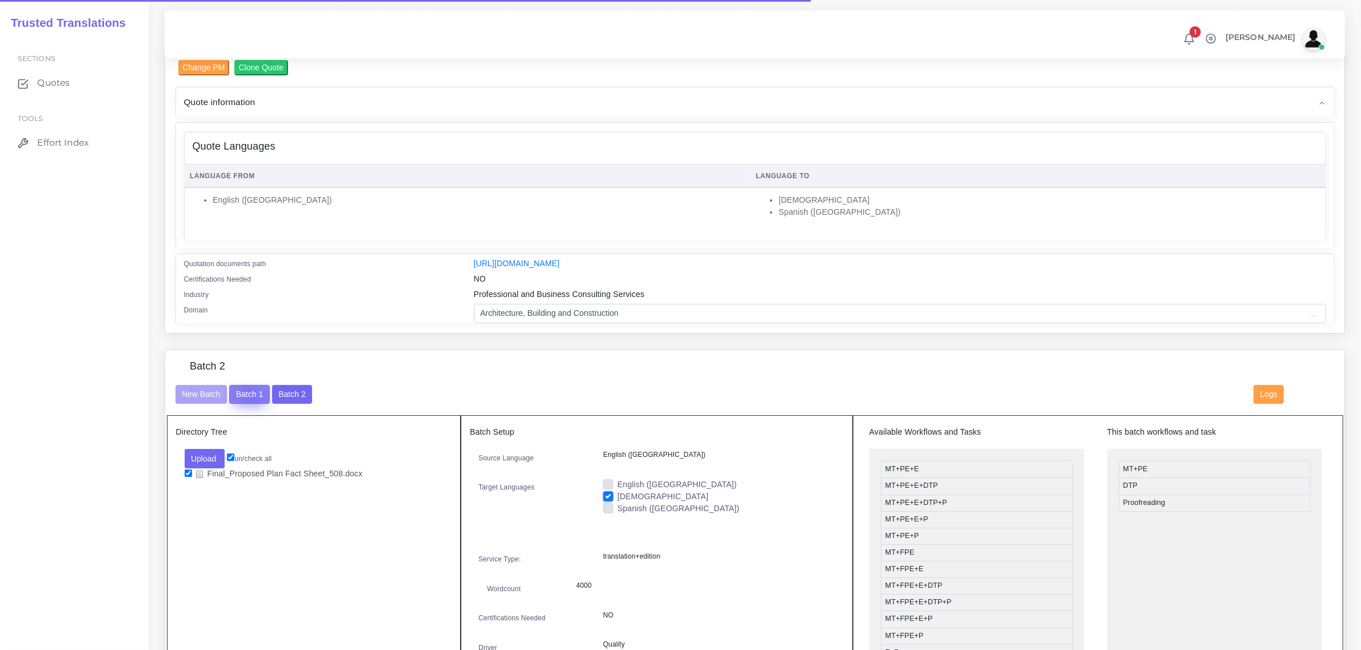
click at [249, 394] on button "Batch 1" at bounding box center [249, 394] width 40 height 19
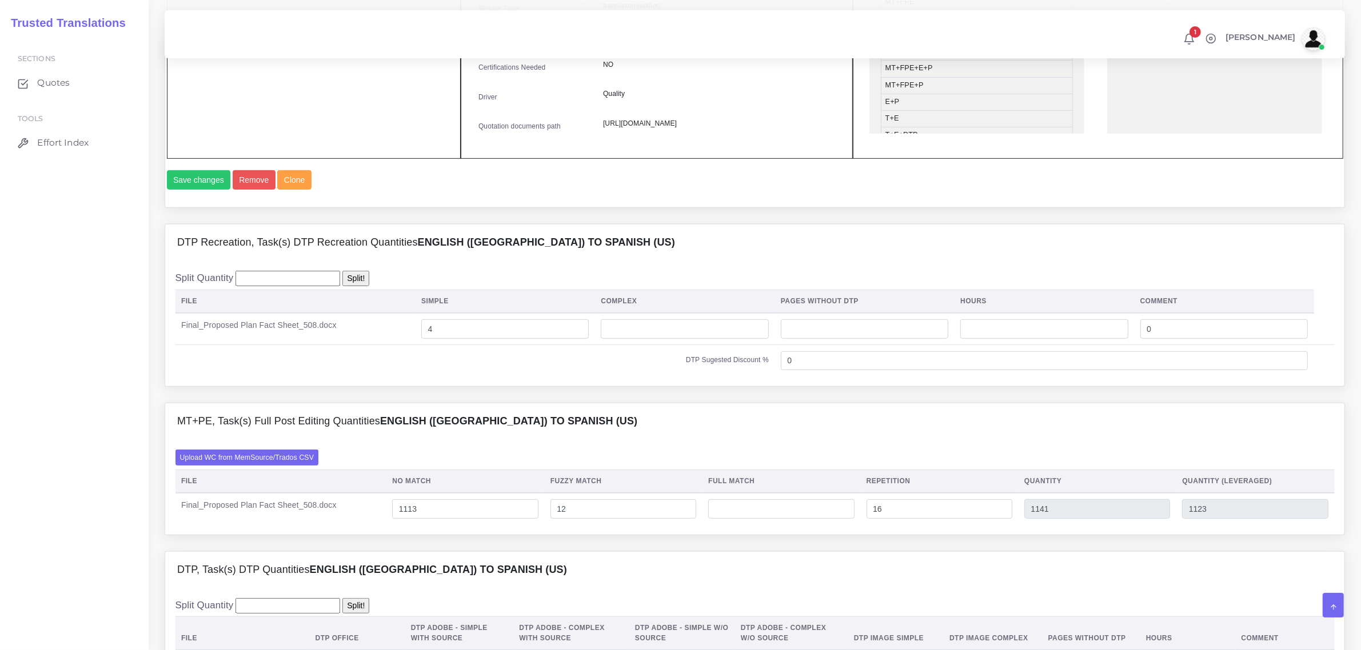
scroll to position [857, 0]
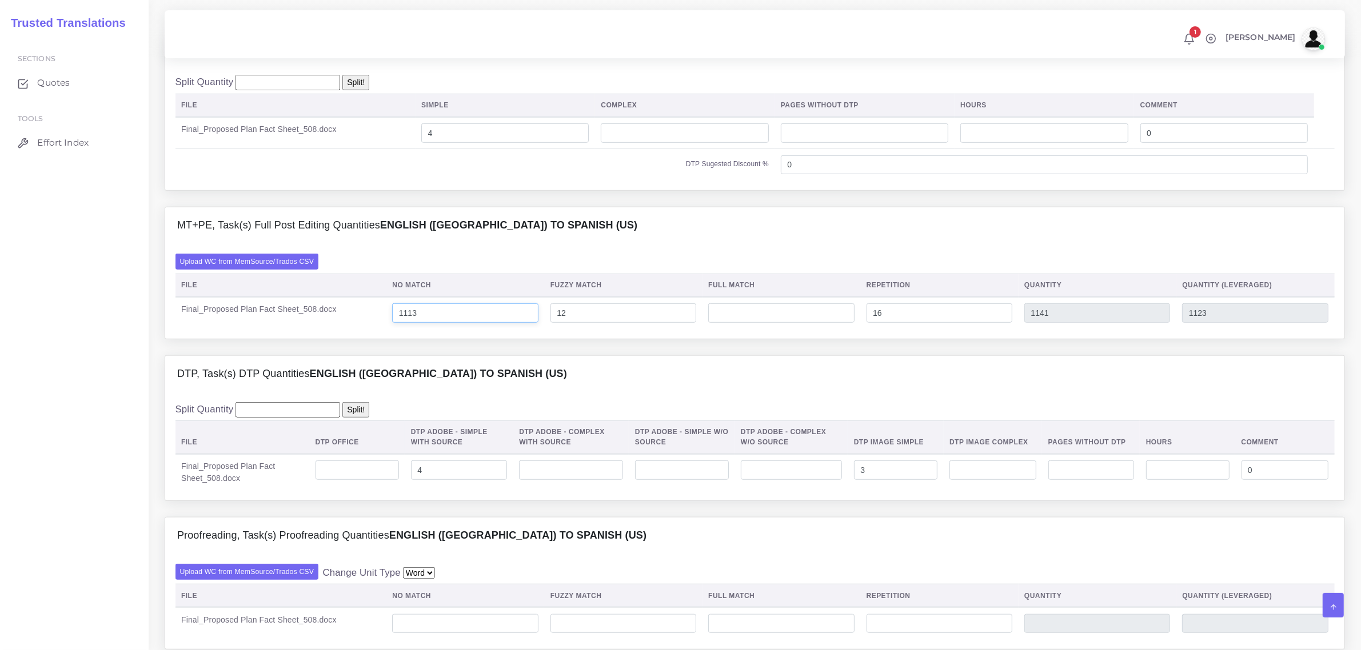
click at [409, 323] on input "1113" at bounding box center [465, 312] width 146 height 19
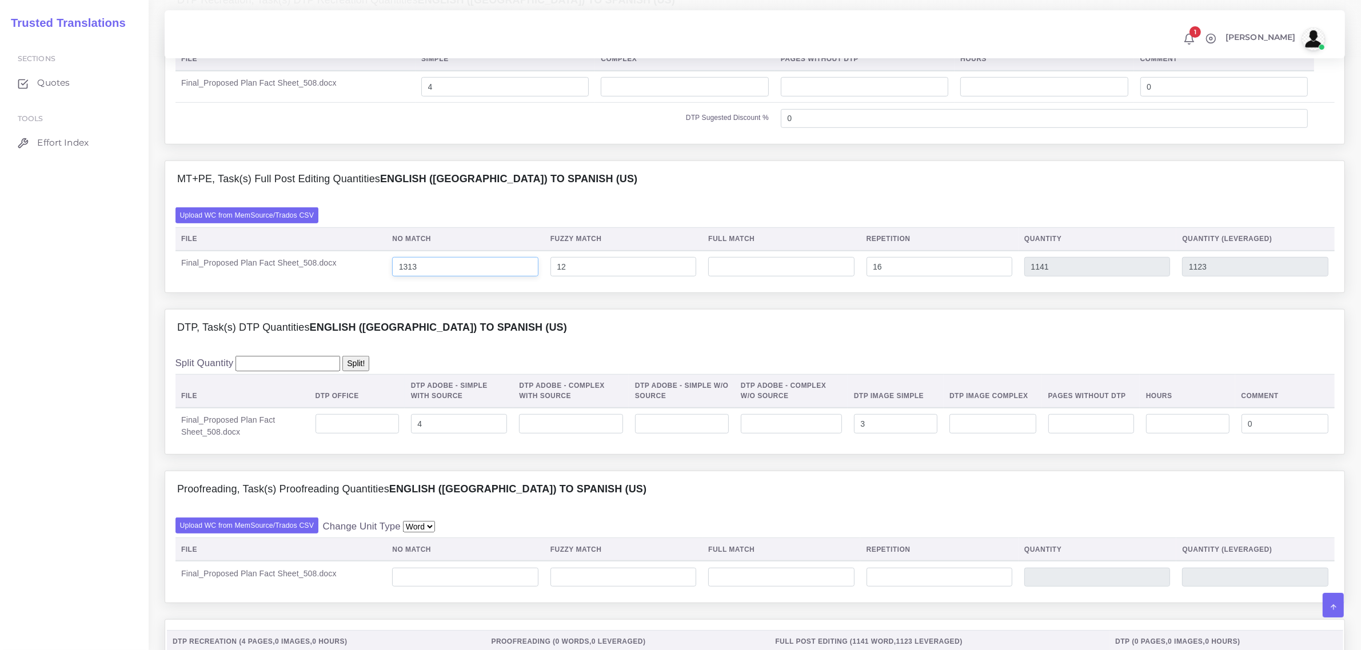
scroll to position [929, 0]
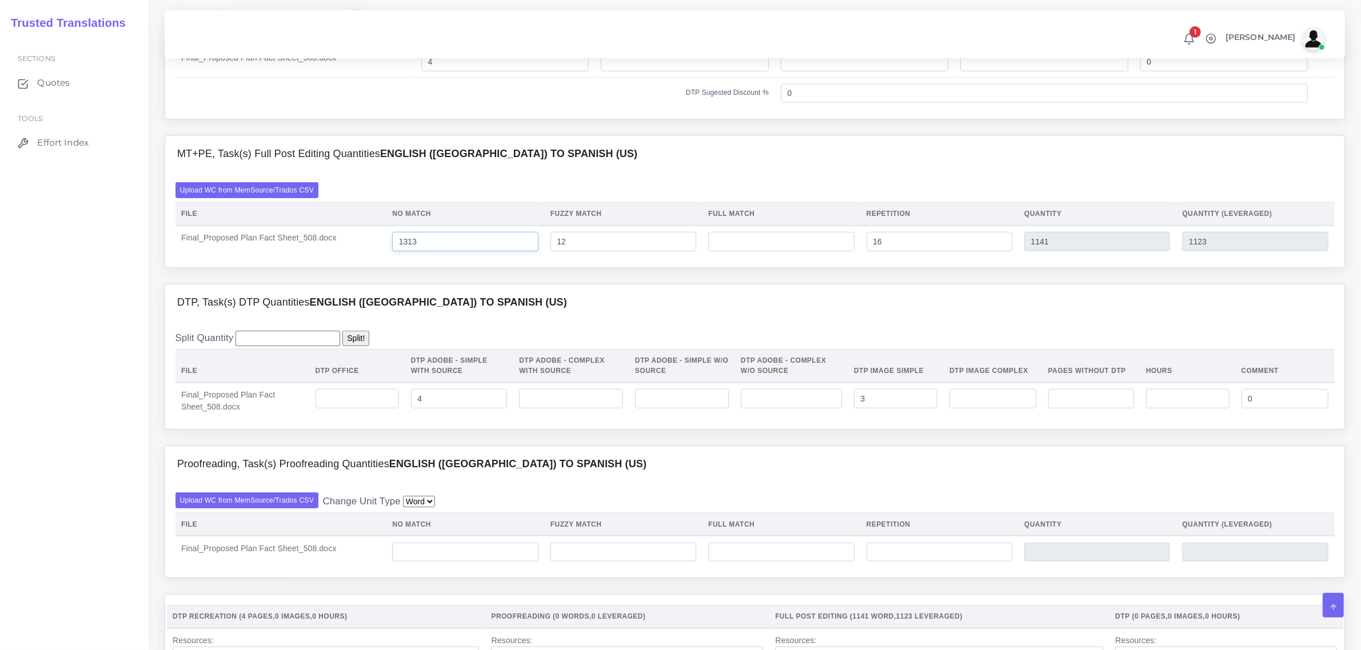
type input "1313"
type input "1341"
type input "1323"
click at [412, 562] on input "number" at bounding box center [465, 552] width 146 height 19
type input "1313"
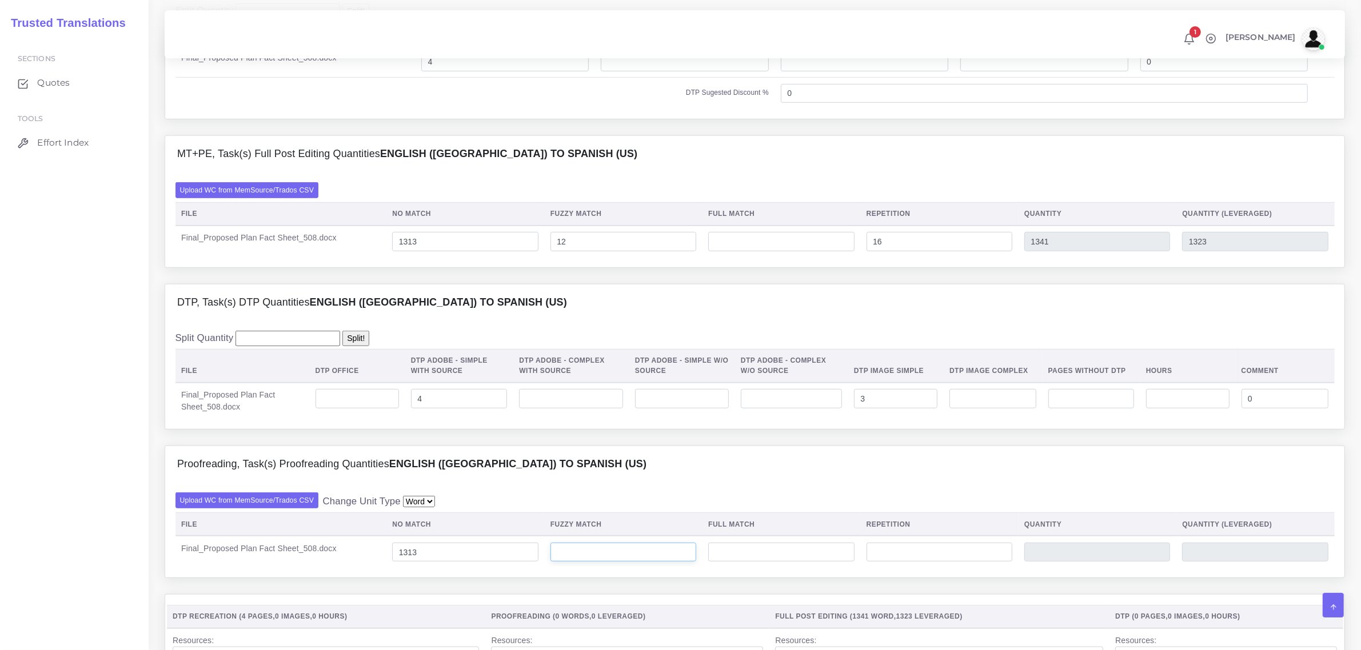
type input "1313"
click at [602, 562] on input "number" at bounding box center [623, 552] width 146 height 19
type input "12"
type input "1325"
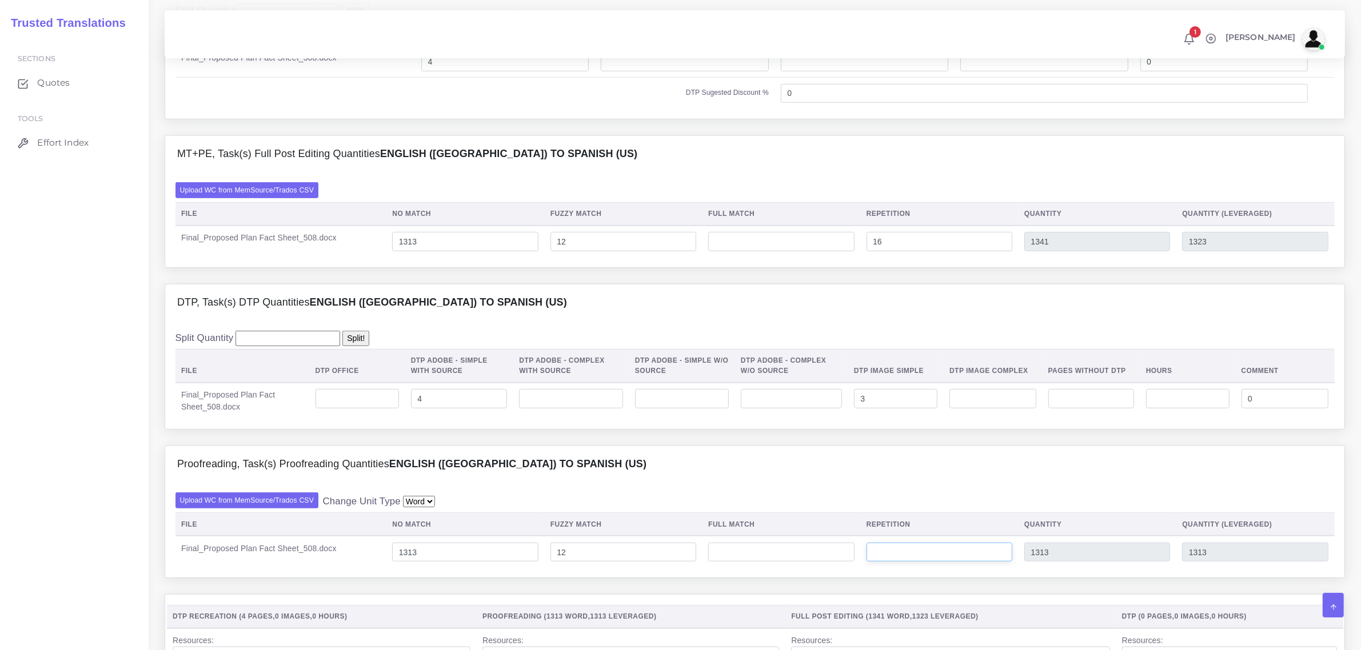
type input "1319"
click at [876, 562] on input "number" at bounding box center [939, 552] width 146 height 19
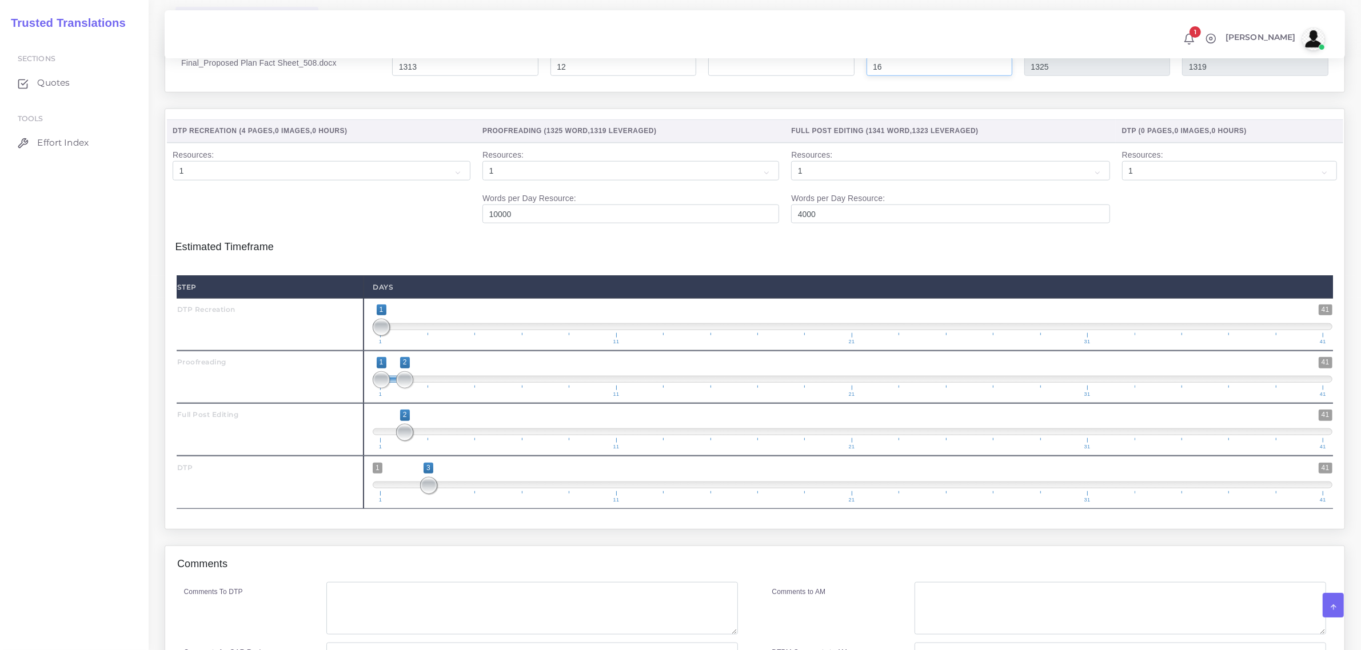
scroll to position [1429, 0]
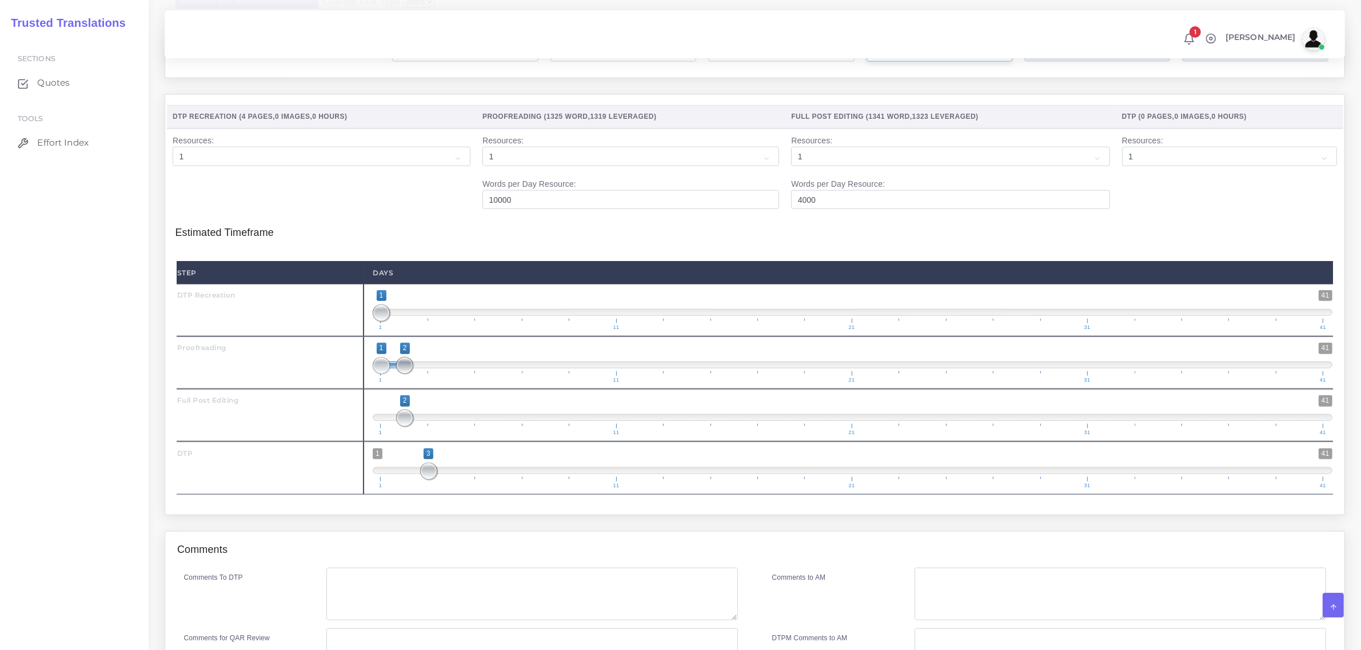
type input "16"
type input "1341"
type input "1323"
drag, startPoint x: 405, startPoint y: 395, endPoint x: 443, endPoint y: 400, distance: 39.1
click at [443, 374] on span at bounding box center [451, 365] width 17 height 17
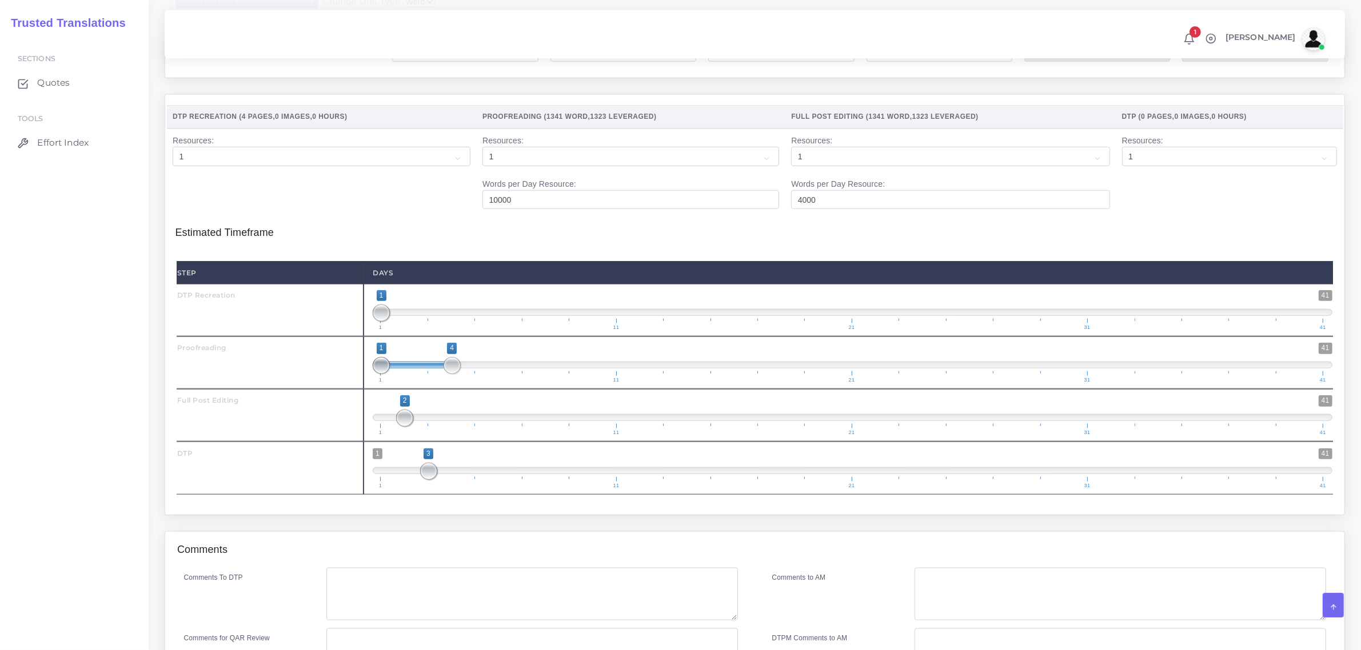
type input "4;4"
drag, startPoint x: 381, startPoint y: 393, endPoint x: 386, endPoint y: 463, distance: 70.5
click at [451, 374] on span at bounding box center [451, 365] width 17 height 17
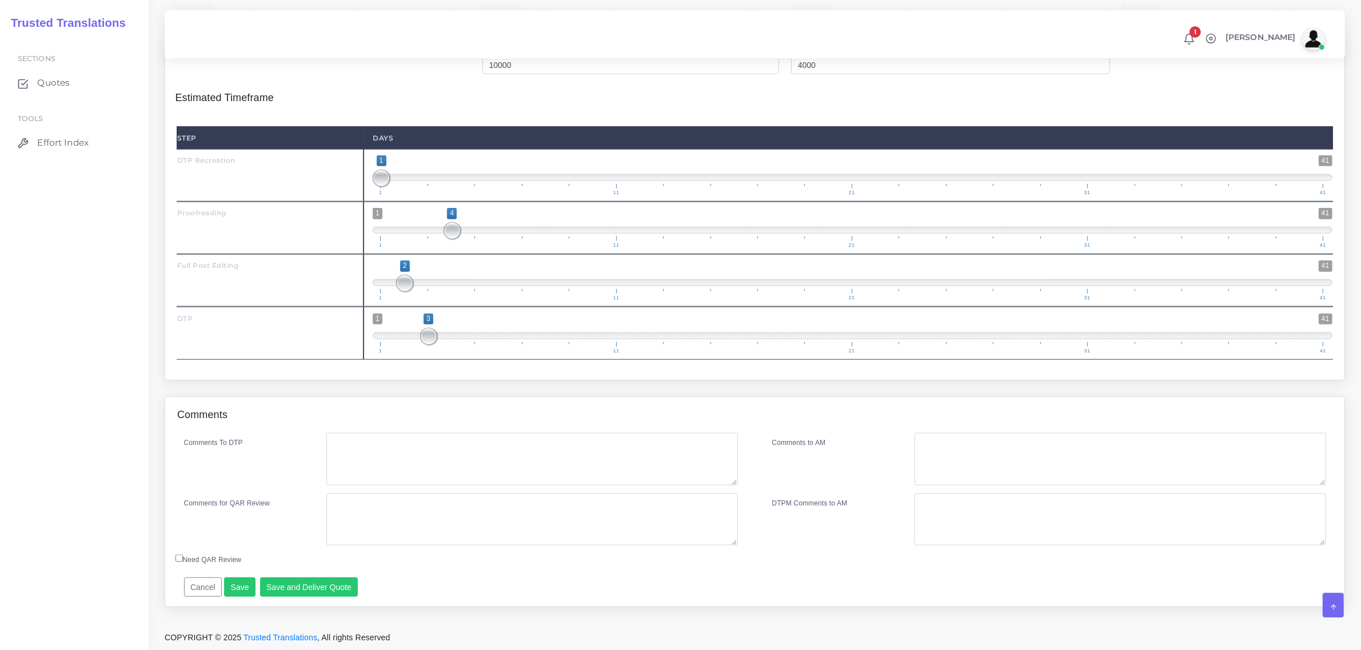
scroll to position [1598, 0]
click at [241, 589] on button "Save" at bounding box center [239, 587] width 31 height 19
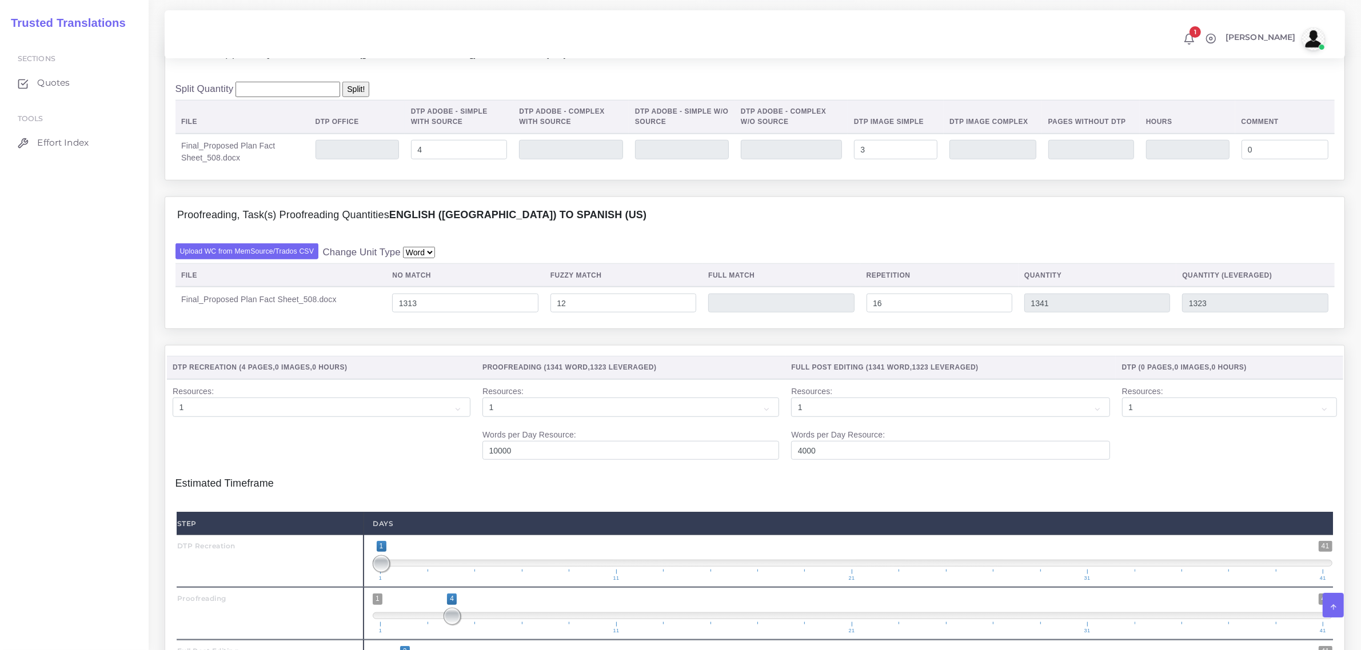
scroll to position [1169, 0]
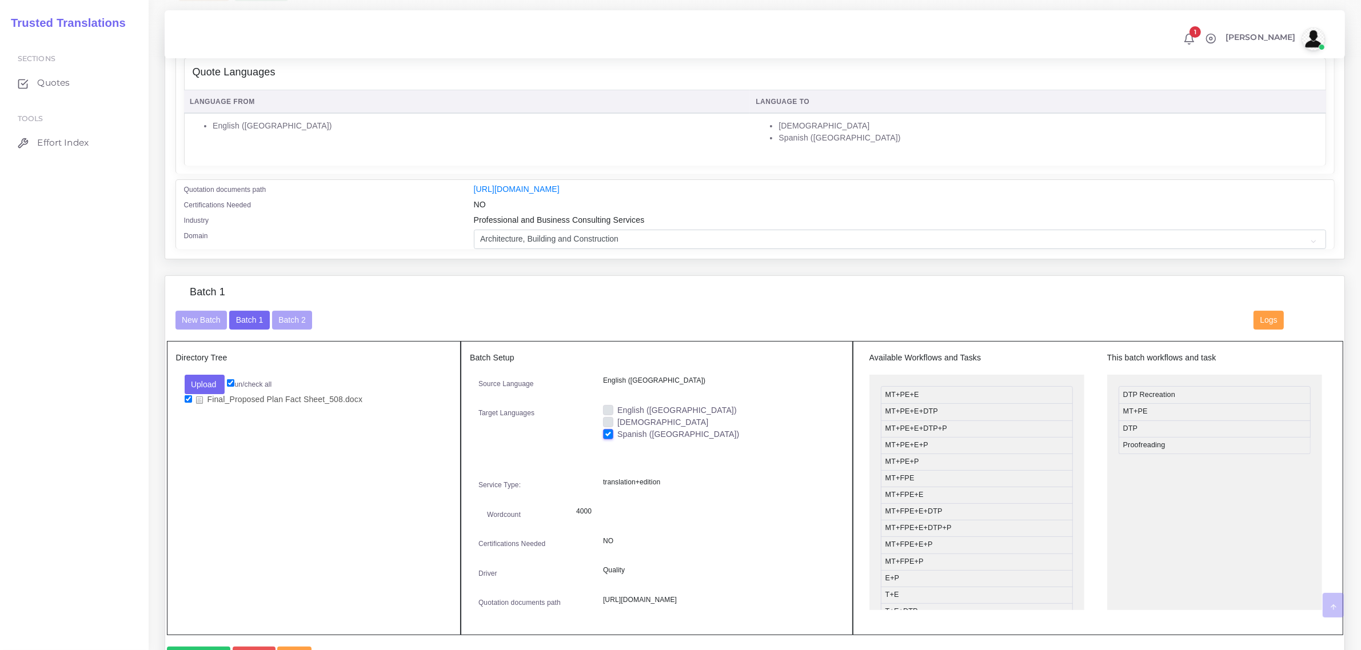
scroll to position [286, 0]
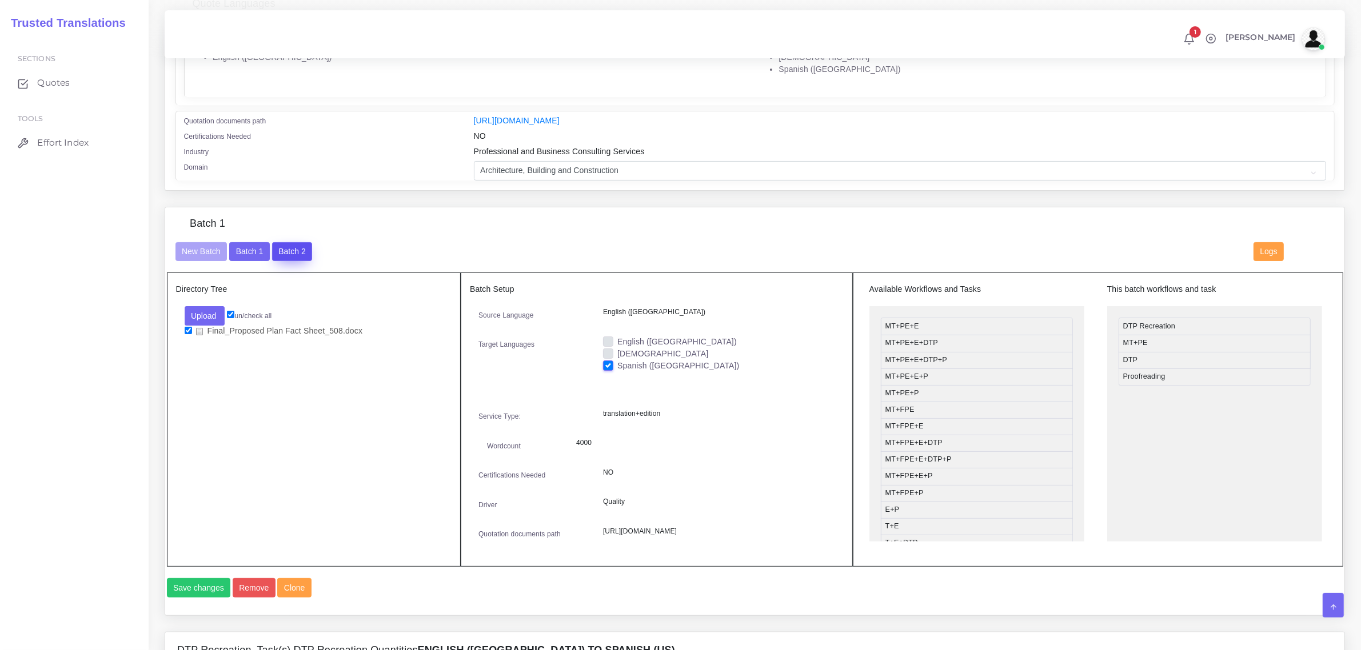
click at [298, 249] on button "Batch 2" at bounding box center [292, 251] width 40 height 19
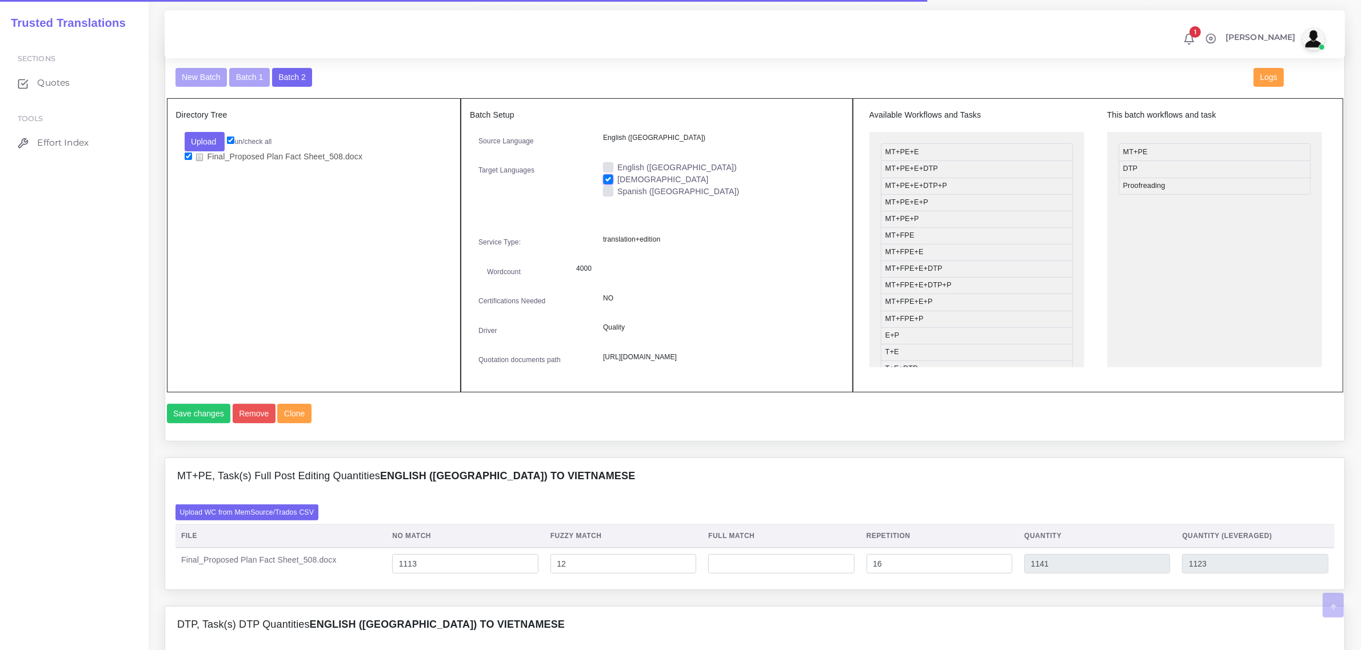
scroll to position [429, 0]
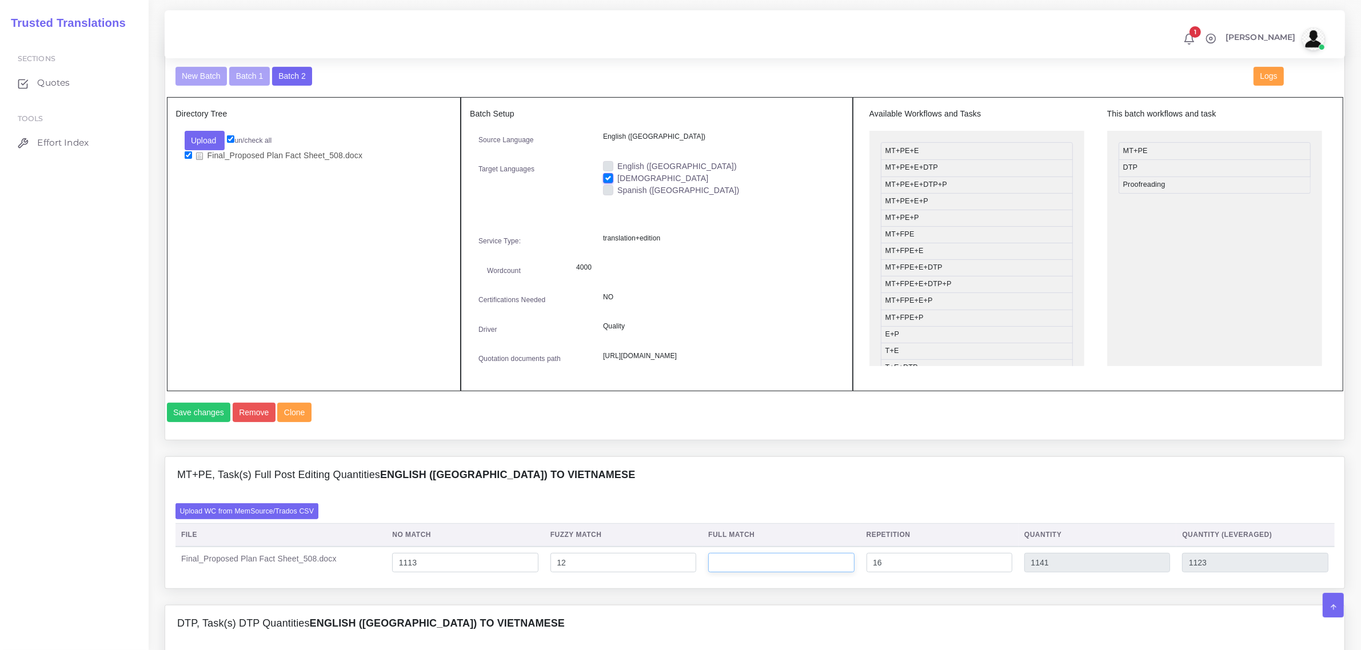
click at [757, 573] on input "number" at bounding box center [781, 562] width 146 height 19
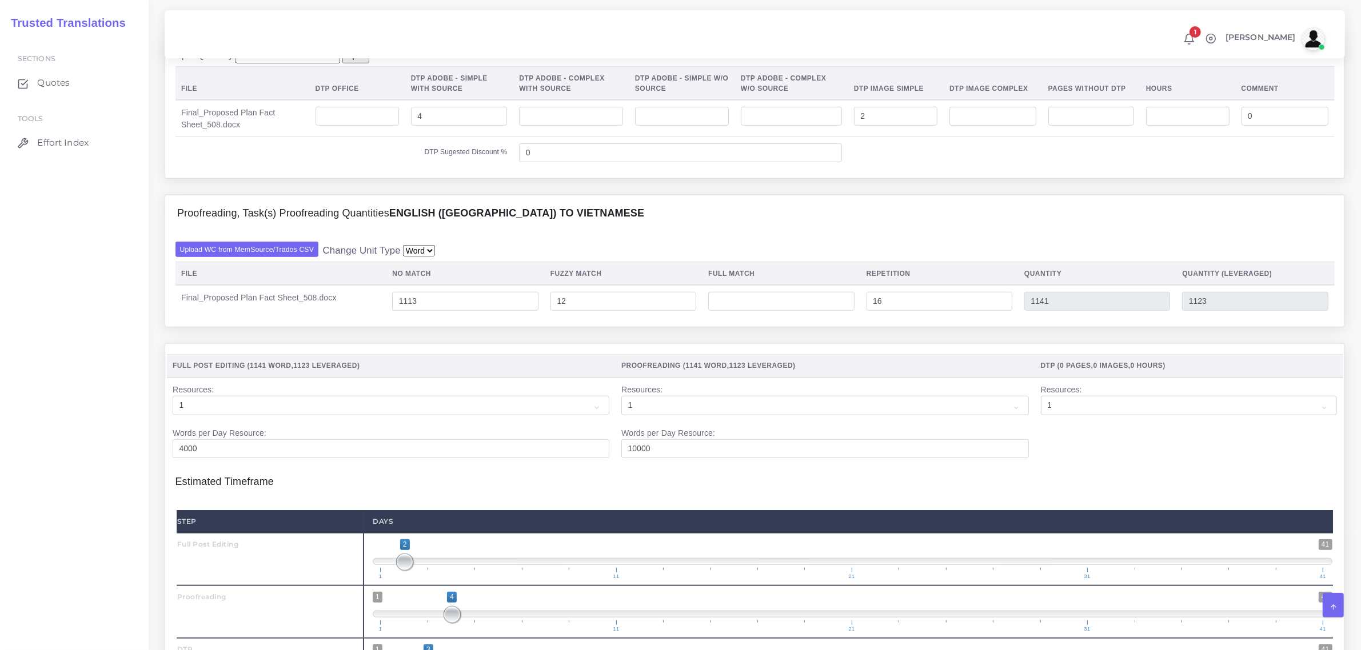
scroll to position [1072, 0]
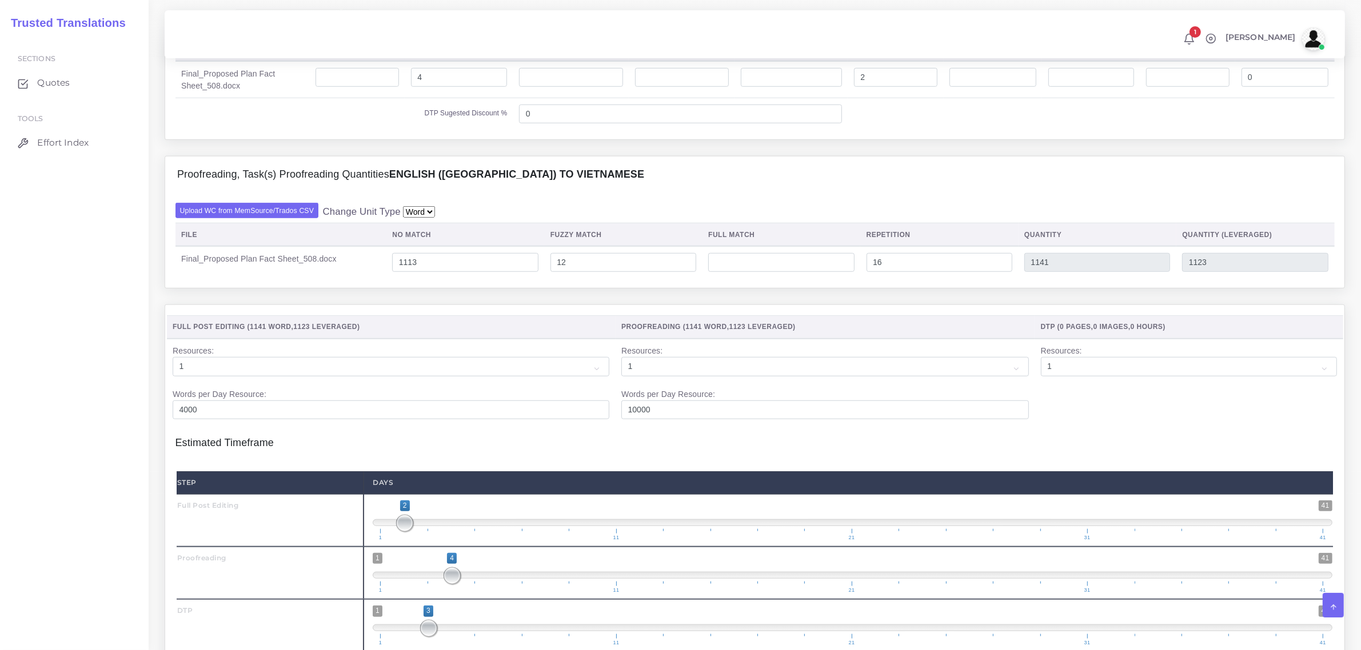
type input "200"
type input "1341"
type input "1173"
click at [409, 273] on input "1113" at bounding box center [465, 262] width 146 height 19
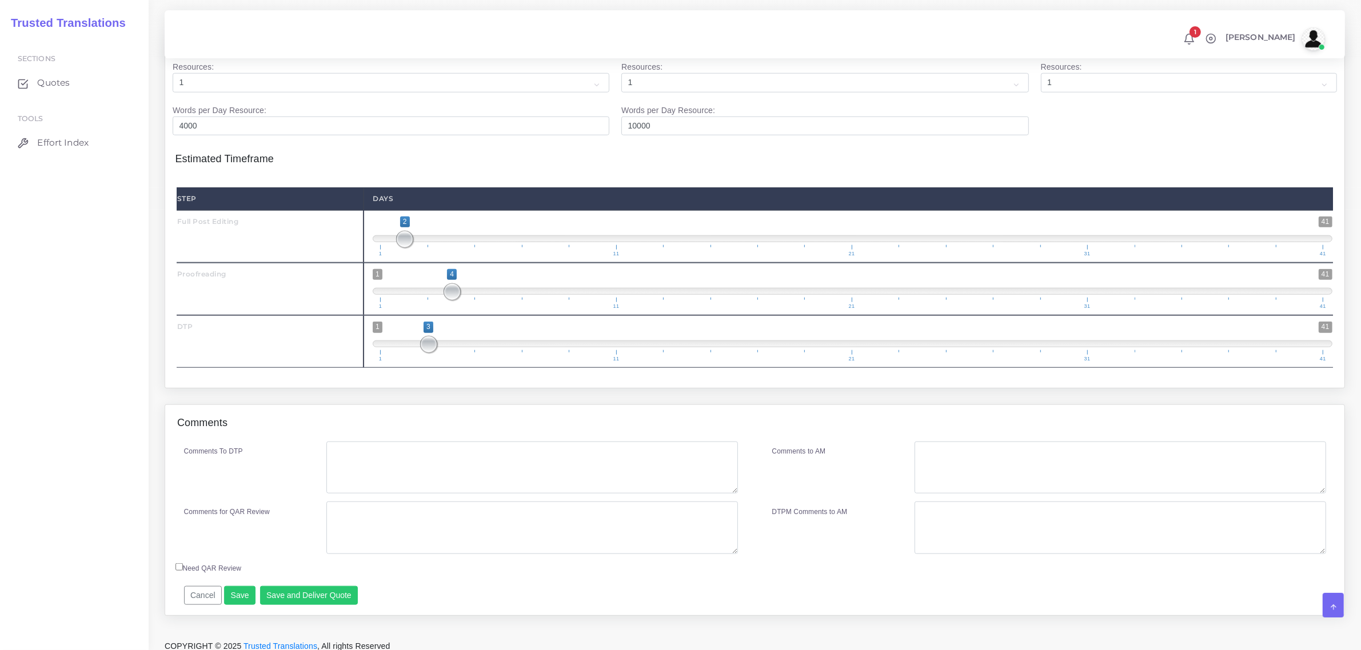
scroll to position [1398, 0]
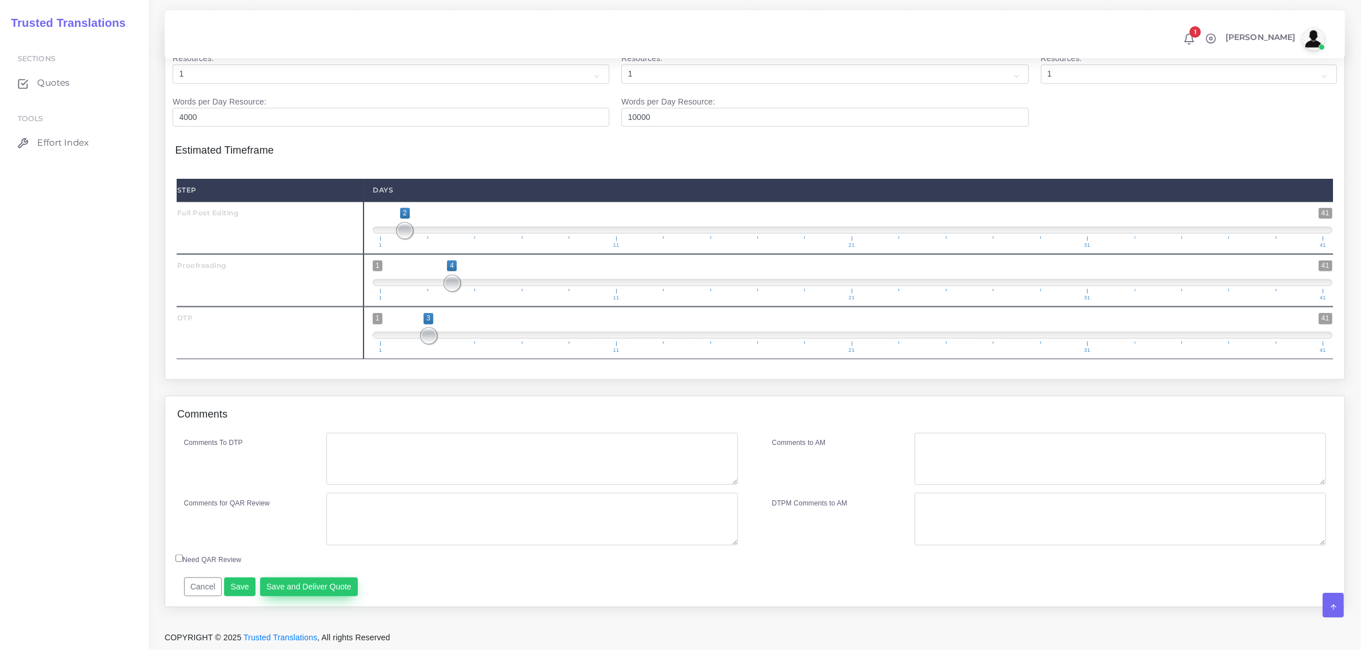
type input "1313"
type input "1341"
type input "1323"
click at [318, 584] on button "Save and Deliver Quote" at bounding box center [309, 587] width 98 height 19
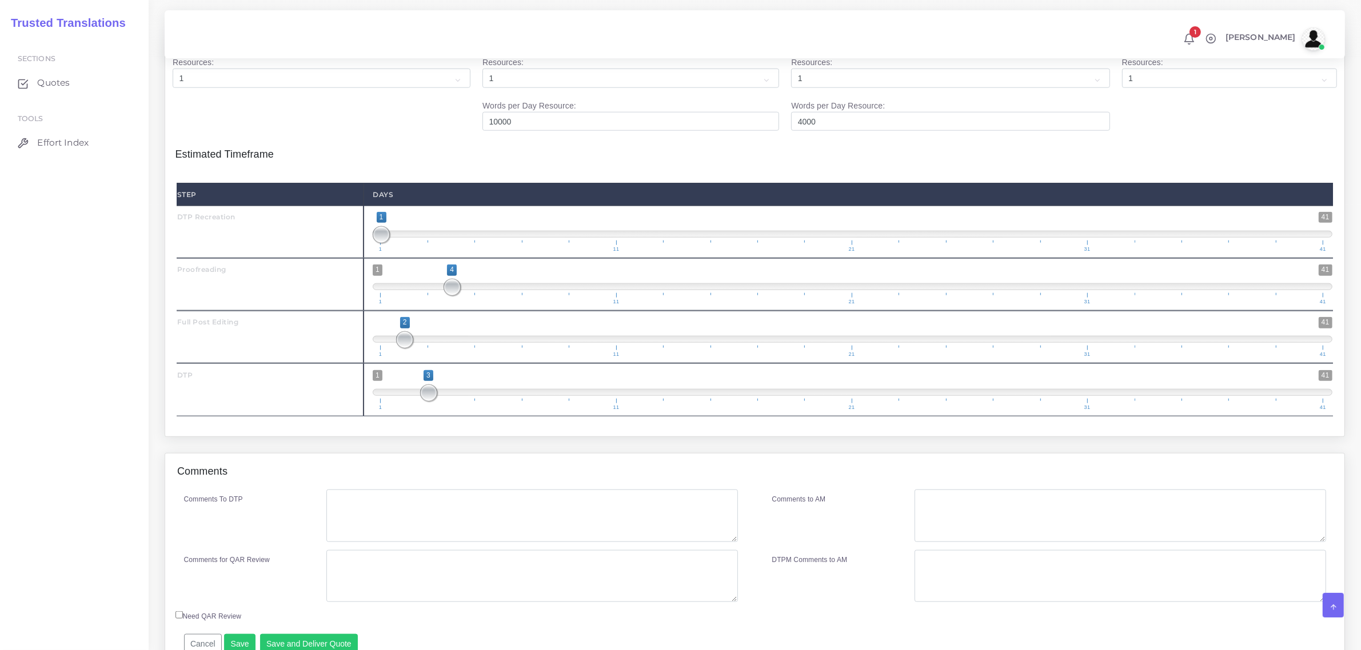
scroll to position [1598, 0]
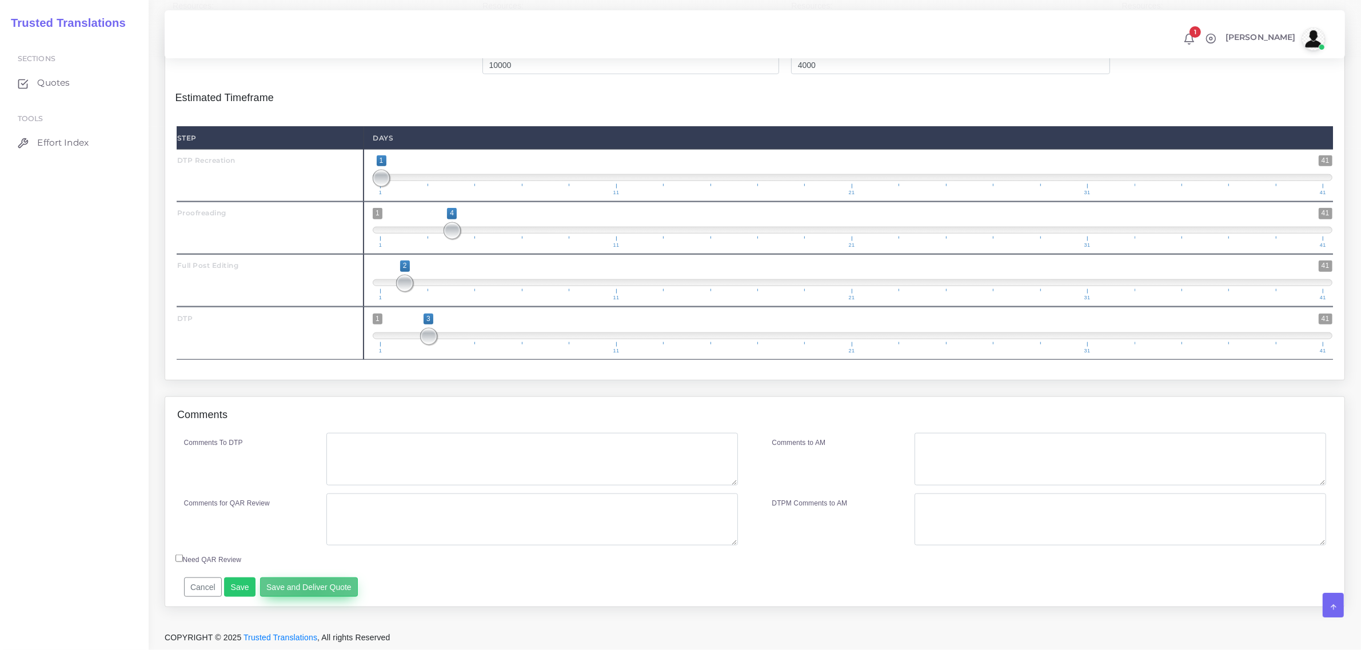
click at [309, 590] on button "Save and Deliver Quote" at bounding box center [309, 587] width 98 height 19
